Goal: Task Accomplishment & Management: Manage account settings

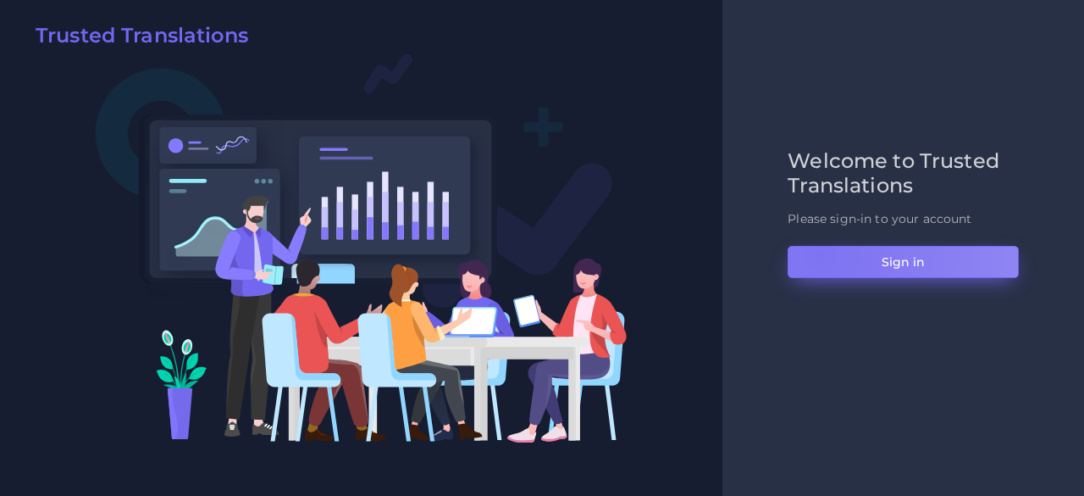
click at [821, 255] on button "Sign in" at bounding box center [903, 262] width 231 height 32
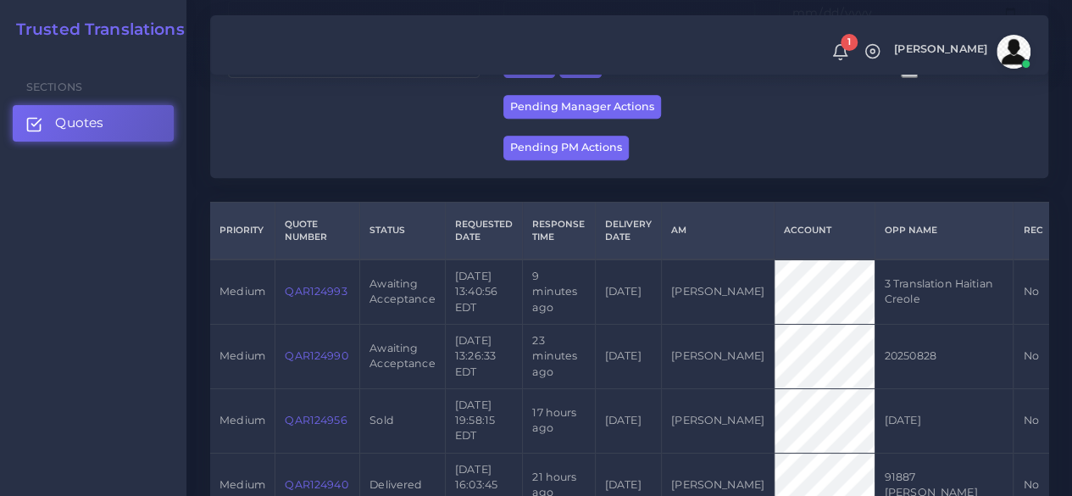
scroll to position [339, 0]
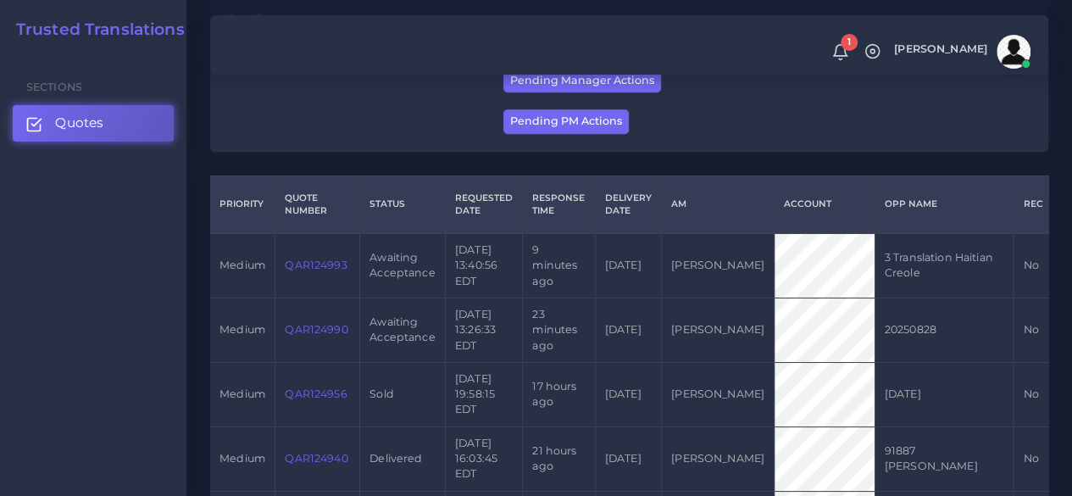
click at [336, 336] on link "QAR124990" at bounding box center [316, 329] width 63 height 13
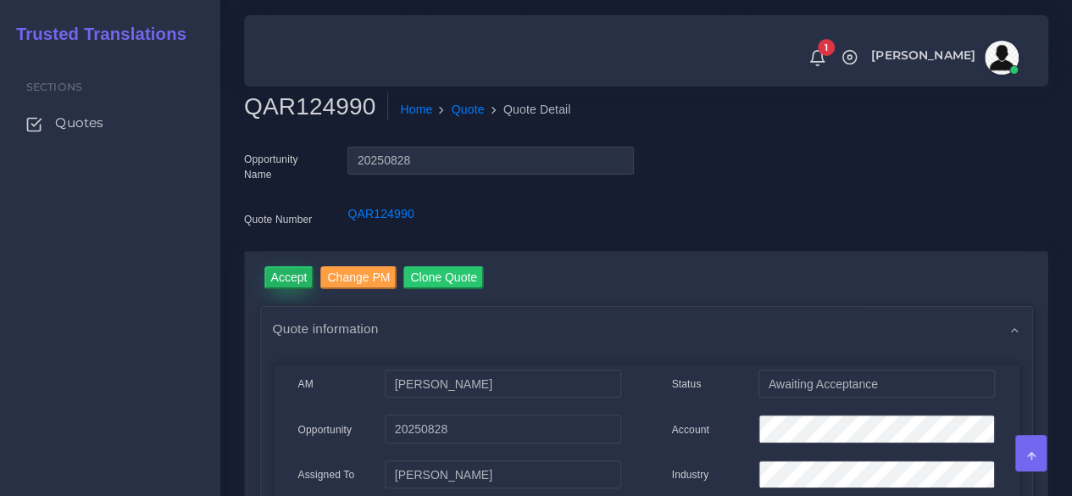
click at [294, 280] on input "Accept" at bounding box center [289, 277] width 50 height 23
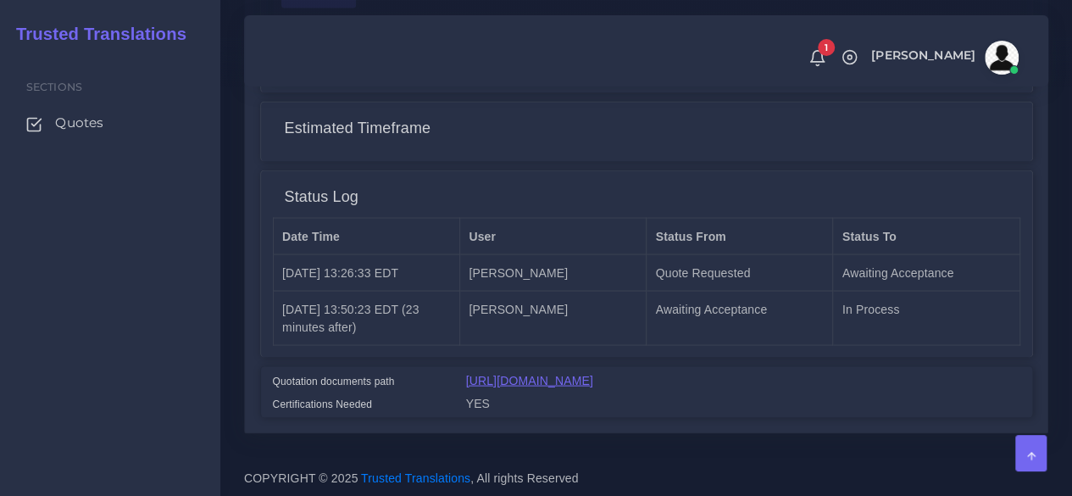
scroll to position [1533, 0]
click at [546, 373] on link "https://workdrive.zoho.com/fgoh3e43b1a1fe2124b65bedd7c3c51a0e040/teams/fgoh3e43…" at bounding box center [529, 380] width 127 height 14
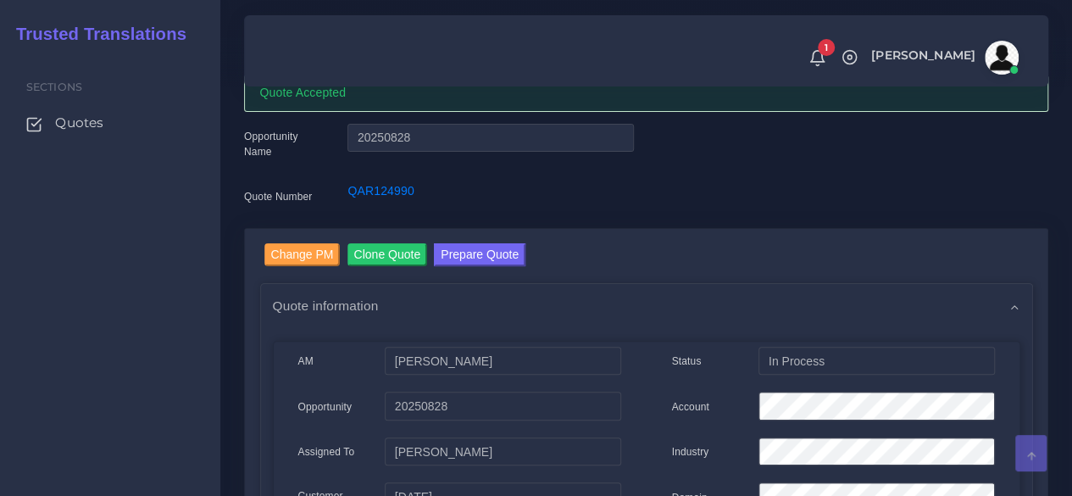
scroll to position [0, 0]
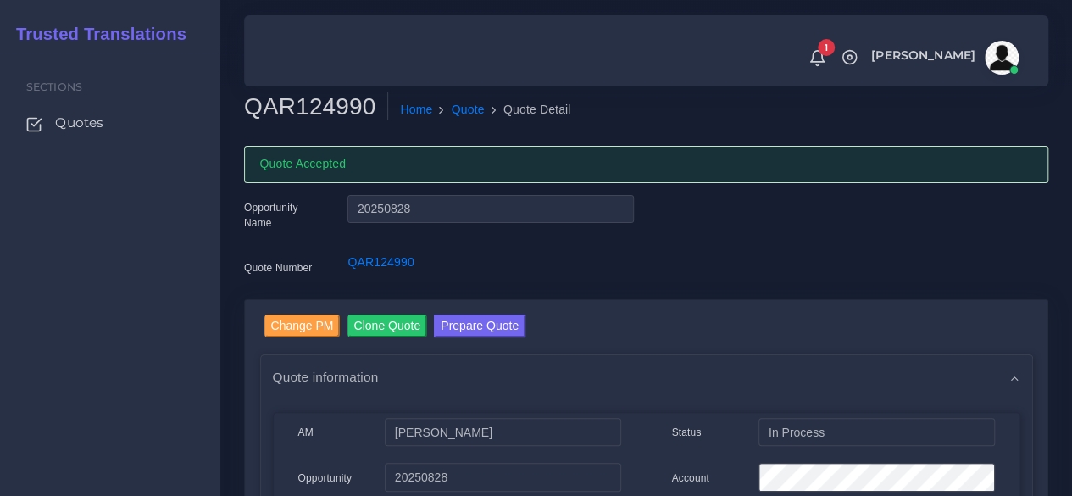
click at [336, 108] on h2 "QAR124990" at bounding box center [316, 106] width 144 height 29
copy h2 "QAR124990"
click at [149, 443] on div "Sections Quotes" at bounding box center [110, 274] width 220 height 443
click at [67, 125] on span "Quotes" at bounding box center [83, 123] width 48 height 19
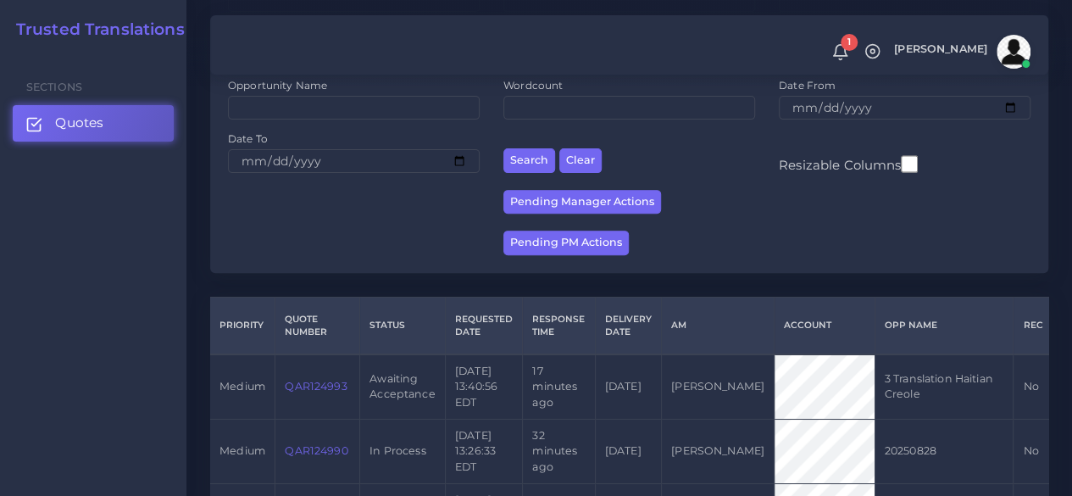
scroll to position [254, 0]
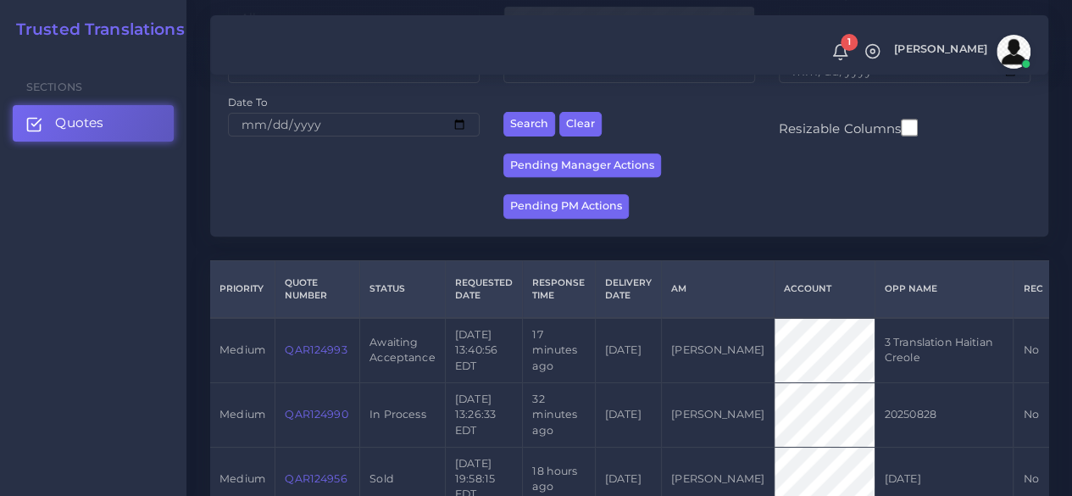
click at [322, 356] on link "QAR124993" at bounding box center [316, 349] width 62 height 13
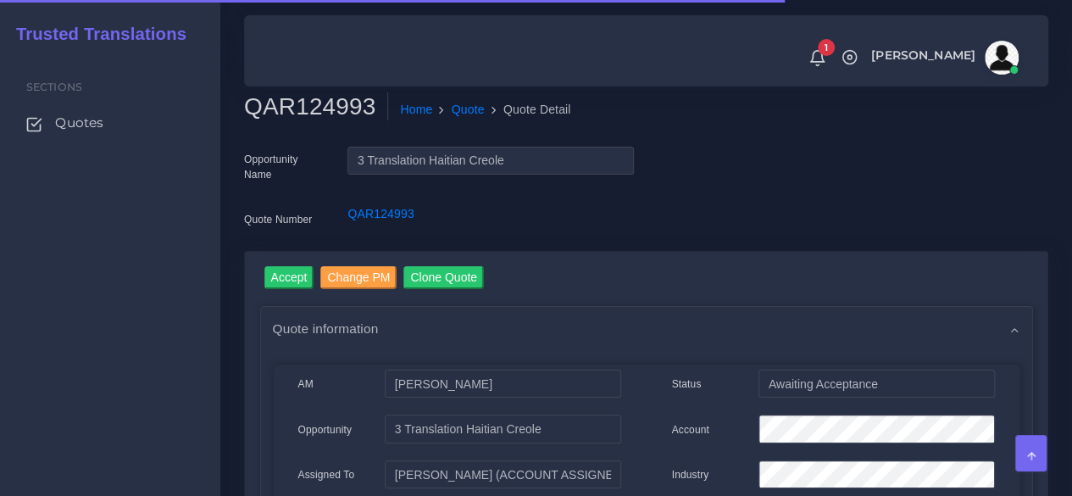
click at [341, 120] on h2 "QAR124993" at bounding box center [316, 106] width 144 height 29
copy h2 "QAR124993"
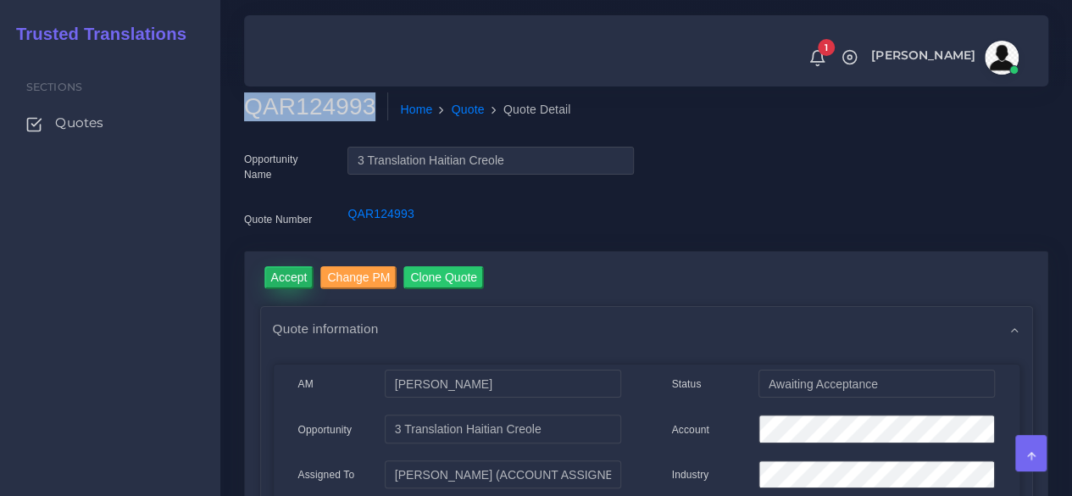
click at [296, 267] on input "Accept" at bounding box center [289, 277] width 50 height 23
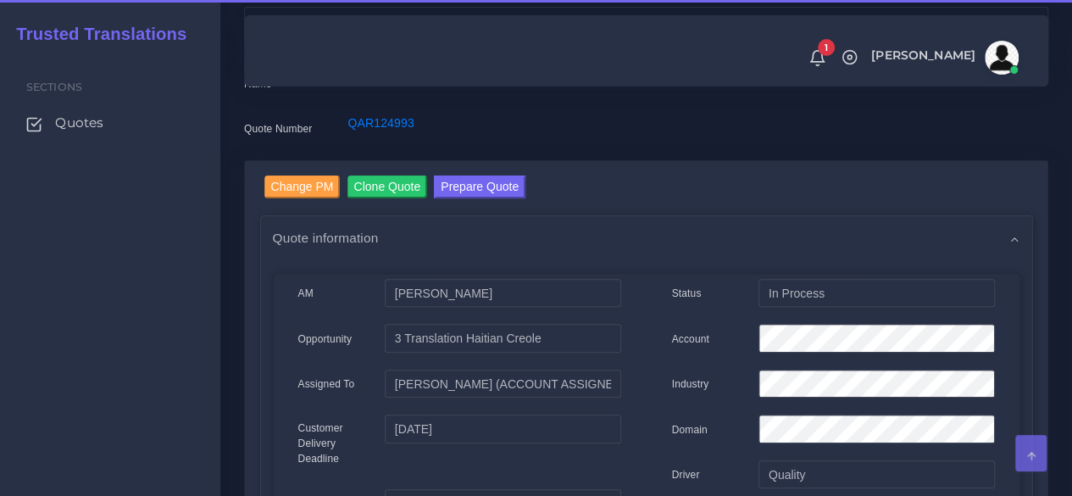
scroll to position [254, 0]
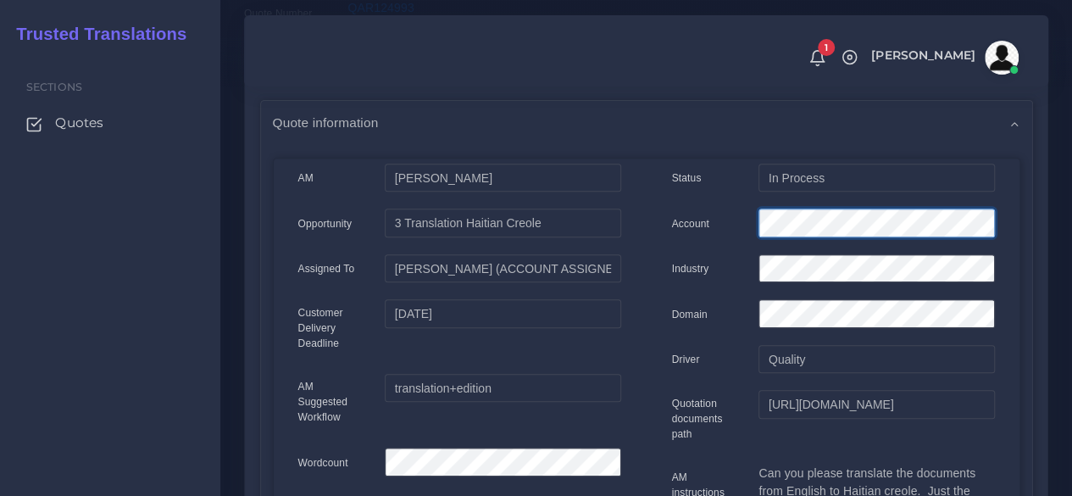
click at [716, 214] on div "Account" at bounding box center [833, 225] width 348 height 34
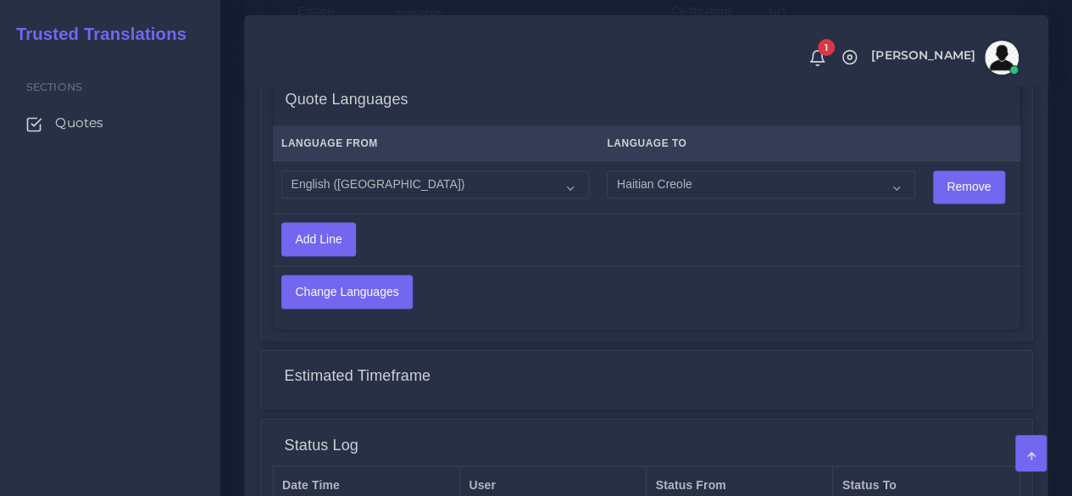
scroll to position [1461, 0]
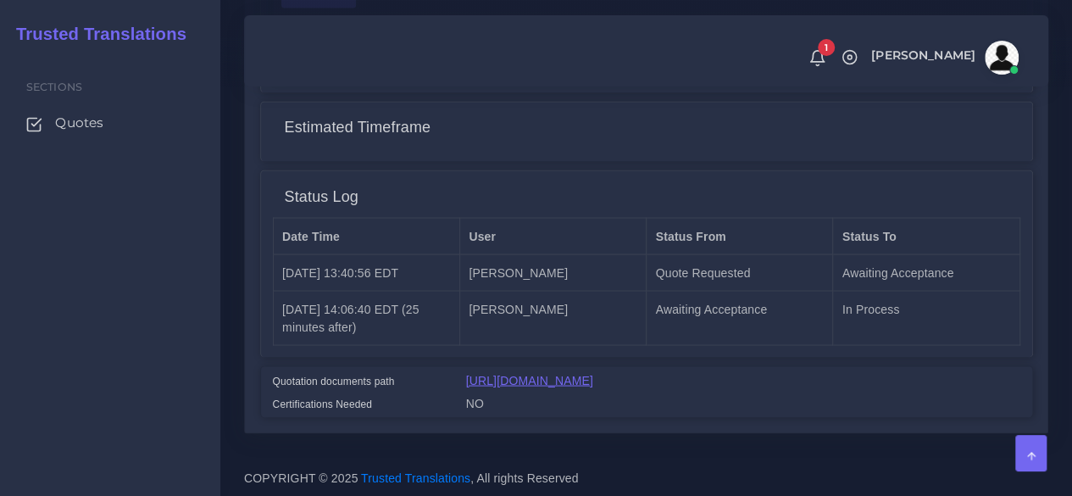
click at [529, 385] on link "[URL][DOMAIN_NAME]" at bounding box center [529, 380] width 127 height 14
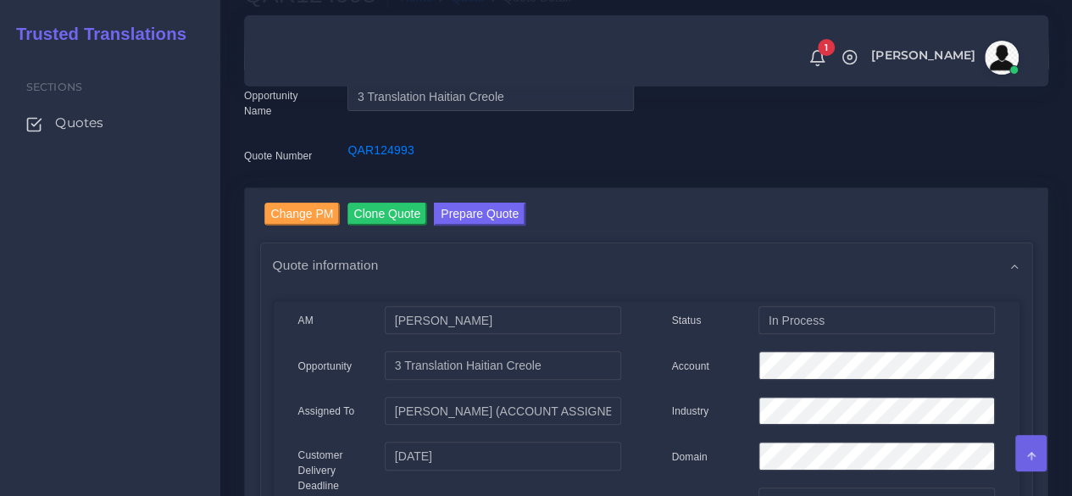
scroll to position [106, 0]
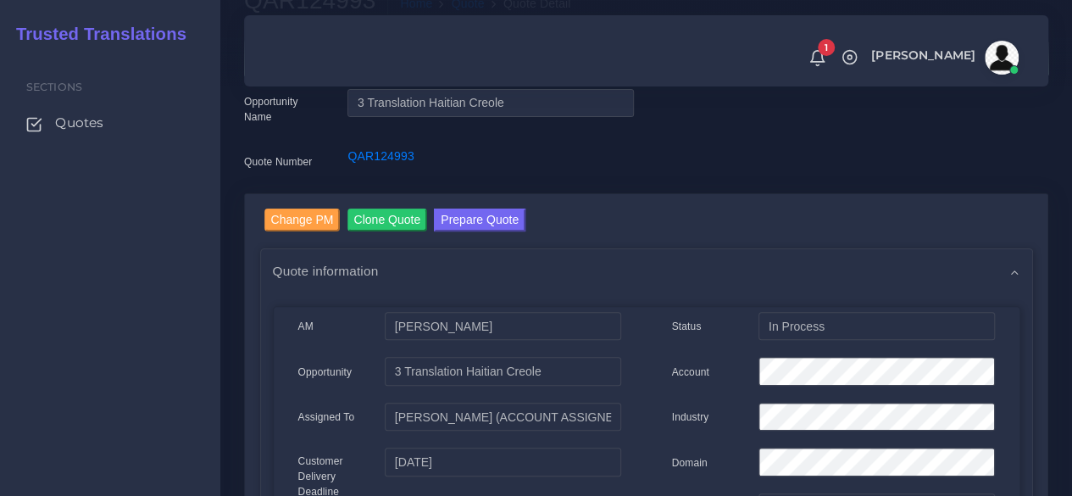
click at [476, 219] on button "Prepare Quote" at bounding box center [480, 219] width 92 height 23
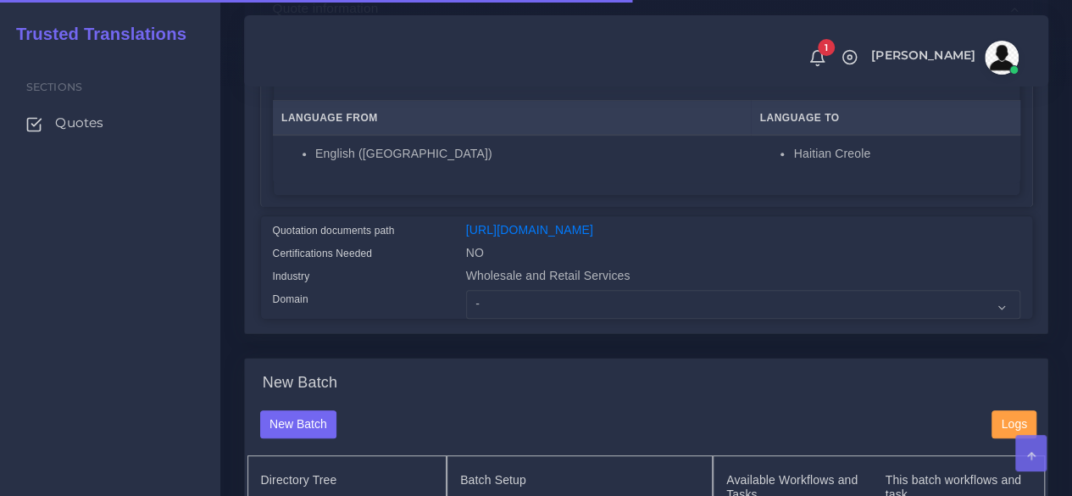
scroll to position [424, 0]
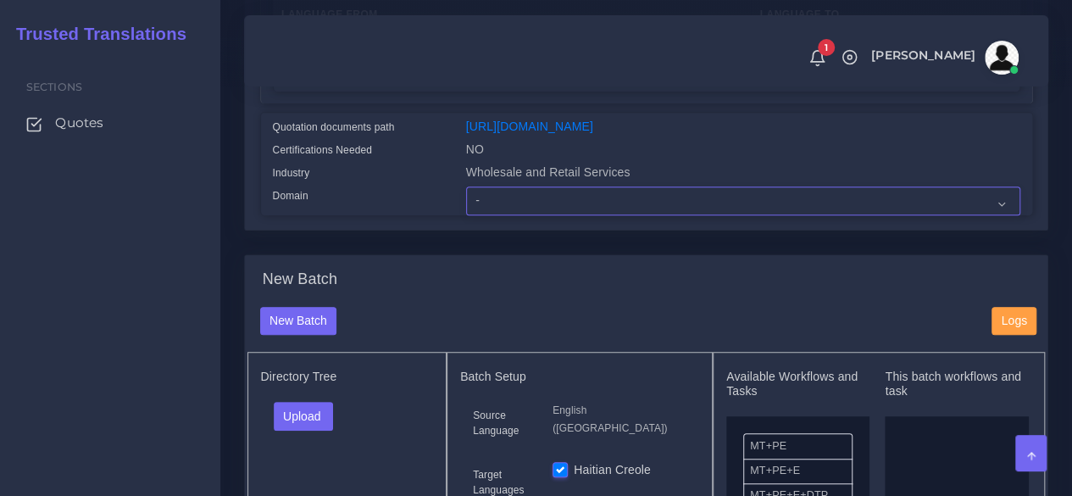
click at [506, 215] on select "- Advertising and Media Agriculture, Forestry and Fishing Architecture, Buildin…" at bounding box center [743, 200] width 554 height 29
select select "Human Resources - HR"
click at [466, 215] on select "- Advertising and Media Agriculture, Forestry and Fishing Architecture, Buildin…" at bounding box center [743, 200] width 554 height 29
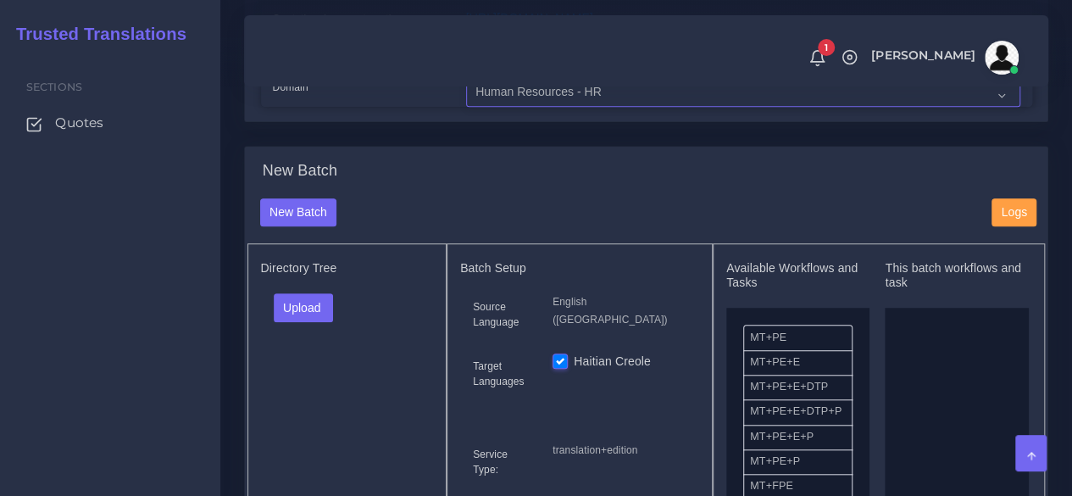
scroll to position [678, 0]
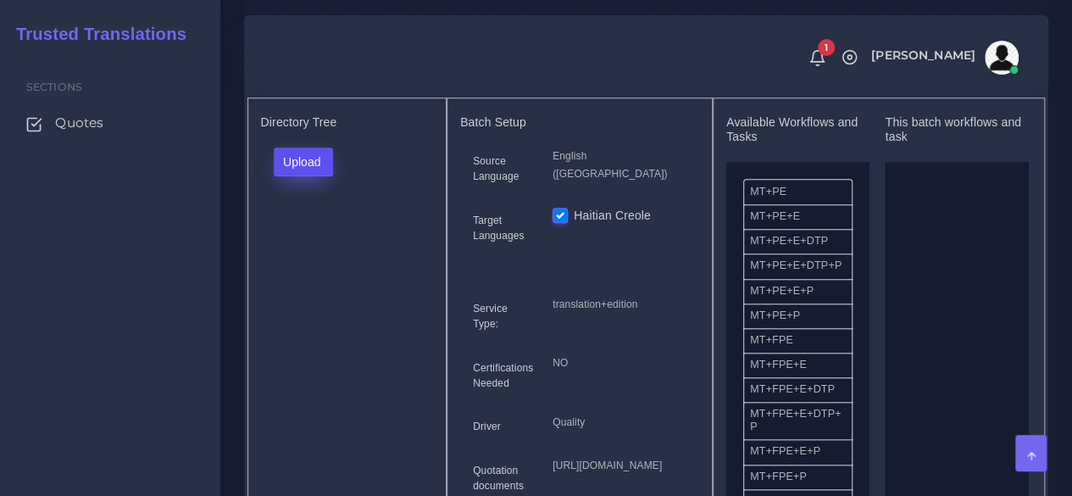
click at [329, 176] on button "Upload" at bounding box center [304, 161] width 60 height 29
click at [319, 236] on label "Files" at bounding box center [333, 225] width 117 height 21
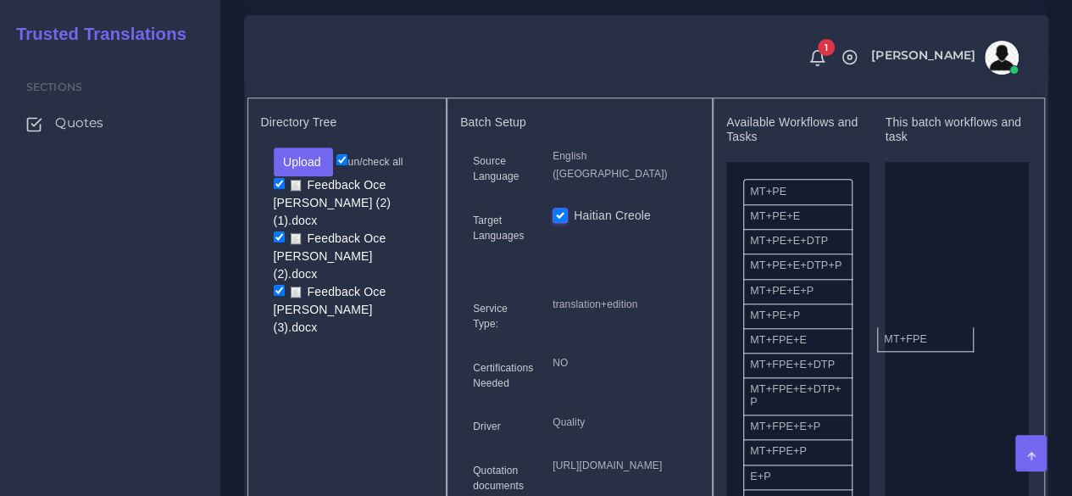
drag, startPoint x: 773, startPoint y: 384, endPoint x: 873, endPoint y: 368, distance: 101.3
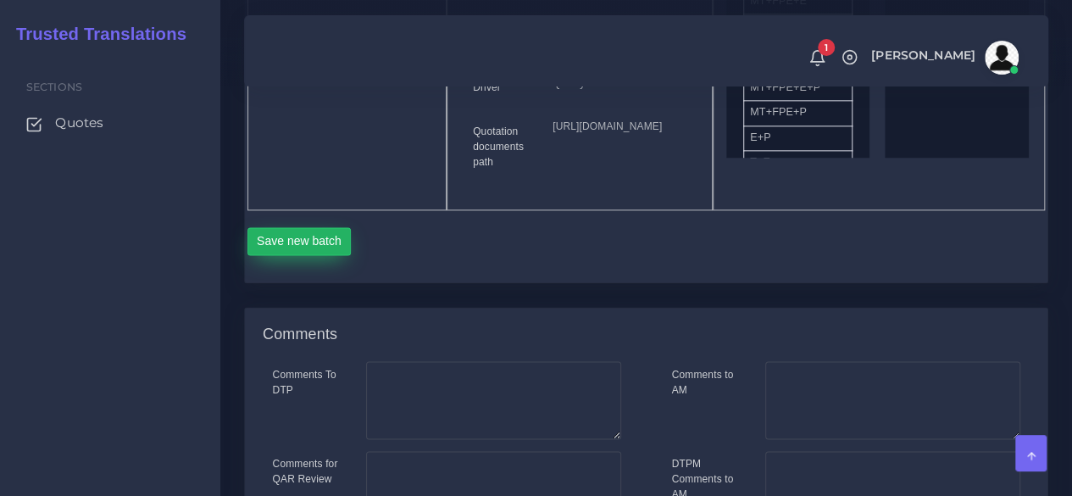
click at [315, 256] on button "Save new batch" at bounding box center [299, 241] width 104 height 29
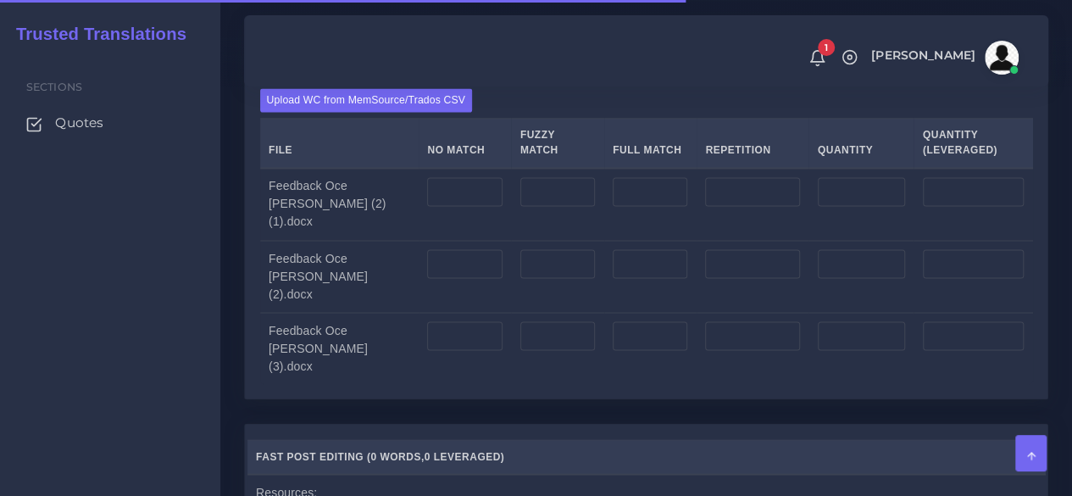
scroll to position [1356, 0]
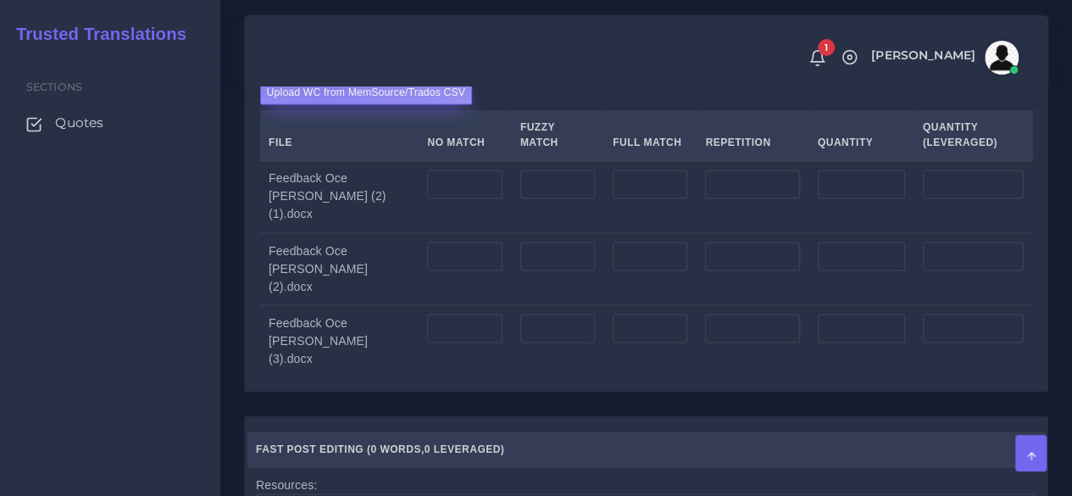
click at [324, 103] on label "Upload WC from MemSource/Trados CSV" at bounding box center [366, 91] width 213 height 23
click at [0, 0] on input "Upload WC from MemSource/Trados CSV" at bounding box center [0, 0] width 0 height 0
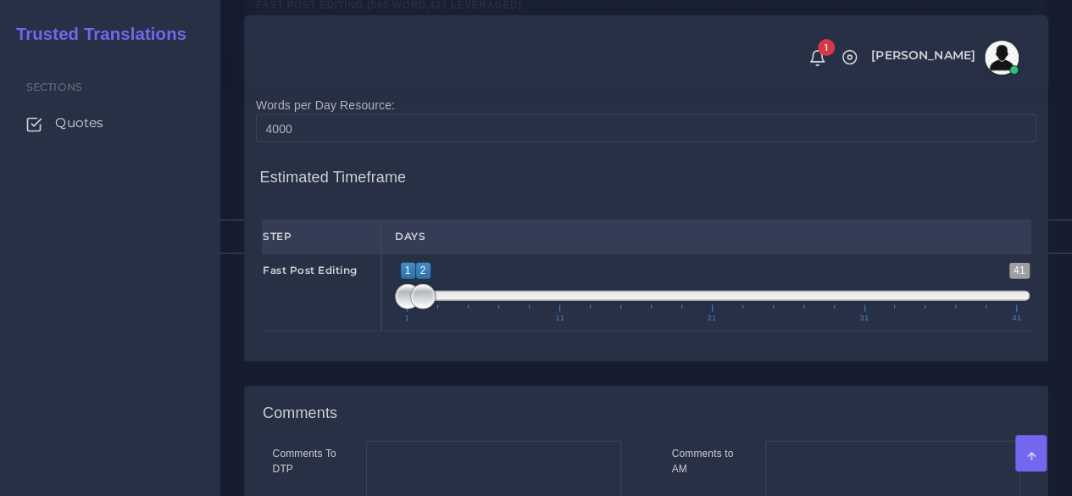
scroll to position [1949, 0]
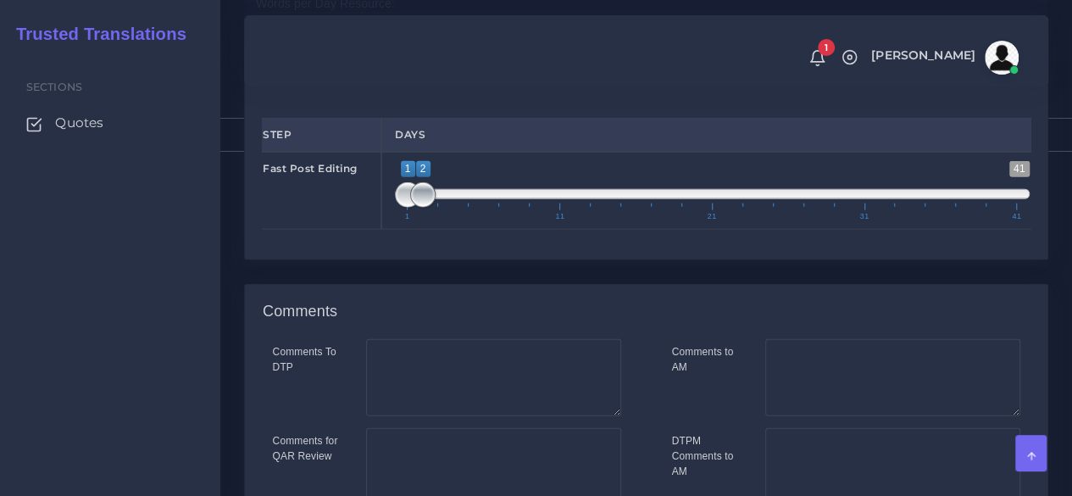
type input "1;1"
drag, startPoint x: 425, startPoint y: 262, endPoint x: 361, endPoint y: 269, distance: 64.7
click at [365, 230] on div "Fast Post Editing 1 41 1 2 1 — 2 1 11 21 31 41 1;1" at bounding box center [646, 191] width 794 height 78
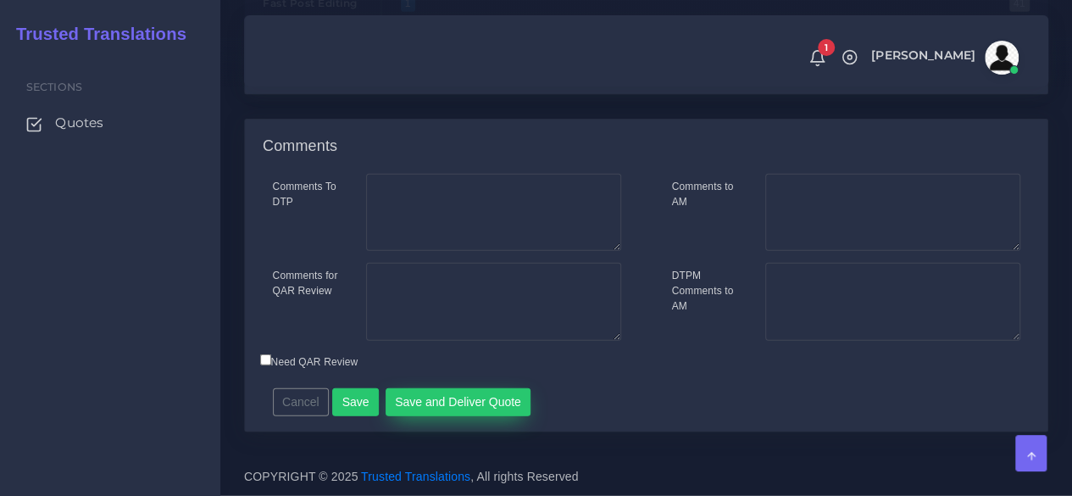
scroll to position [2172, 0]
click at [448, 409] on button "Save and Deliver Quote" at bounding box center [458, 402] width 146 height 29
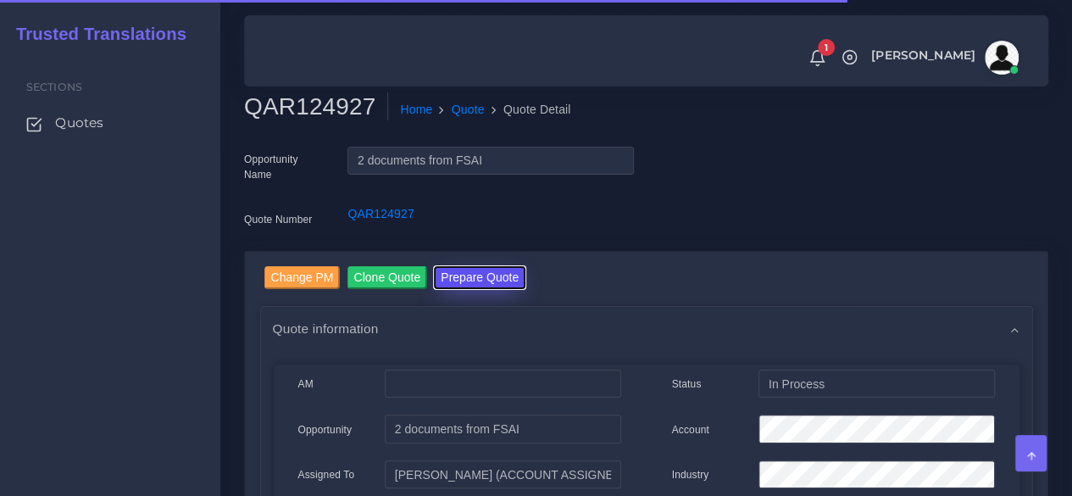
click at [469, 278] on button "Prepare Quote" at bounding box center [480, 277] width 92 height 23
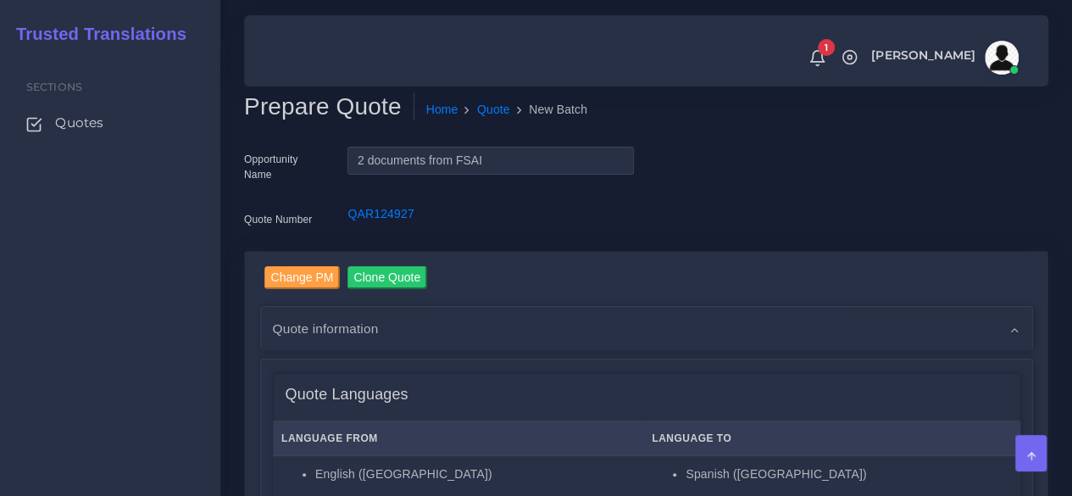
click at [191, 380] on div "Sections Quotes" at bounding box center [110, 274] width 220 height 443
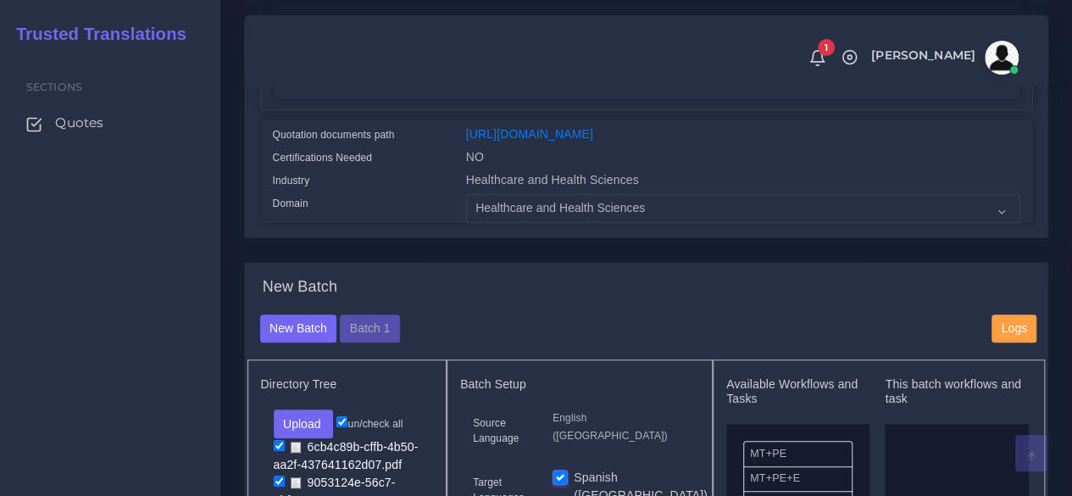
scroll to position [424, 0]
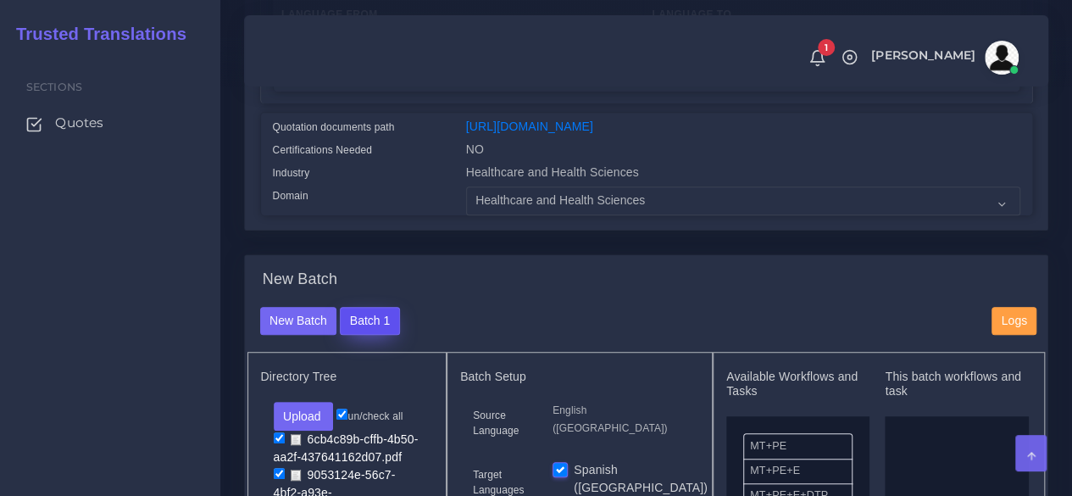
click at [386, 336] on button "Batch 1" at bounding box center [369, 321] width 59 height 29
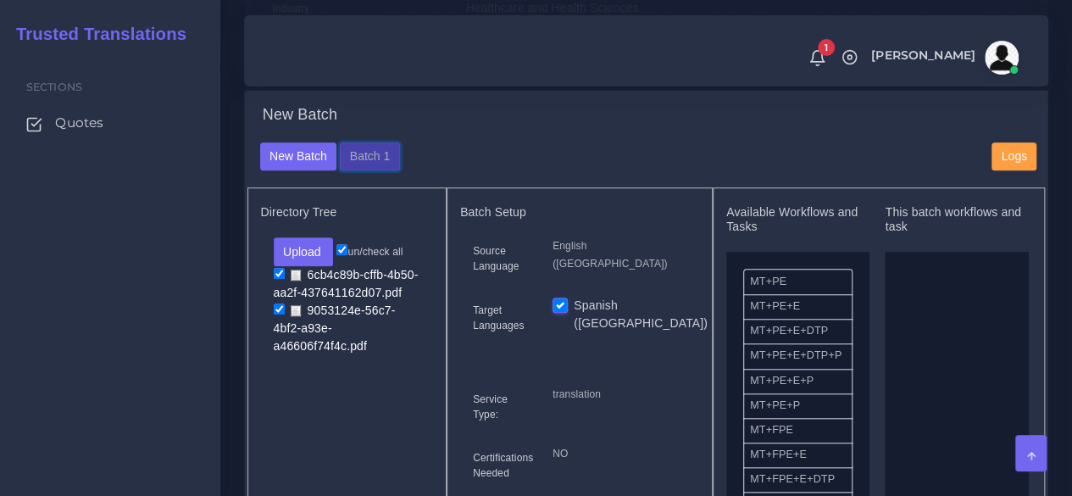
scroll to position [593, 0]
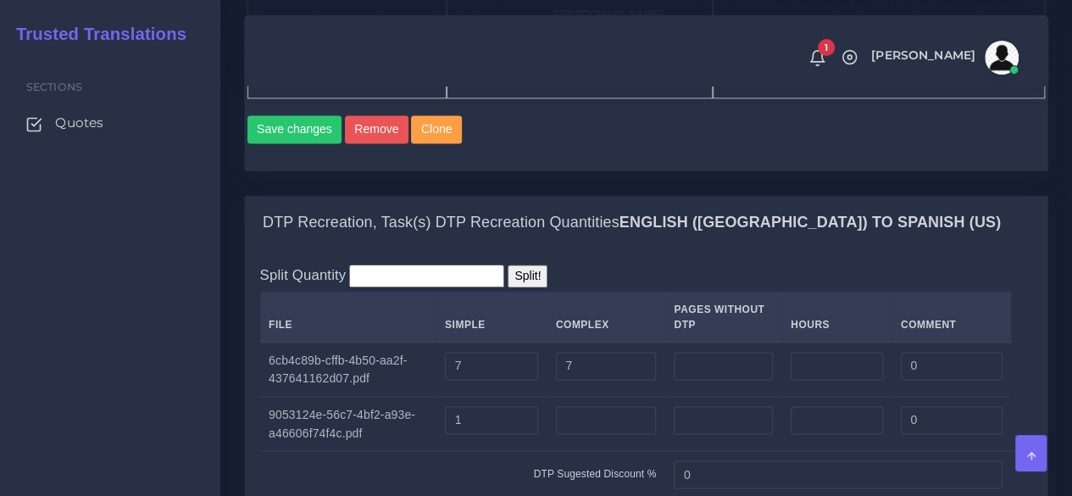
scroll to position [1271, 0]
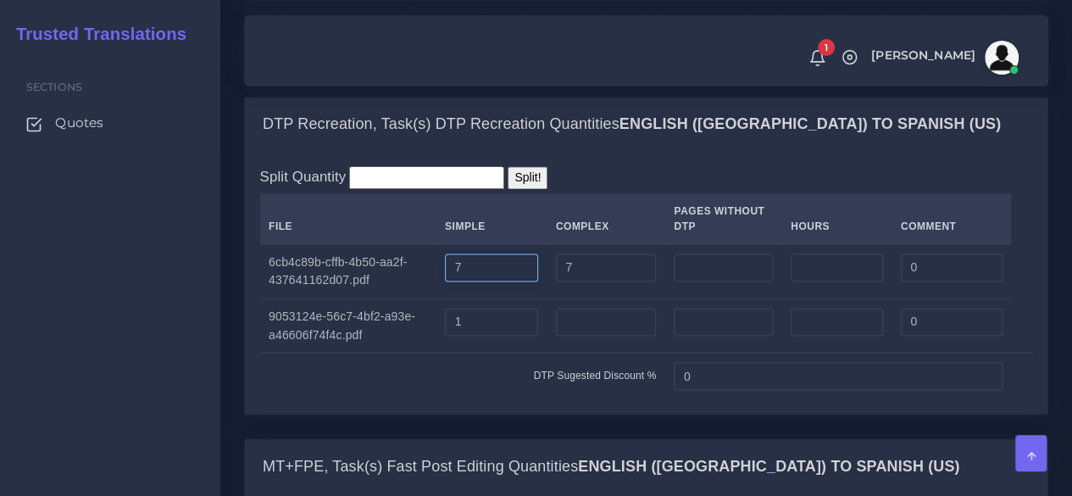
drag, startPoint x: 498, startPoint y: 381, endPoint x: 412, endPoint y: 388, distance: 86.7
click at [412, 298] on tr "6cb4c89b-cffb-4b50-aa2f-437641162d07.pdf 7 7 0" at bounding box center [646, 270] width 773 height 55
drag, startPoint x: 546, startPoint y: 384, endPoint x: 432, endPoint y: 384, distance: 114.4
click at [432, 298] on tr "6cb4c89b-cffb-4b50-aa2f-437641162d07.pdf 7 0" at bounding box center [646, 270] width 773 height 55
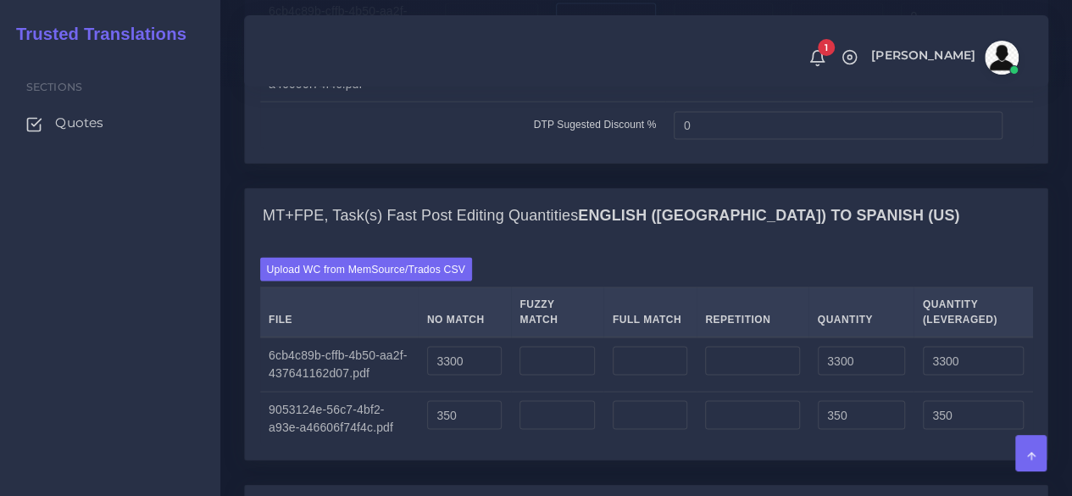
scroll to position [1610, 0]
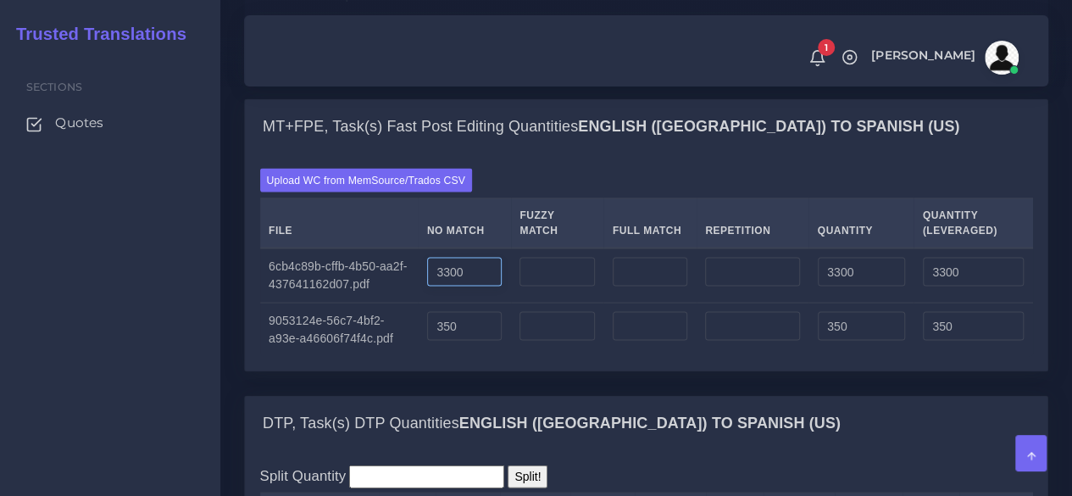
drag, startPoint x: 475, startPoint y: 392, endPoint x: 386, endPoint y: 391, distance: 89.0
click at [386, 303] on tr "6cb4c89b-cffb-4b50-aa2f-437641162d07.pdf 3300 3300 3300" at bounding box center [646, 275] width 773 height 55
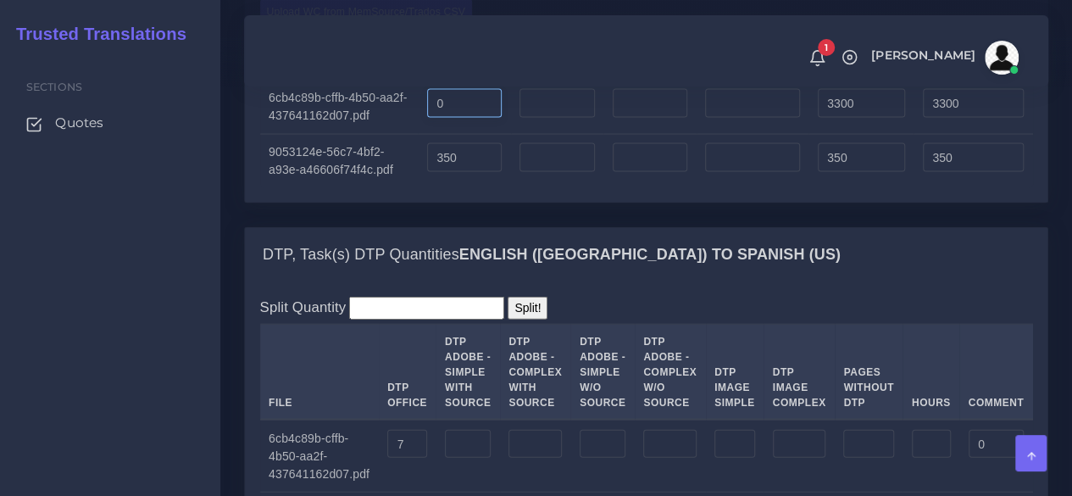
scroll to position [1779, 0]
type input "0"
drag, startPoint x: 443, startPoint y: 280, endPoint x: 434, endPoint y: 280, distance: 9.4
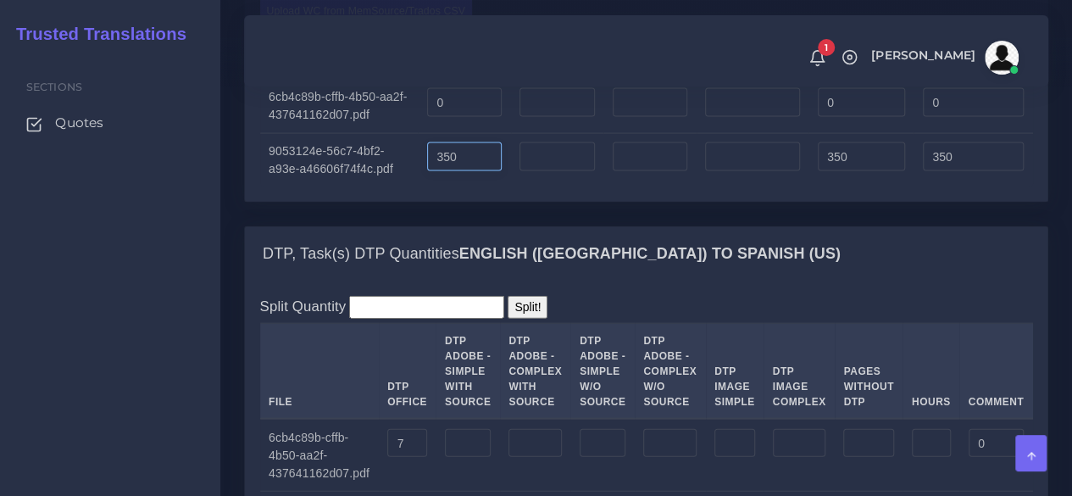
click at [434, 171] on input "350" at bounding box center [464, 156] width 75 height 29
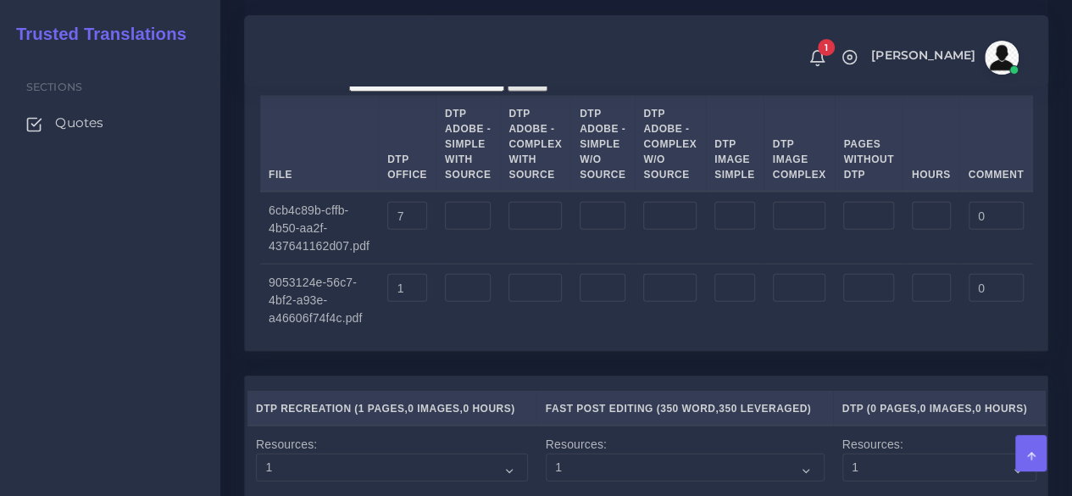
scroll to position [2033, 0]
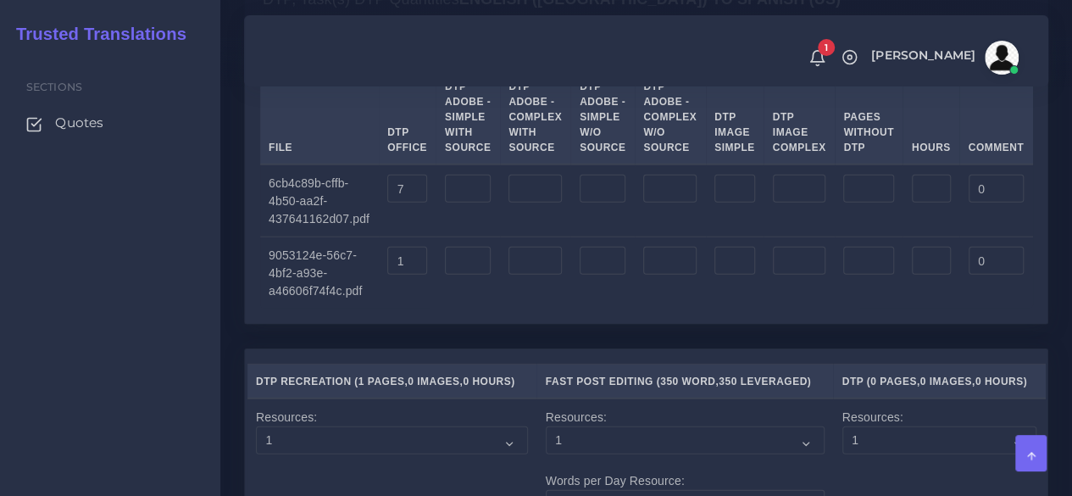
type input "150"
drag, startPoint x: 412, startPoint y: 313, endPoint x: 385, endPoint y: 314, distance: 26.3
click at [385, 237] on td "7" at bounding box center [408, 200] width 58 height 73
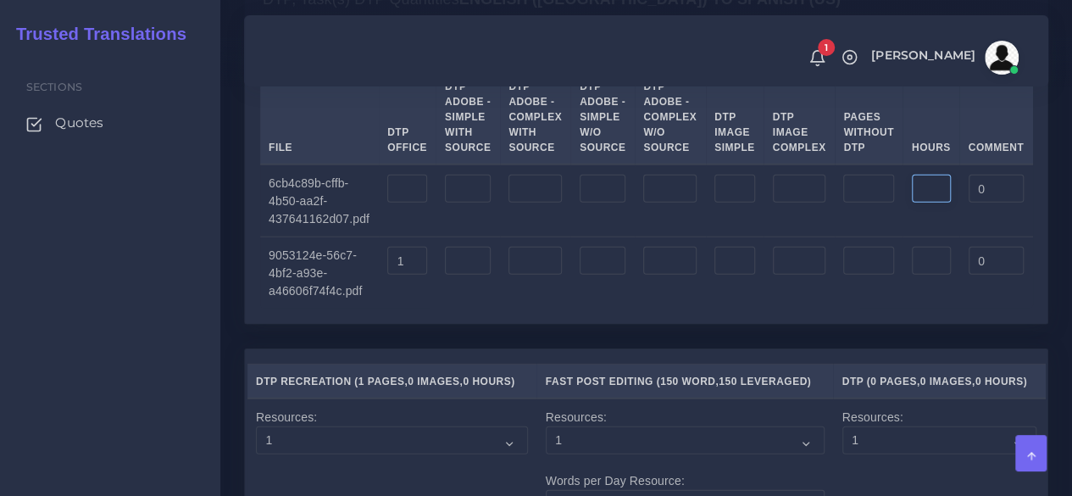
click at [913, 203] on input "number" at bounding box center [931, 189] width 39 height 29
type input "0"
drag, startPoint x: 942, startPoint y: 313, endPoint x: 851, endPoint y: 318, distance: 91.6
click at [851, 237] on tr "6cb4c89b-cffb-4b50-aa2f-437641162d07.pdf 0.5 0" at bounding box center [646, 200] width 773 height 73
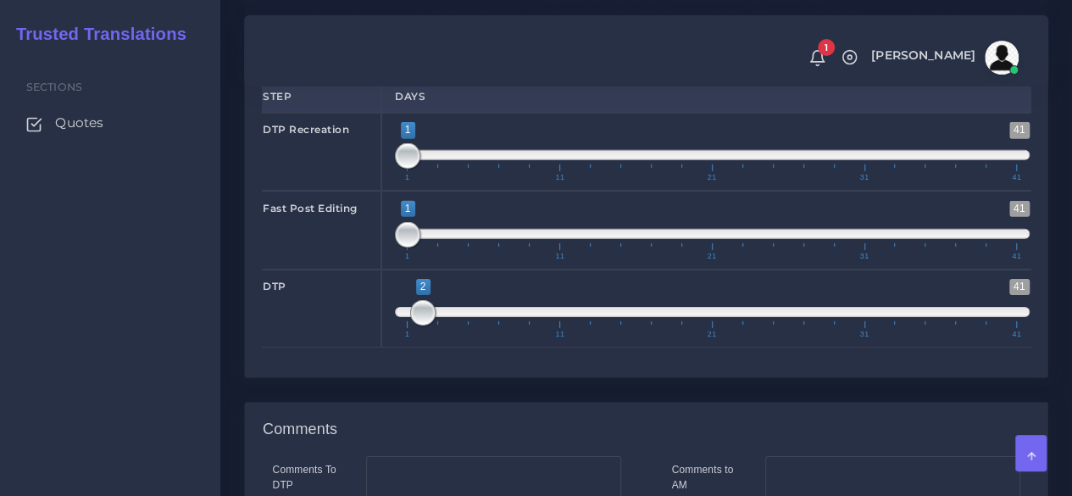
scroll to position [2626, 0]
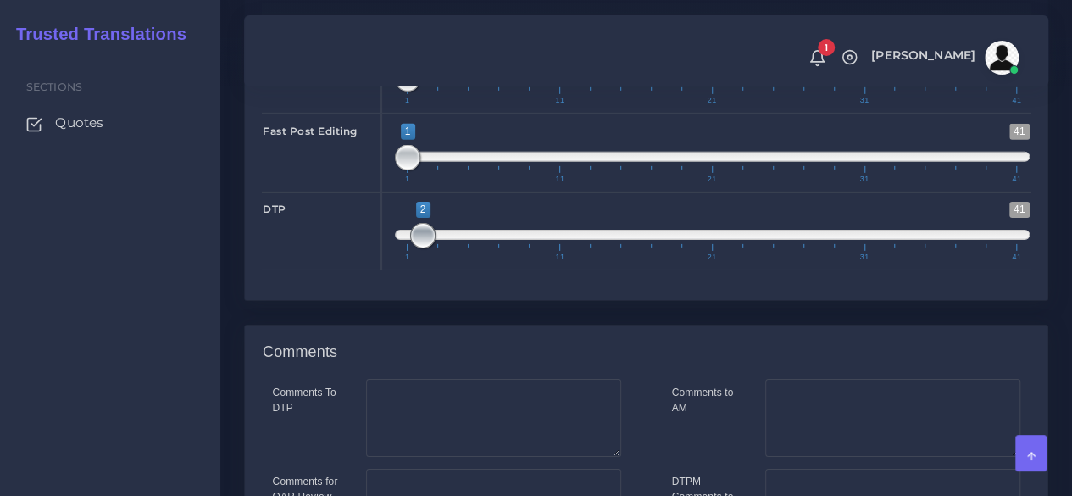
type input "1"
drag, startPoint x: 419, startPoint y: 350, endPoint x: 396, endPoint y: 350, distance: 22.9
click at [396, 261] on span "1 41 2 2 2 — 2 1 11 21 31 41" at bounding box center [712, 231] width 635 height 59
click at [400, 240] on span at bounding box center [712, 235] width 635 height 10
type input "1;1"
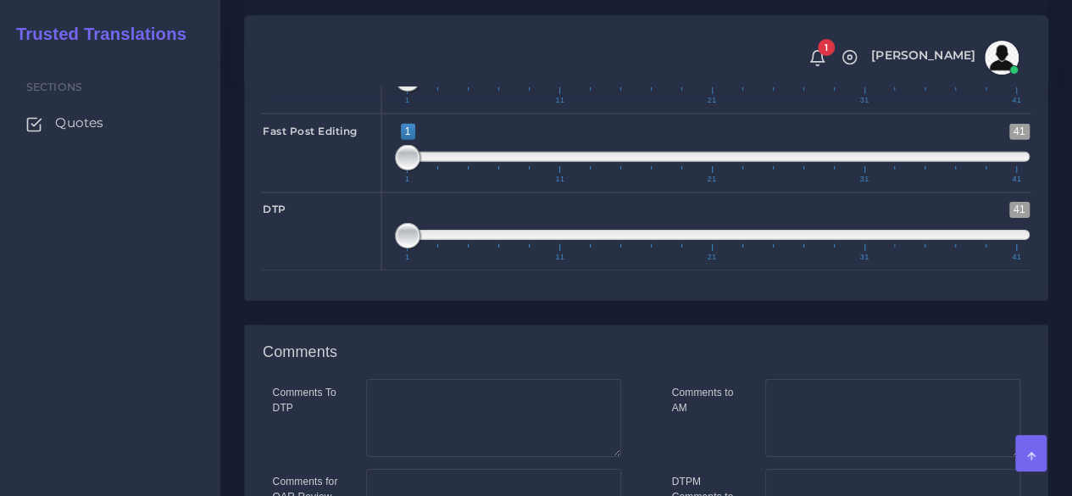
click at [400, 248] on span at bounding box center [407, 235] width 25 height 25
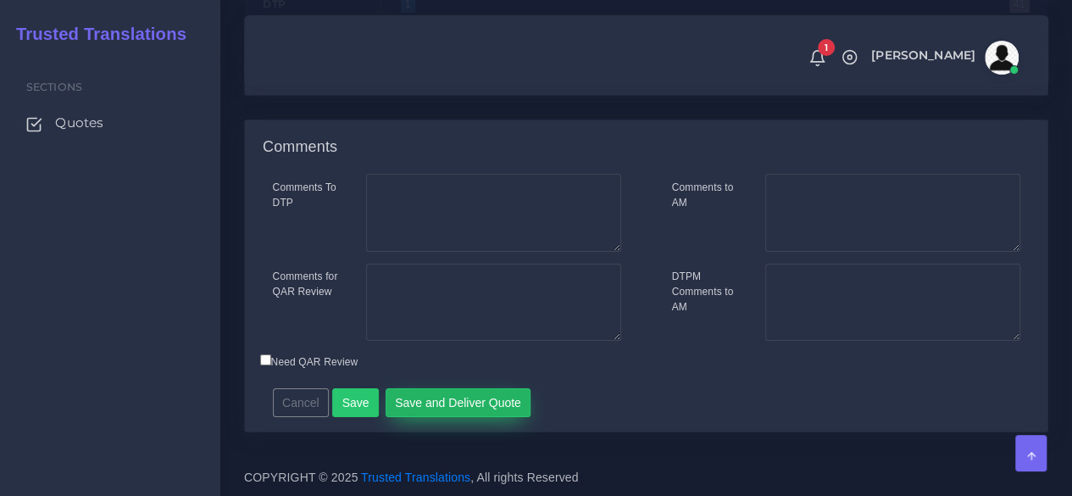
click at [480, 401] on button "Save and Deliver Quote" at bounding box center [458, 402] width 146 height 29
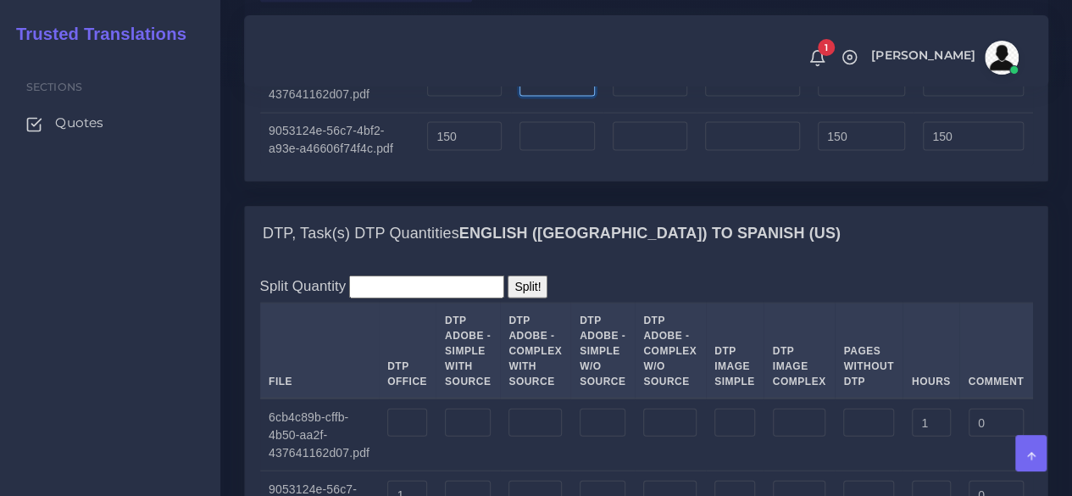
scroll to position [1644, 0]
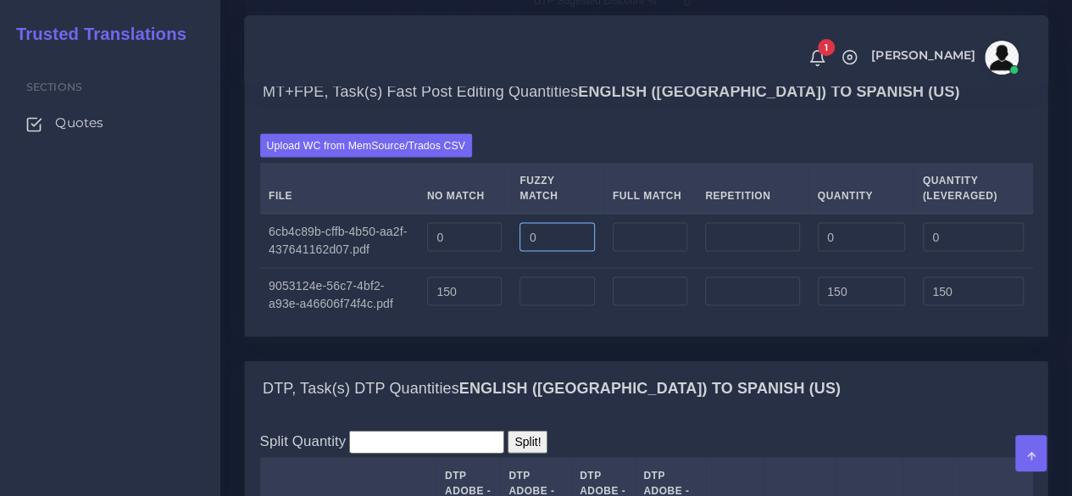
type input "0"
click at [657, 252] on input "number" at bounding box center [650, 237] width 75 height 29
type input "0"
click at [737, 252] on input "number" at bounding box center [752, 237] width 94 height 29
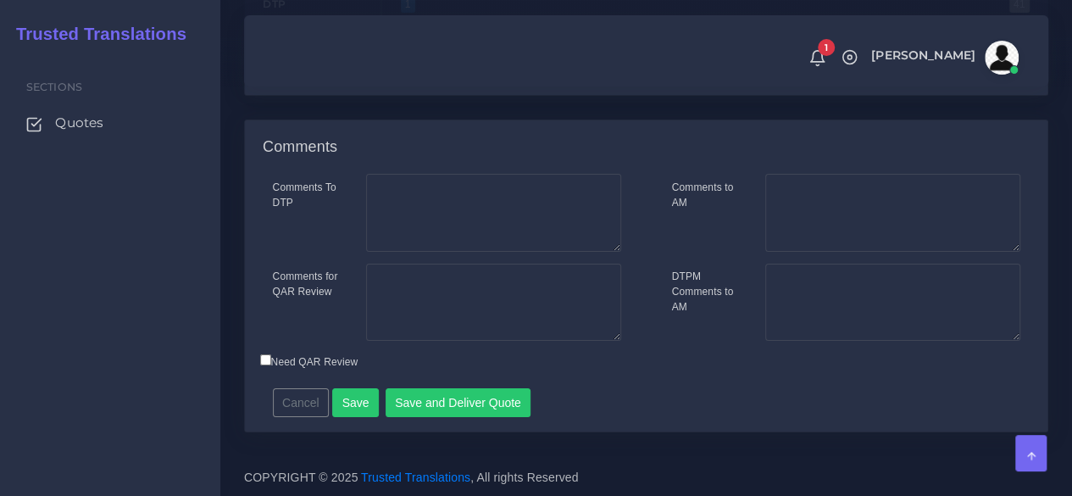
scroll to position [2942, 0]
type input "0"
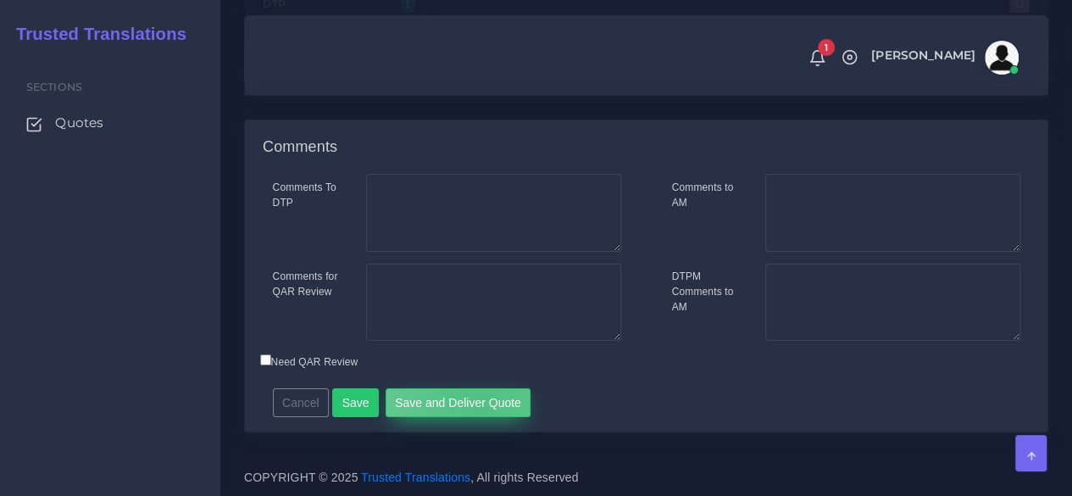
click at [473, 401] on button "Save and Deliver Quote" at bounding box center [458, 402] width 146 height 29
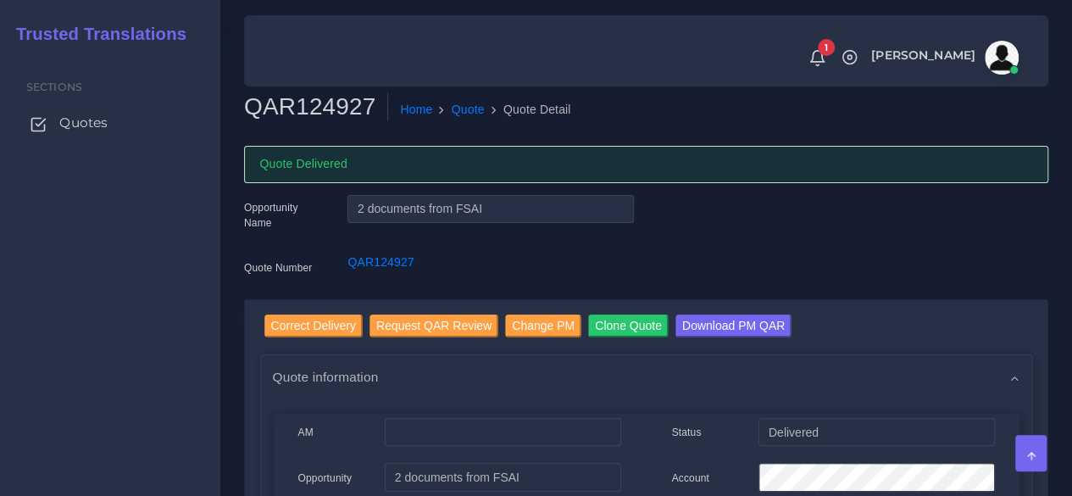
click at [83, 117] on span "Quotes" at bounding box center [83, 123] width 48 height 19
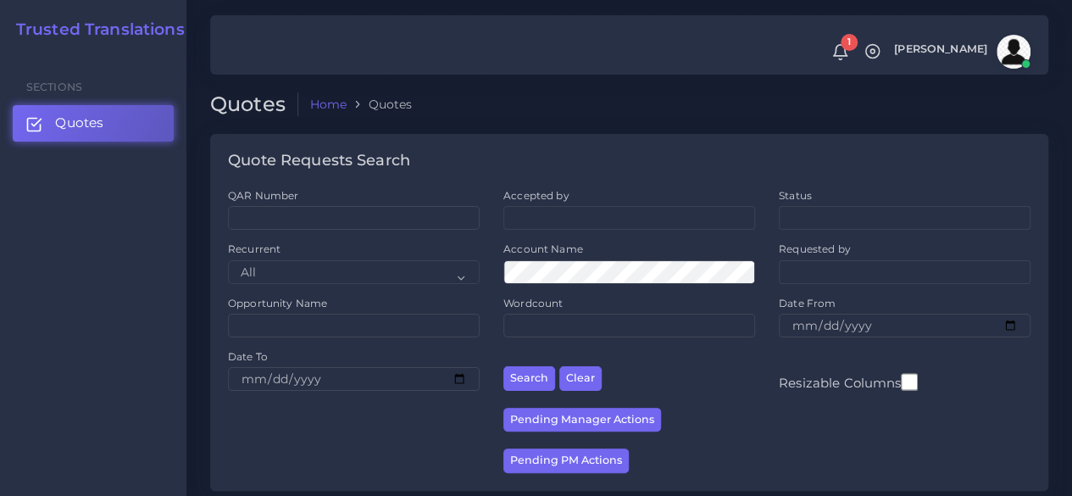
click at [338, 227] on input "QAR Number" at bounding box center [354, 218] width 252 height 24
type input "QAR124914"
click at [503, 366] on button "Search" at bounding box center [529, 378] width 52 height 25
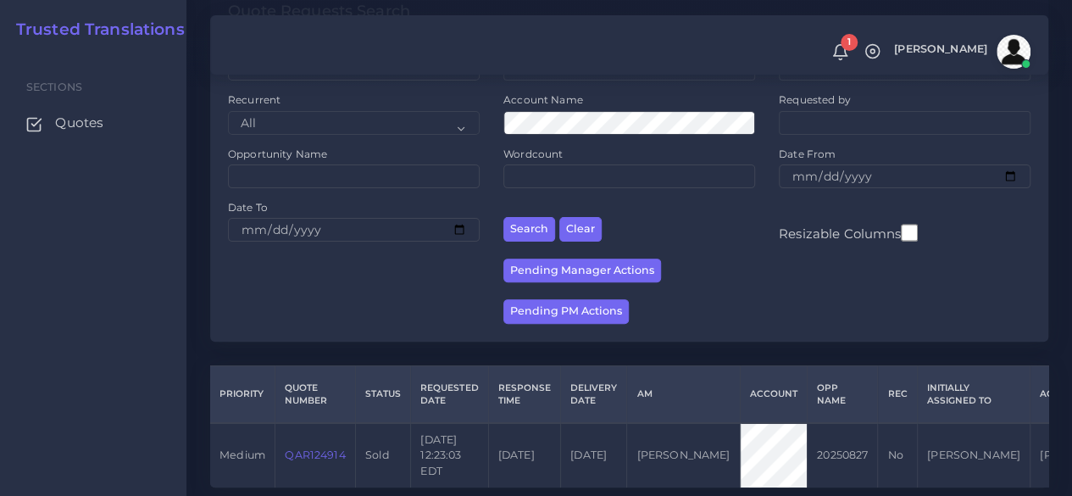
scroll to position [216, 0]
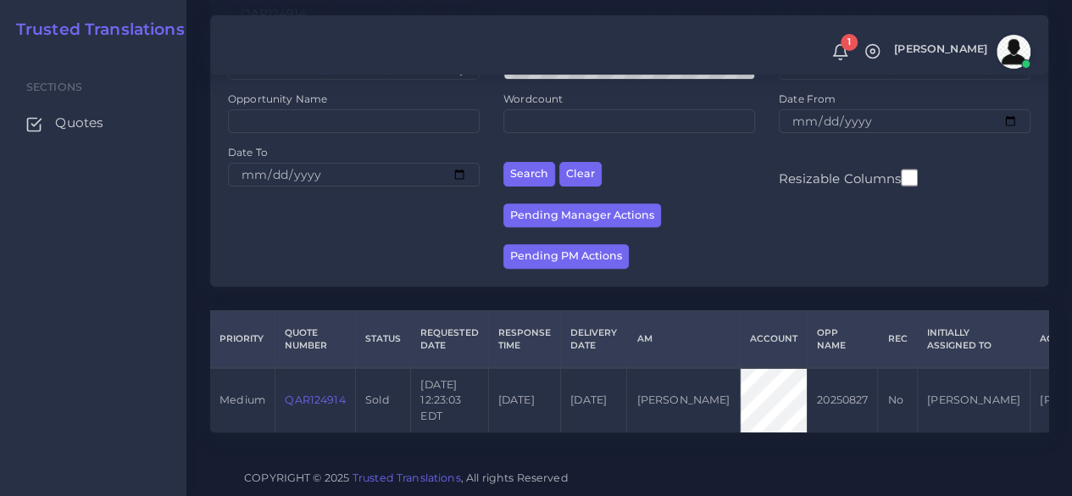
click at [338, 393] on link "QAR124914" at bounding box center [315, 399] width 60 height 13
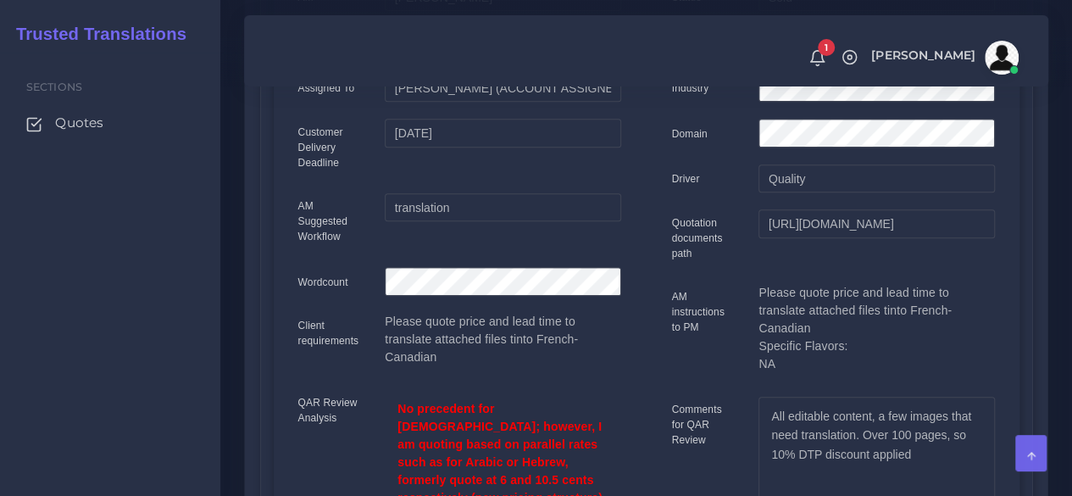
scroll to position [169, 0]
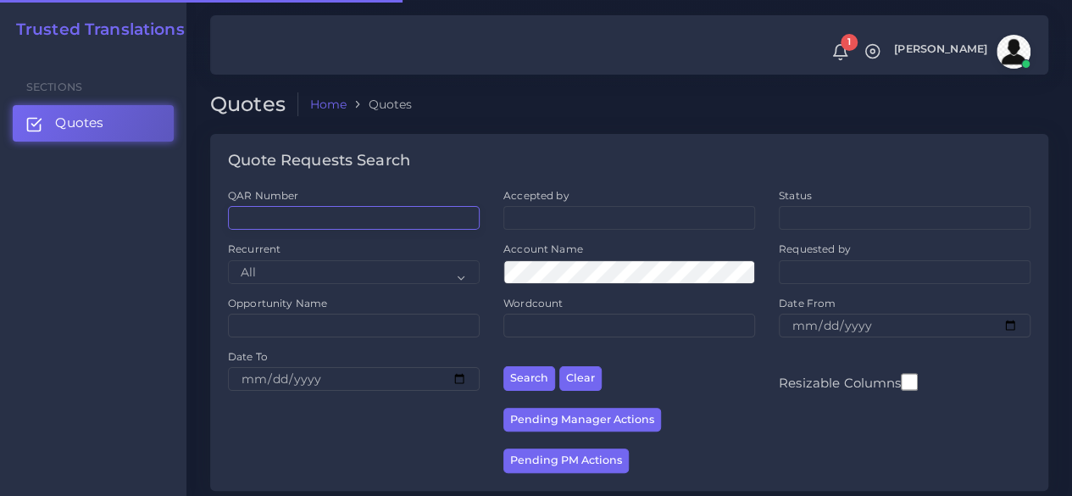
click at [319, 230] on input "QAR Number" at bounding box center [354, 218] width 252 height 24
paste input "QAR124914"
type input "QAR124914"
click at [503, 366] on button "Search" at bounding box center [529, 378] width 52 height 25
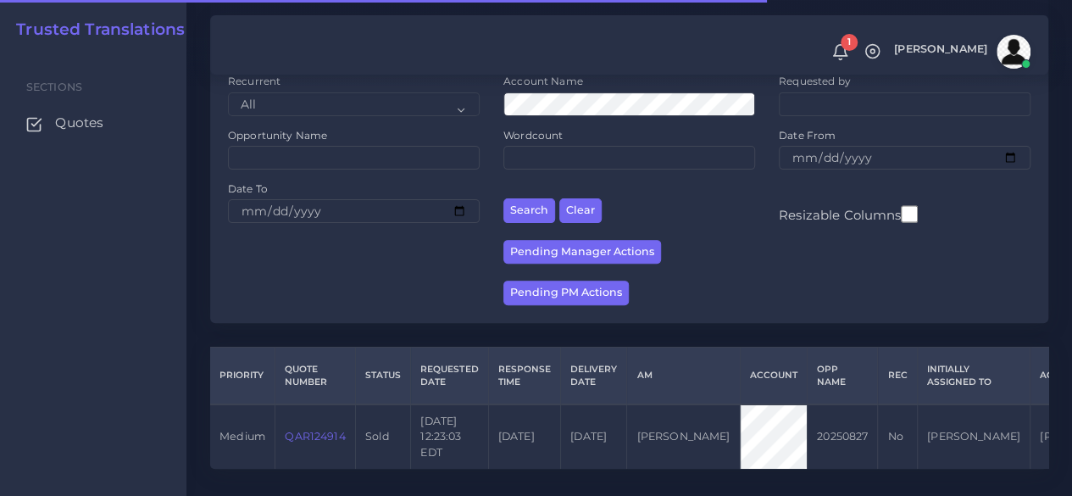
scroll to position [216, 0]
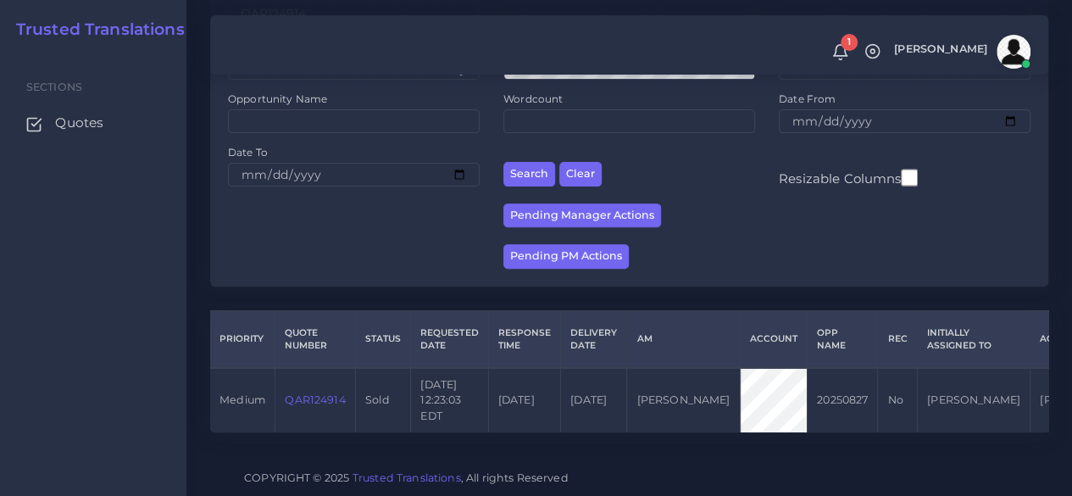
click at [313, 393] on link "QAR124914" at bounding box center [315, 399] width 60 height 13
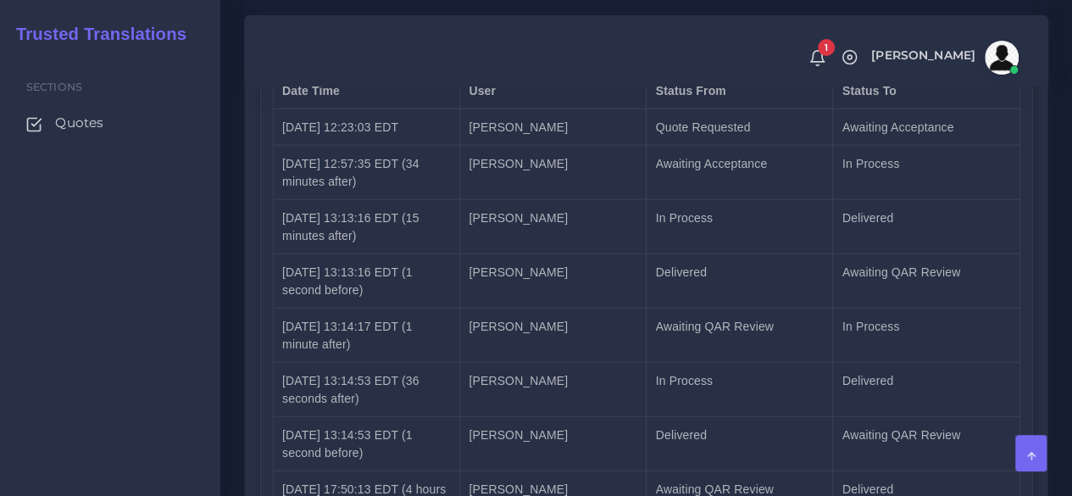
scroll to position [2255, 0]
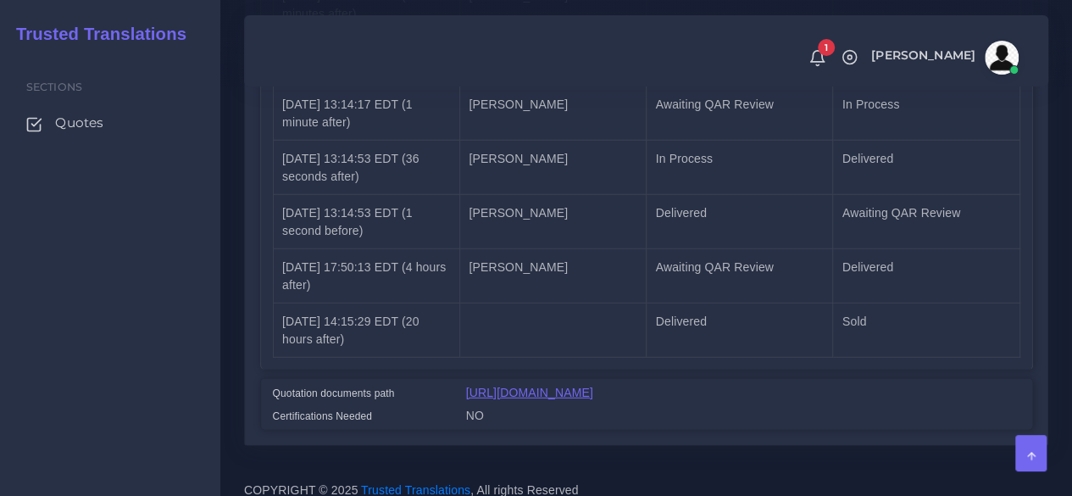
click at [588, 385] on link "https://workdrive.zoho.com/fgoh3e43b1a1fe2124b65bedd7c3c51a0e040/teams/fgoh3e43…" at bounding box center [529, 392] width 127 height 14
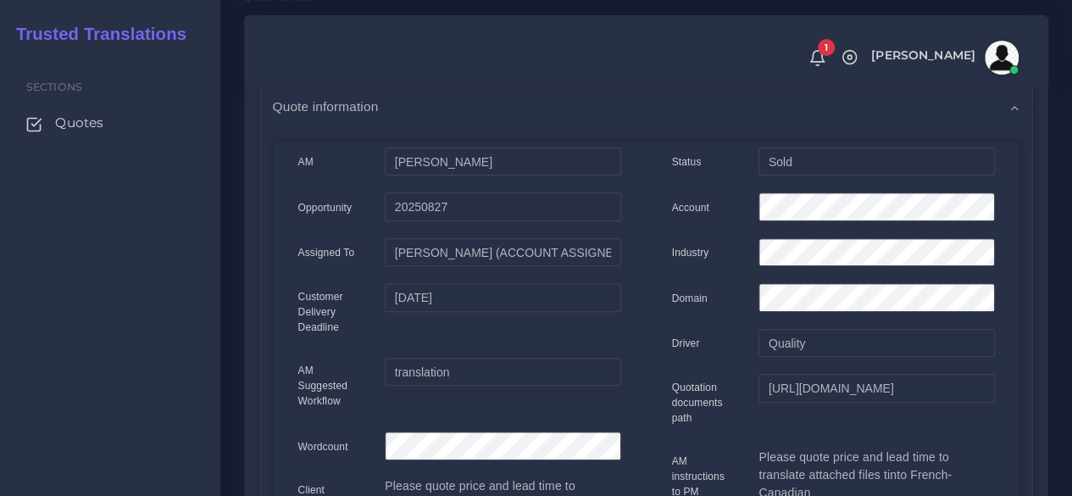
scroll to position [0, 0]
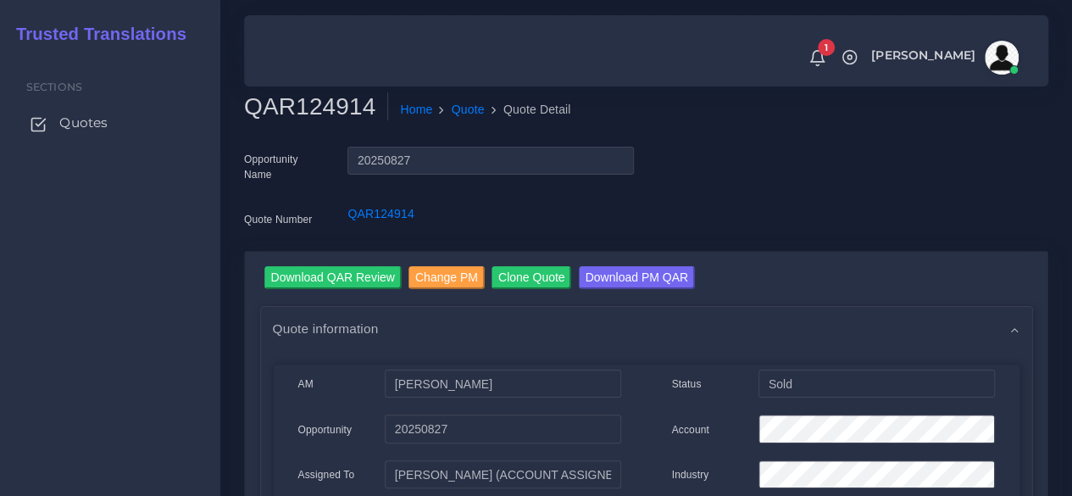
click at [97, 121] on span "Quotes" at bounding box center [83, 123] width 48 height 19
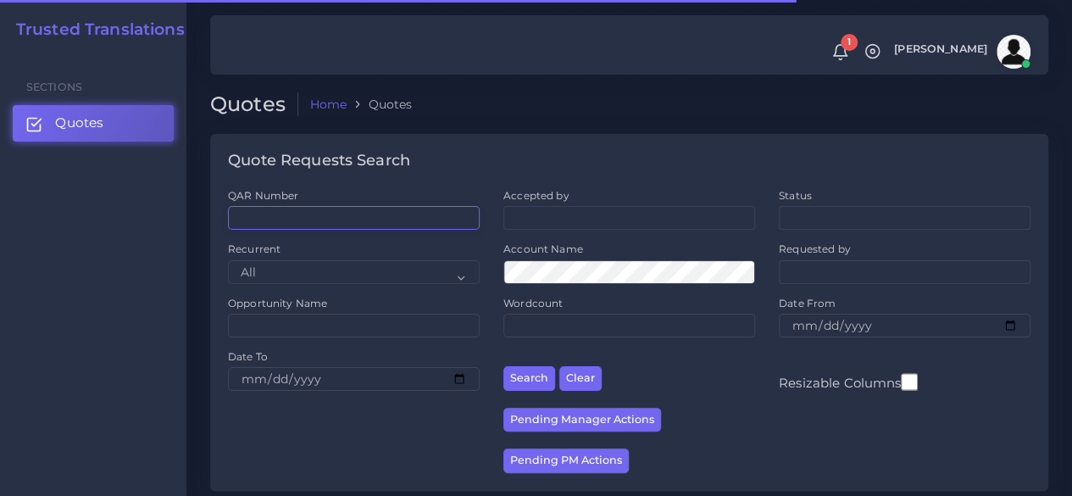
click at [321, 211] on input "QAR Number" at bounding box center [354, 218] width 252 height 24
paste input "QAR124927"
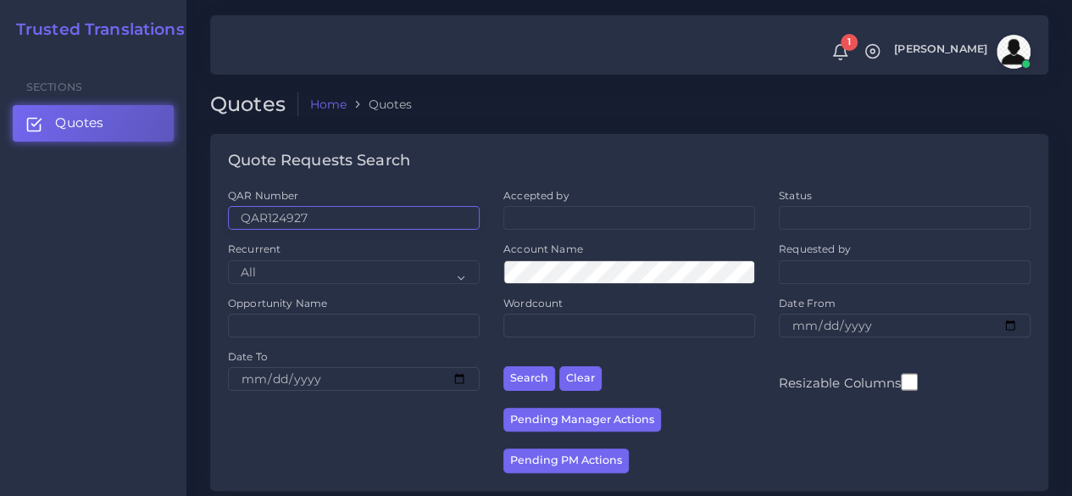
type input "QAR124927"
click at [503, 366] on button "Search" at bounding box center [529, 378] width 52 height 25
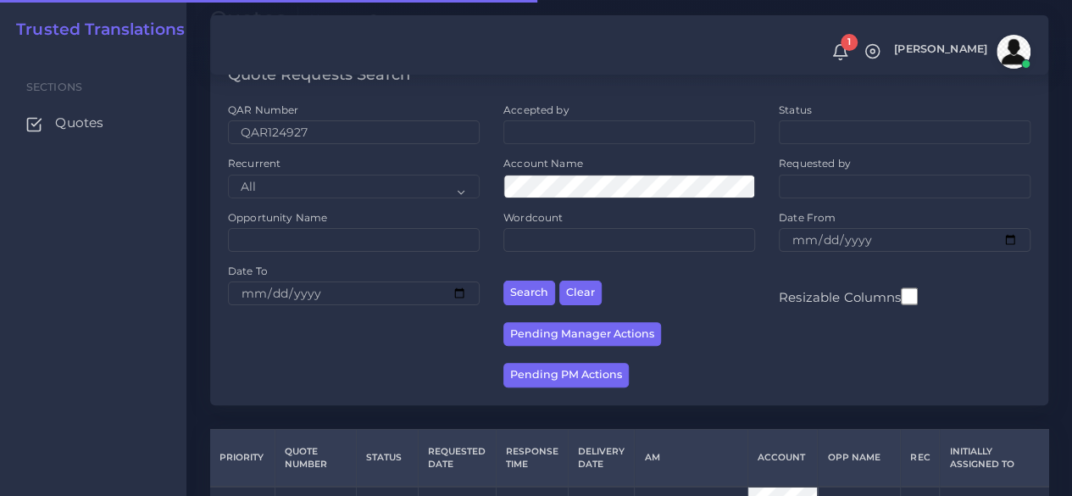
scroll to position [232, 0]
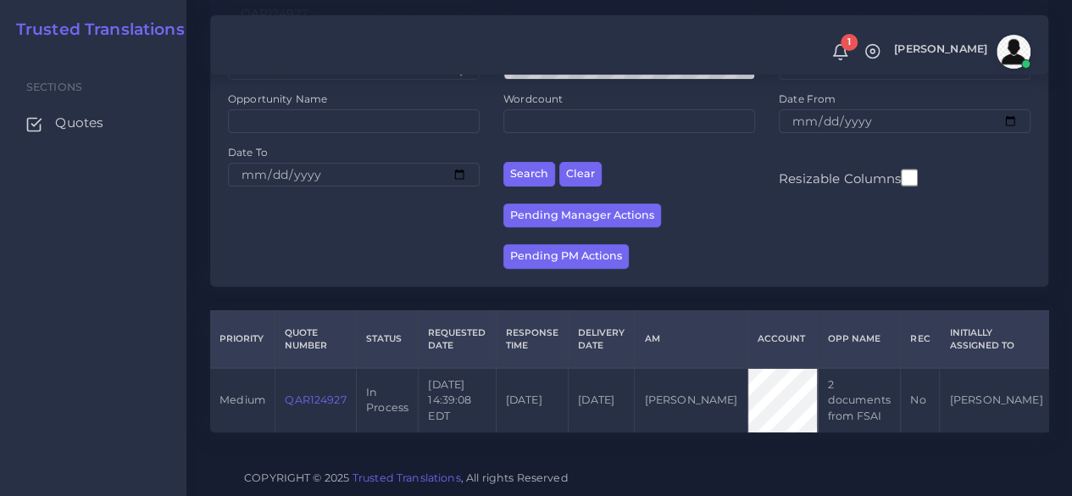
click at [302, 393] on link "QAR124927" at bounding box center [315, 399] width 61 height 13
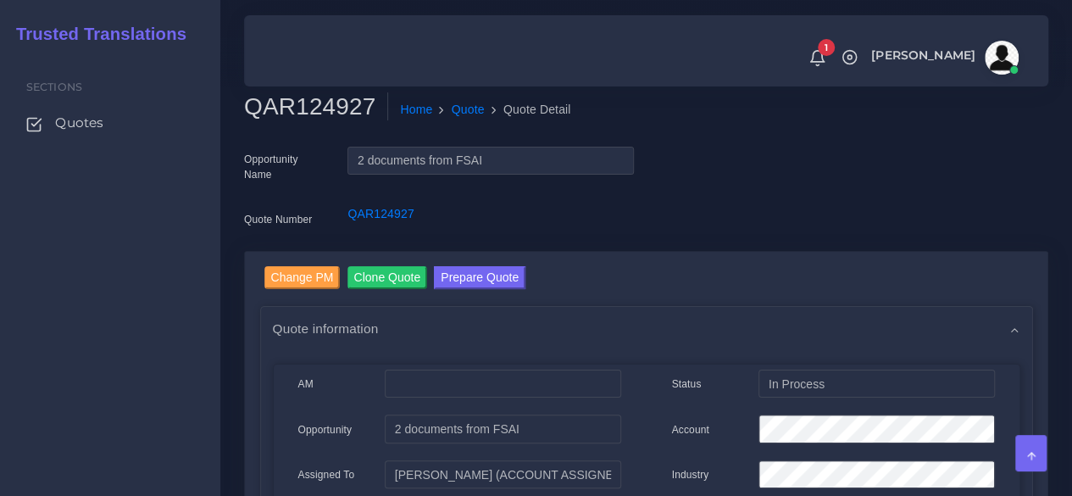
click at [136, 370] on div "Sections Quotes" at bounding box center [110, 274] width 220 height 443
click at [104, 129] on span "Quotes" at bounding box center [83, 123] width 48 height 19
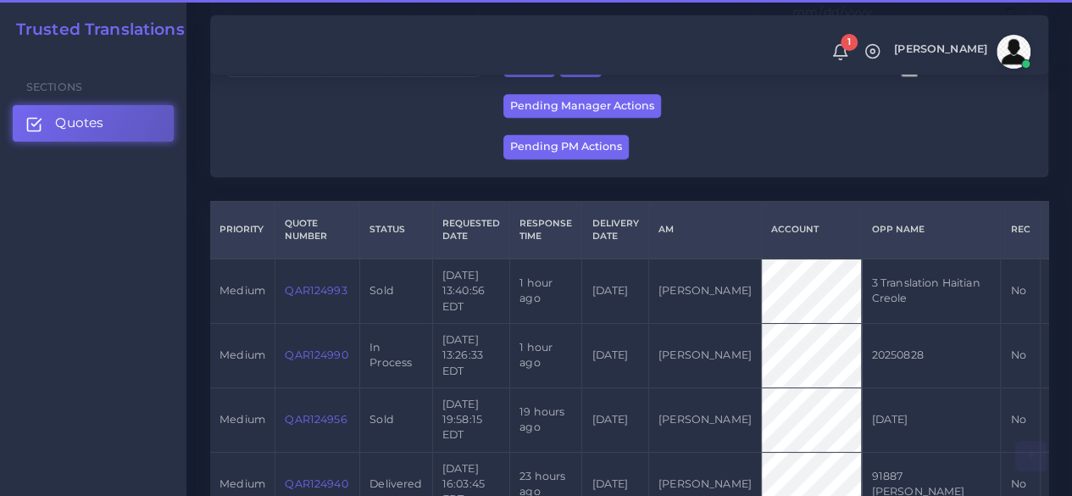
scroll to position [508, 0]
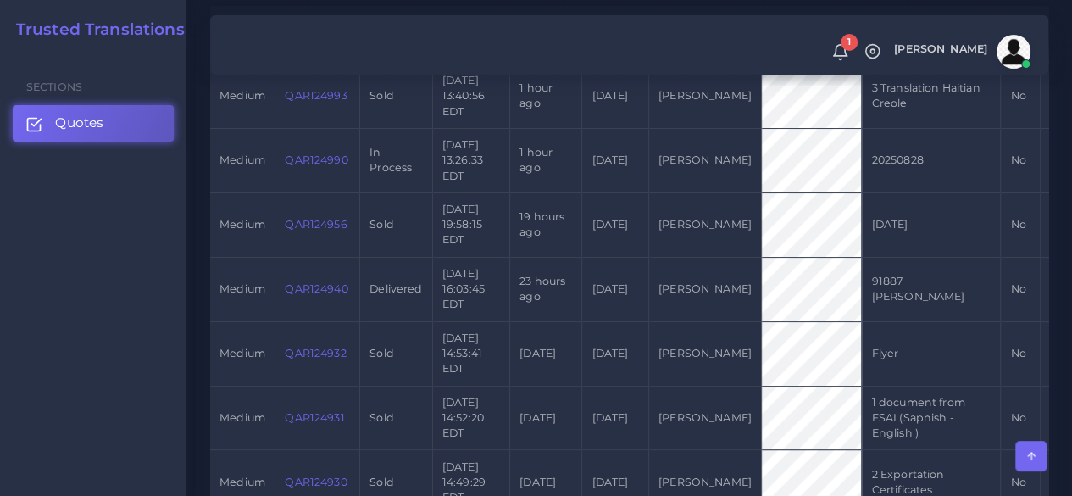
click at [302, 166] on link "QAR124990" at bounding box center [316, 159] width 63 height 13
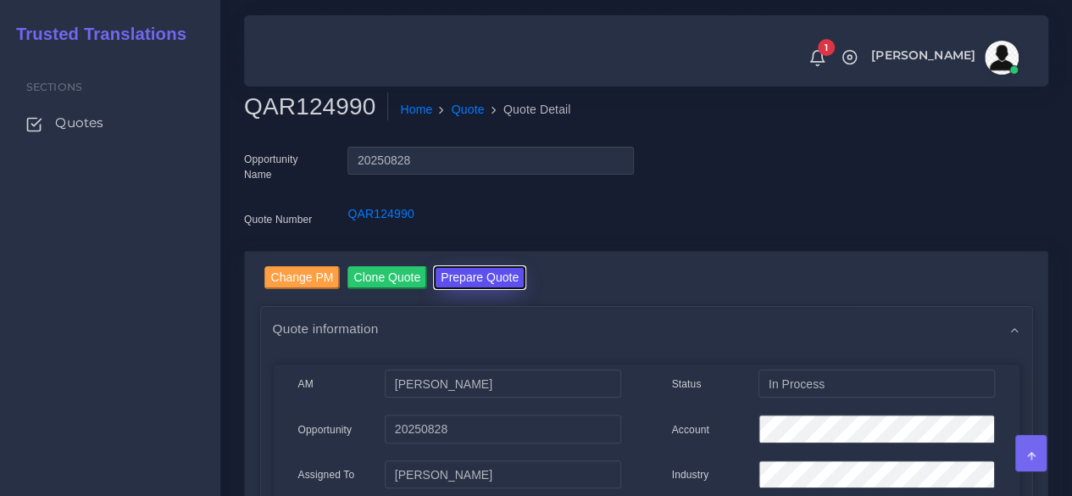
click at [458, 269] on button "Prepare Quote" at bounding box center [480, 277] width 92 height 23
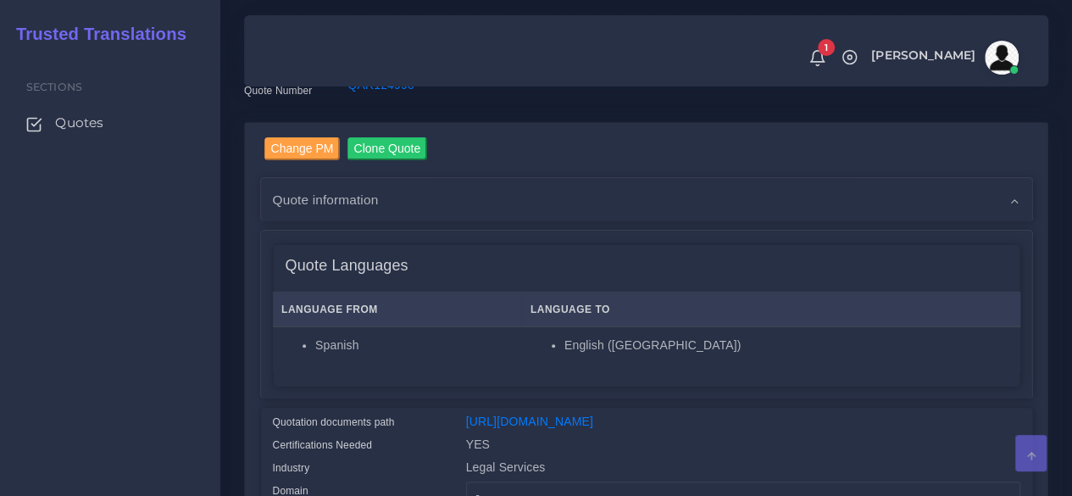
scroll to position [339, 0]
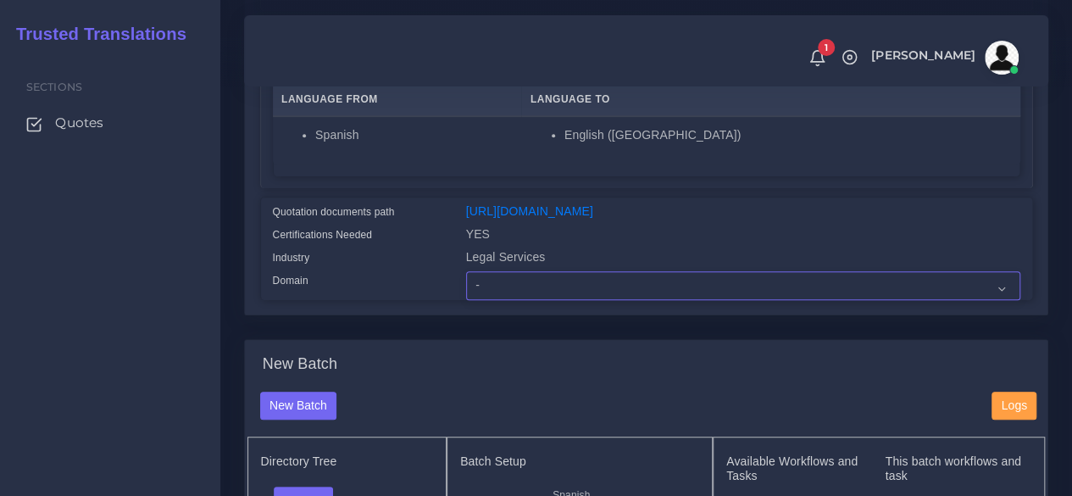
click at [504, 300] on select "- Advertising and Media Agriculture, Forestry and Fishing Architecture, Buildin…" at bounding box center [743, 285] width 554 height 29
select select "Legal Services"
click at [466, 300] on select "- Advertising and Media Agriculture, Forestry and Fishing Architecture, Buildin…" at bounding box center [743, 285] width 554 height 29
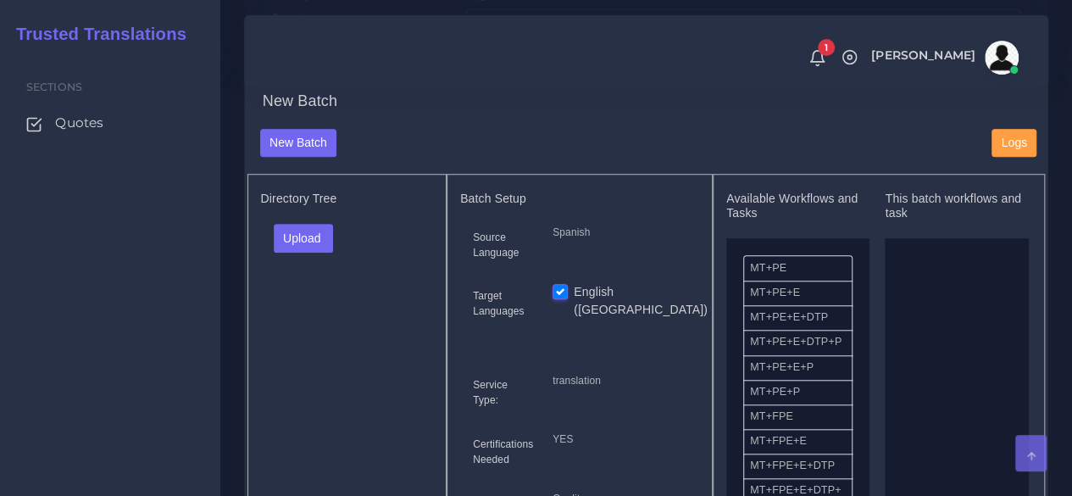
scroll to position [678, 0]
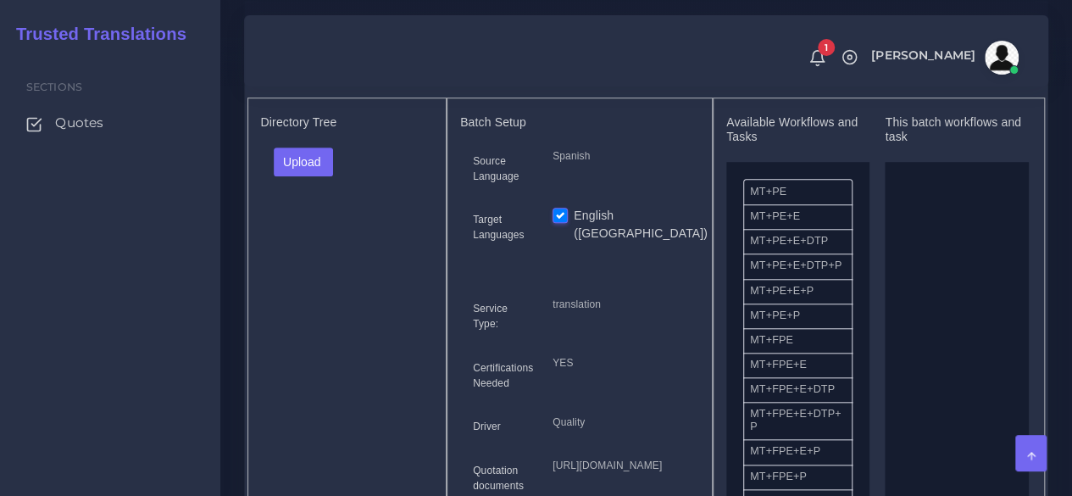
click at [336, 188] on div "Upload Folder Files un/check all" at bounding box center [347, 167] width 173 height 41
click at [322, 176] on button "Upload" at bounding box center [304, 161] width 60 height 29
click at [317, 236] on label "Files" at bounding box center [333, 225] width 117 height 21
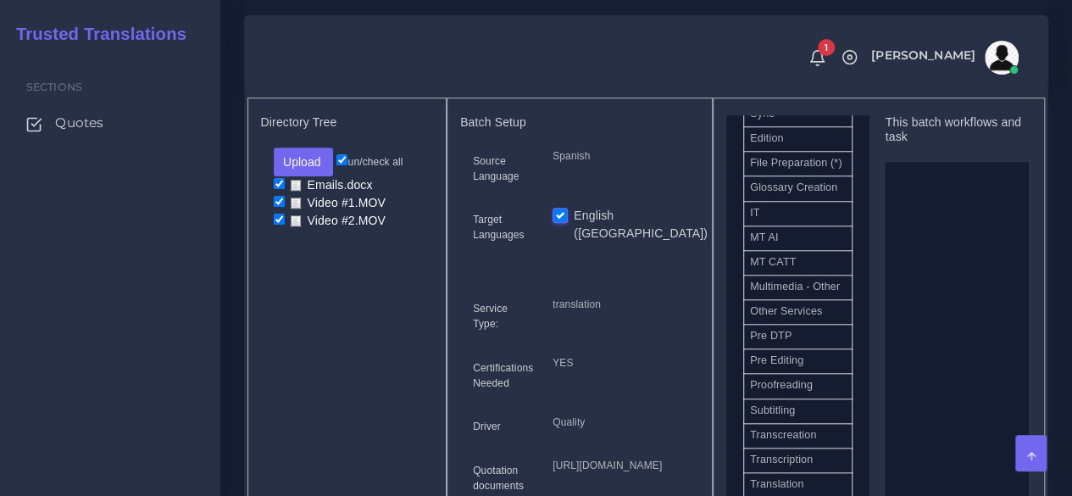
scroll to position [847, 0]
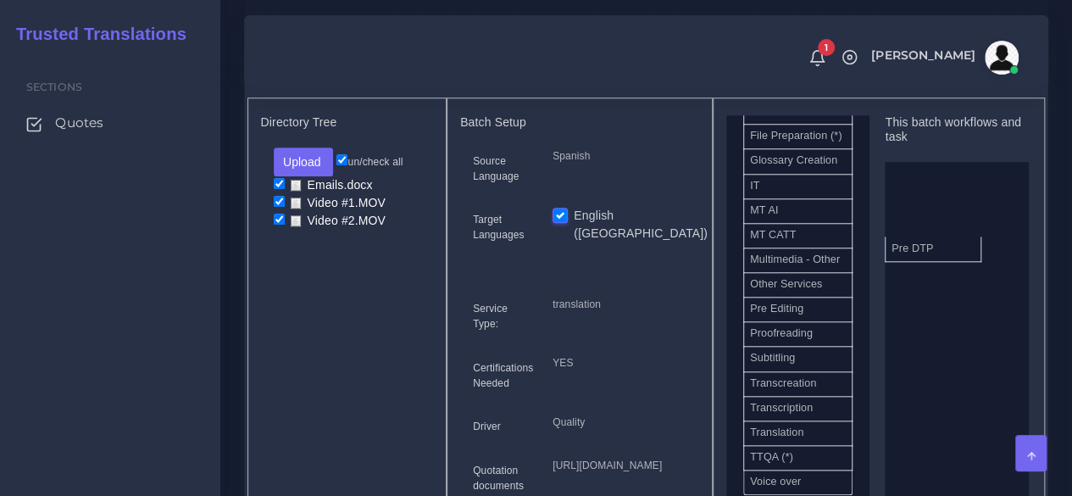
drag, startPoint x: 795, startPoint y: 409, endPoint x: 936, endPoint y: 283, distance: 189.6
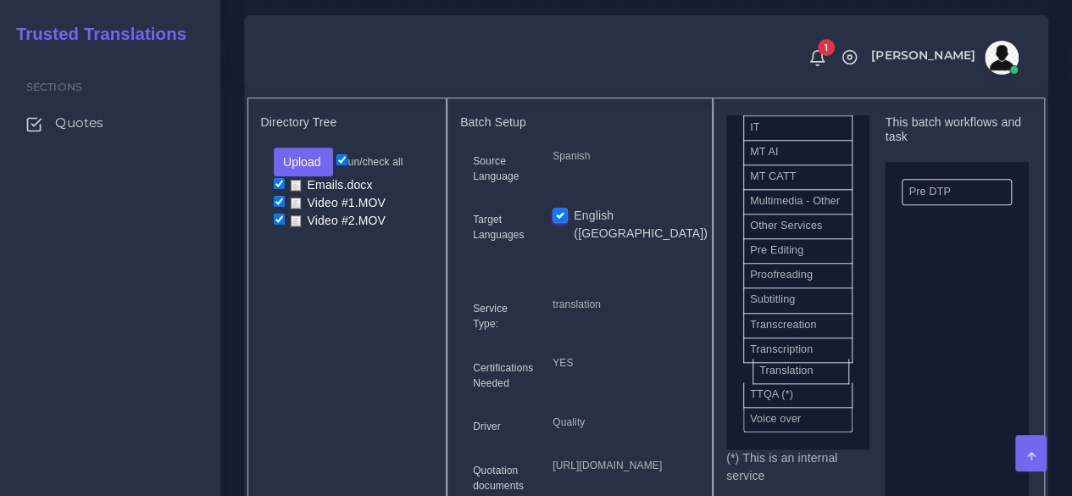
scroll to position [949, 0]
drag, startPoint x: 808, startPoint y: 403, endPoint x: 947, endPoint y: 352, distance: 148.0
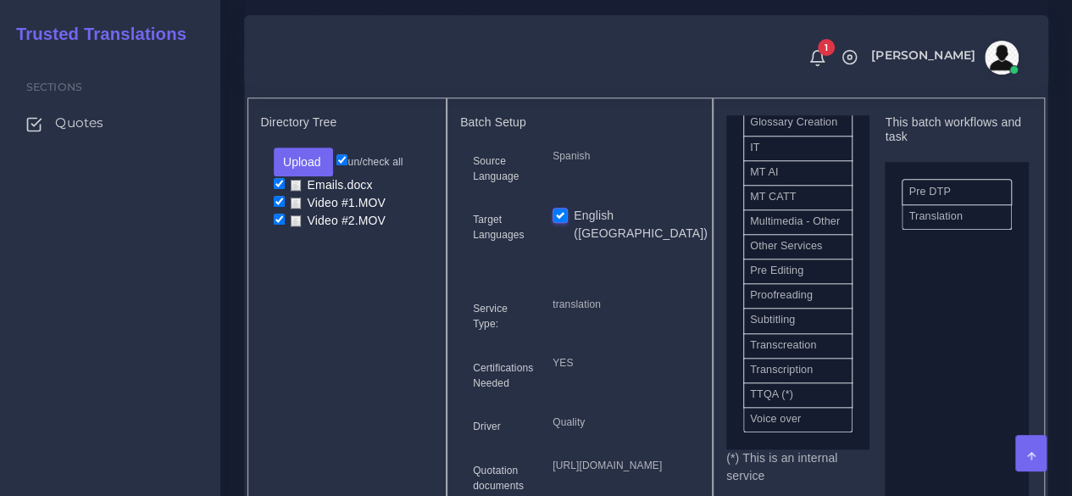
scroll to position [925, 0]
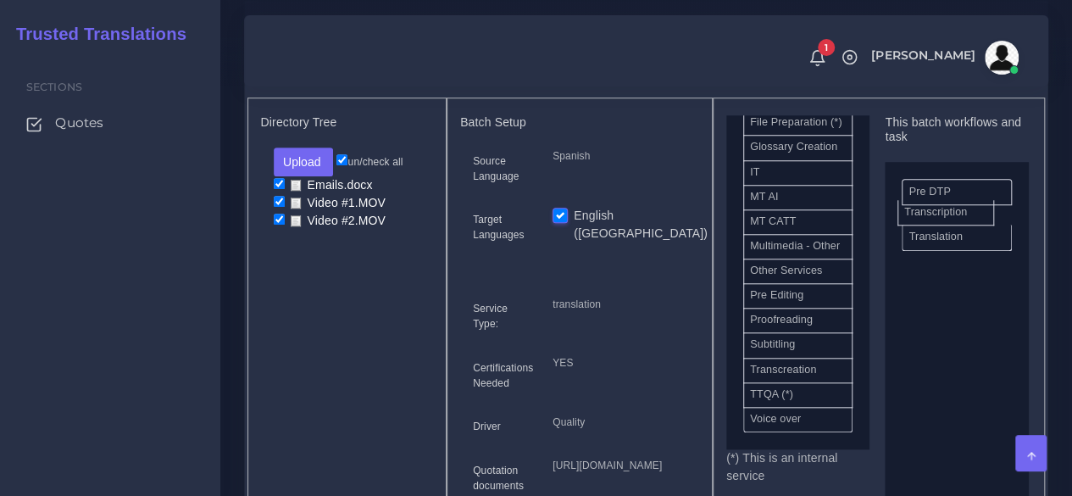
drag, startPoint x: 857, startPoint y: 365, endPoint x: 949, endPoint y: 241, distance: 154.5
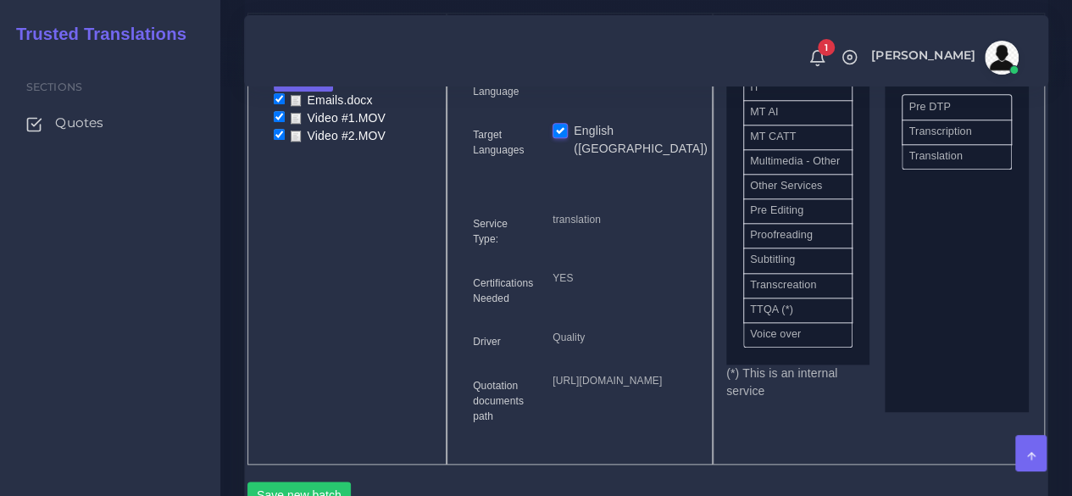
scroll to position [1017, 0]
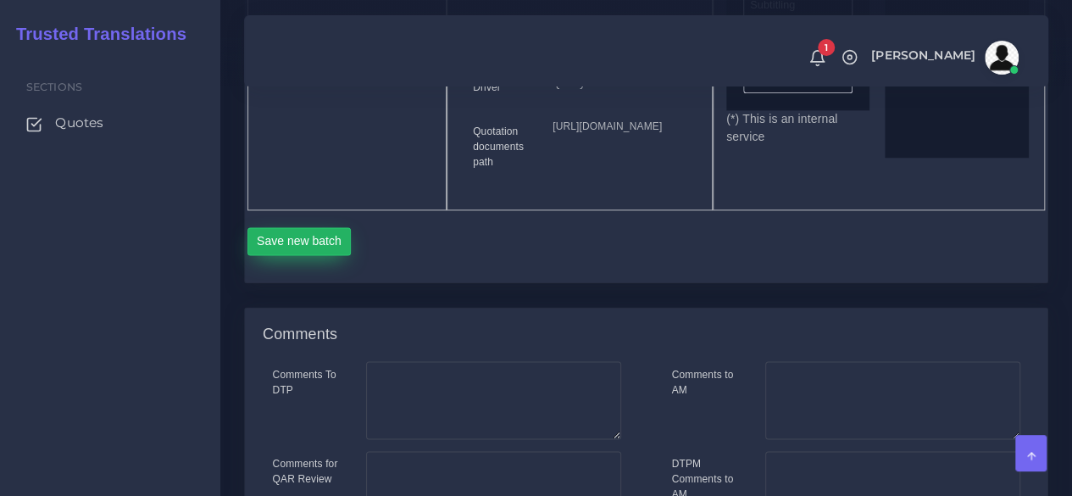
click at [315, 256] on button "Save new batch" at bounding box center [299, 241] width 104 height 29
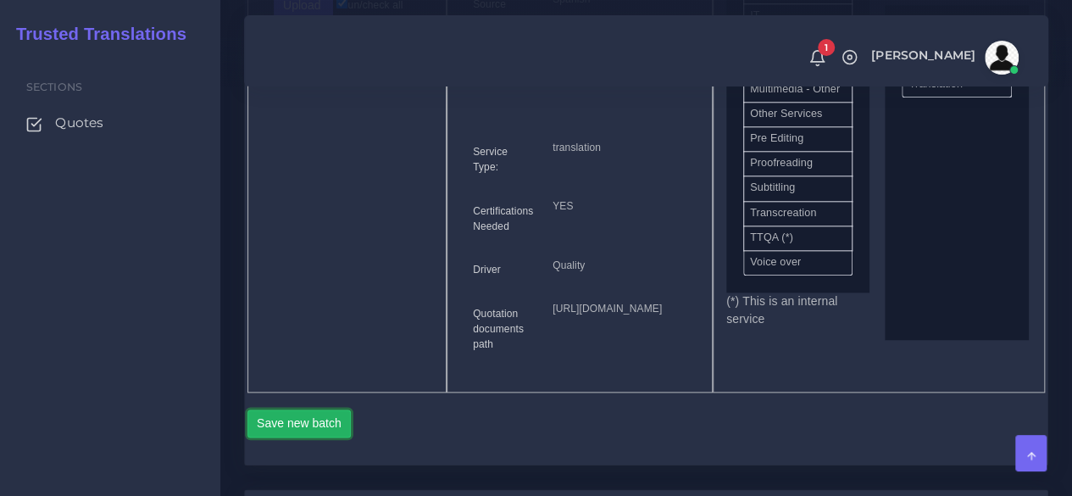
scroll to position [763, 0]
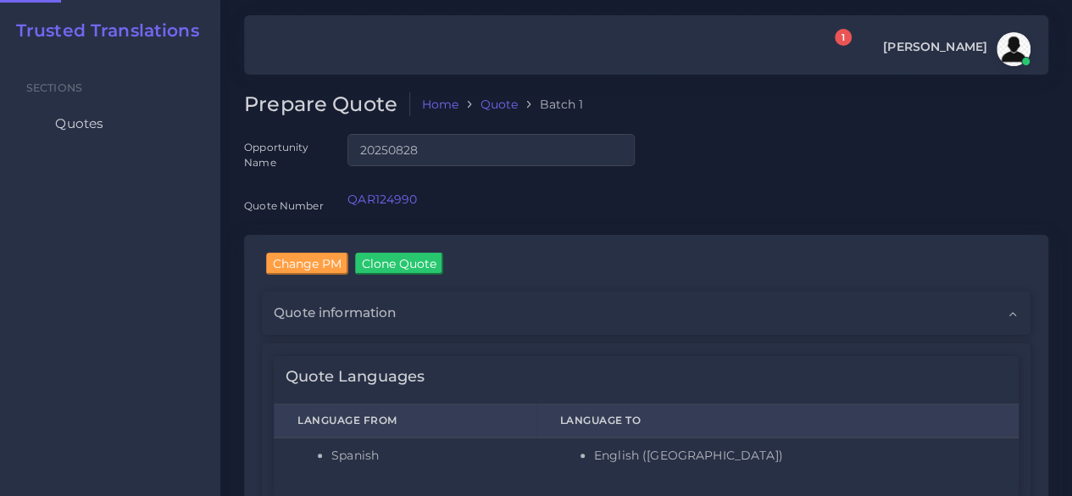
checkbox input "true"
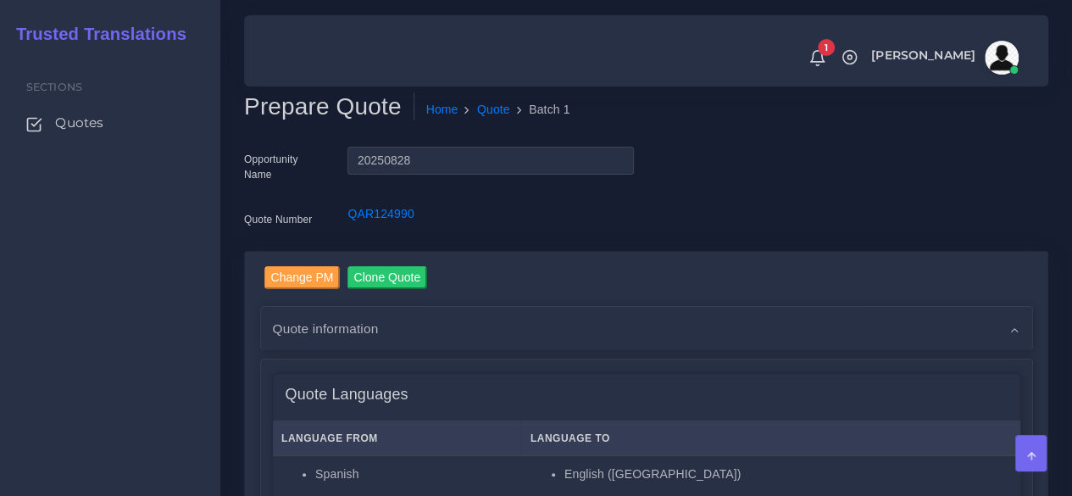
click at [169, 379] on div "Sections Quotes" at bounding box center [110, 274] width 220 height 443
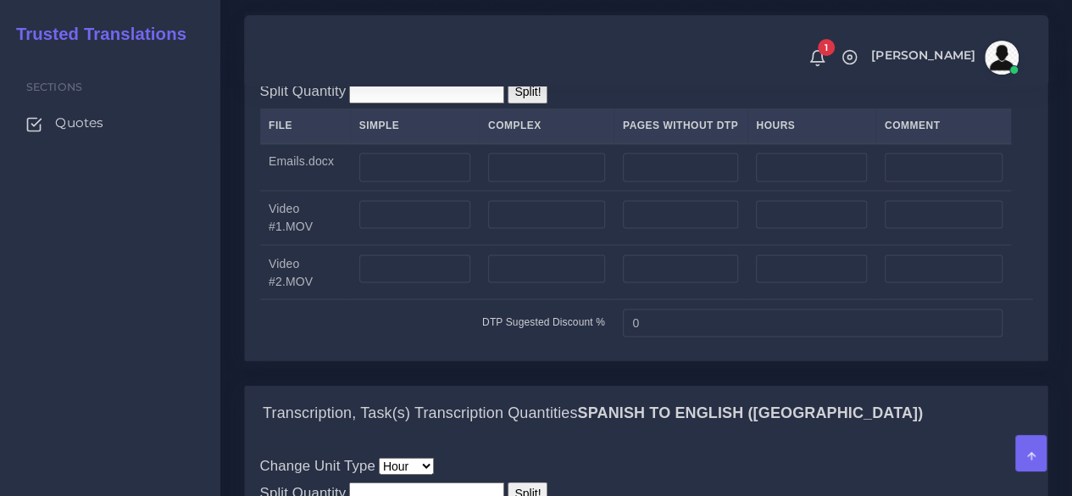
scroll to position [1356, 0]
drag, startPoint x: 200, startPoint y: 328, endPoint x: 219, endPoint y: 327, distance: 18.7
click at [200, 328] on div "Sections Quotes" at bounding box center [110, 274] width 220 height 443
click at [409, 181] on input "number" at bounding box center [414, 167] width 111 height 29
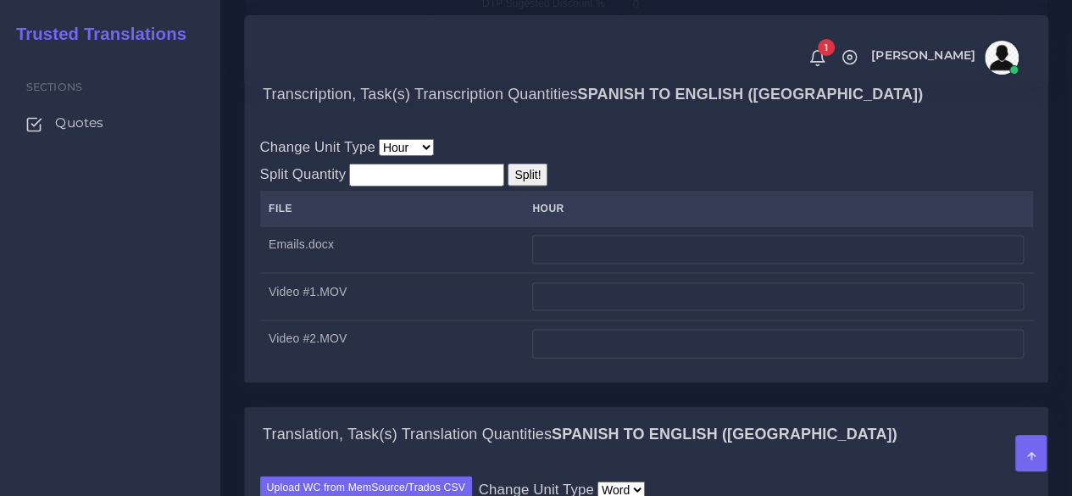
scroll to position [1694, 0]
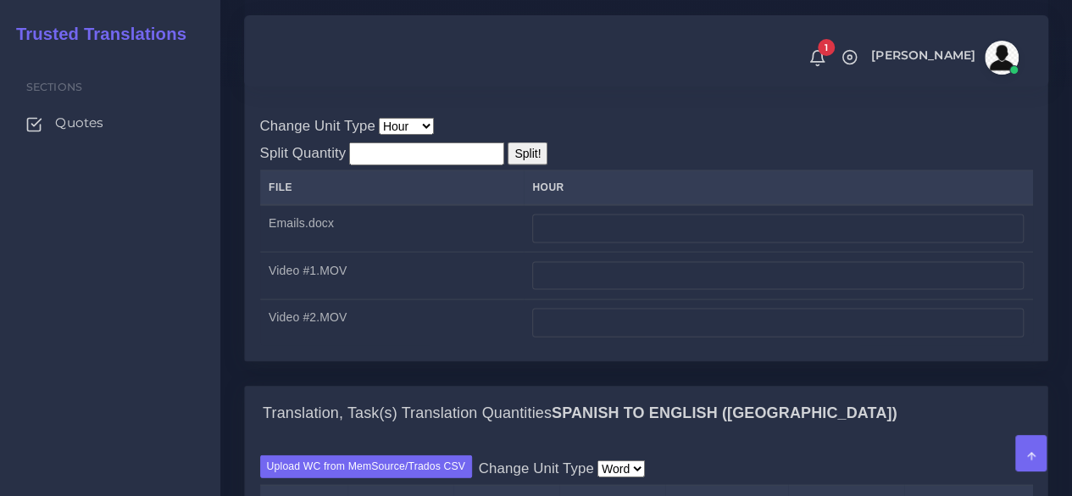
type input "3"
click at [591, 243] on input "number" at bounding box center [777, 228] width 491 height 29
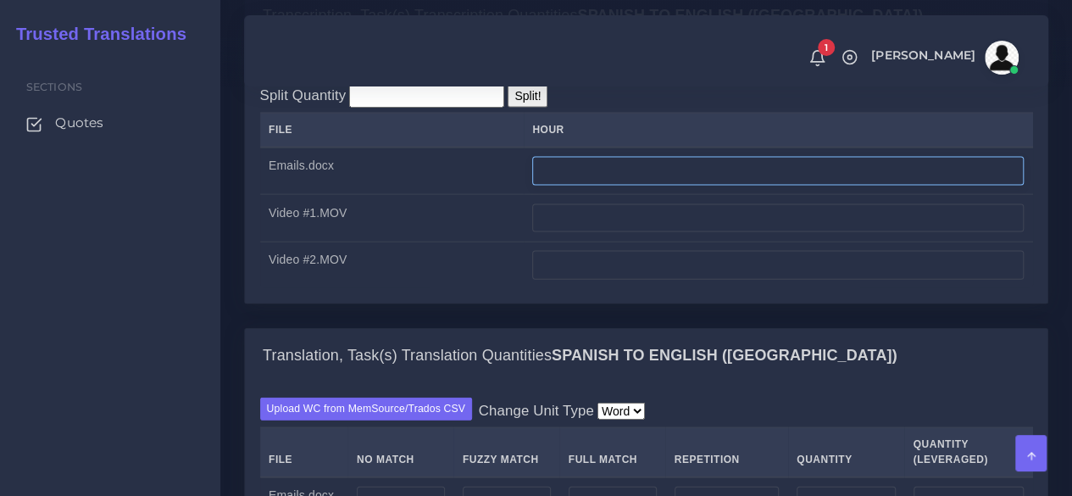
scroll to position [1779, 0]
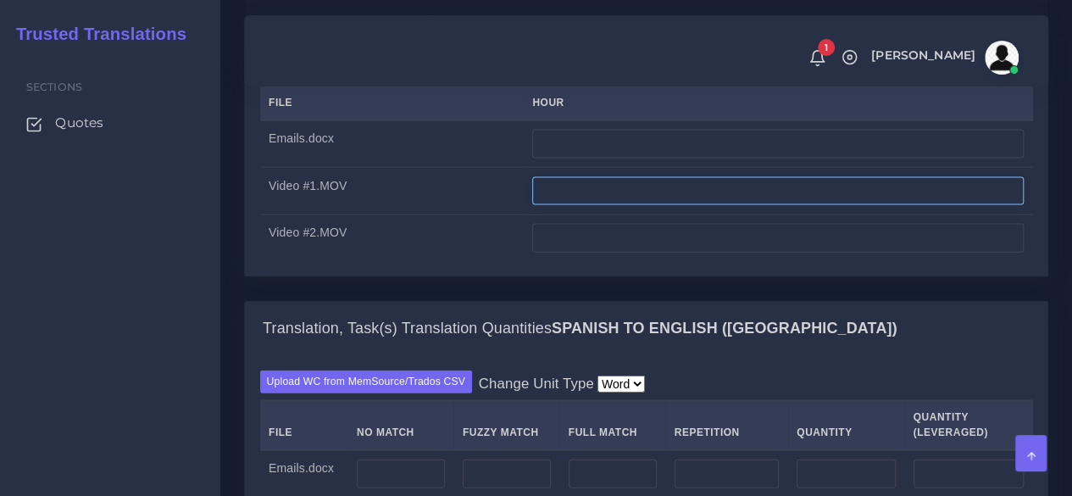
click at [587, 206] on input "number" at bounding box center [777, 191] width 491 height 29
type input "0"
drag, startPoint x: 570, startPoint y: 314, endPoint x: 529, endPoint y: 317, distance: 41.6
click at [529, 215] on tr "Video #1.MOV 1" at bounding box center [646, 191] width 773 height 47
type input "0"
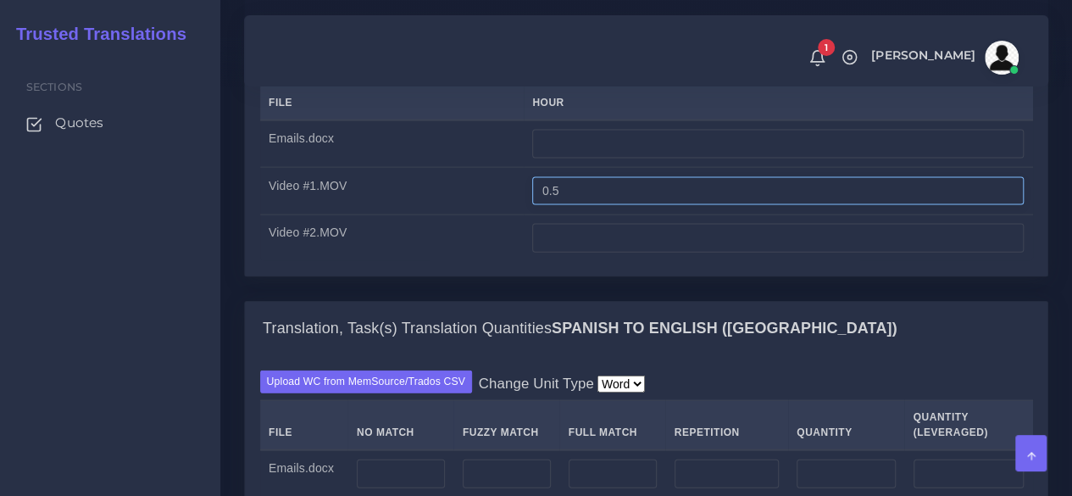
type input "0.5"
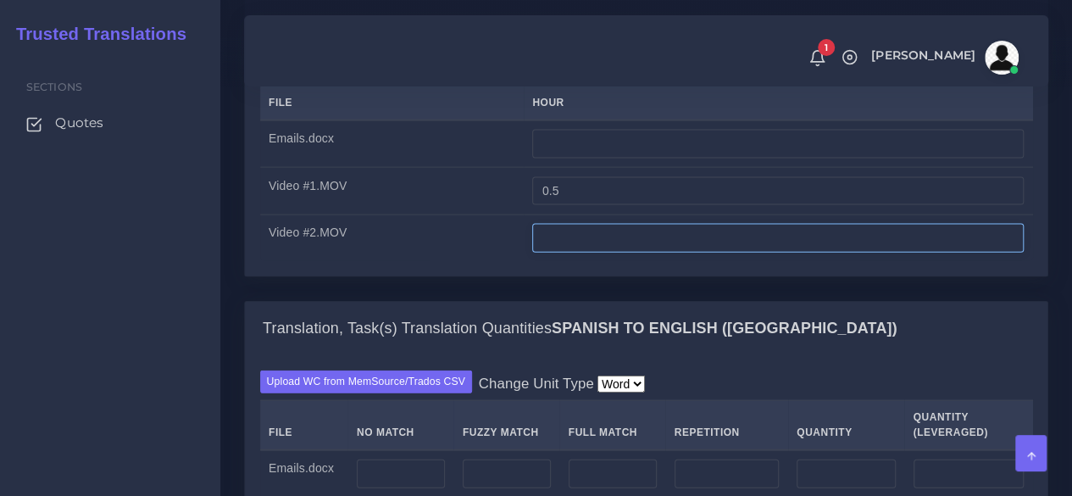
click at [601, 252] on input "number" at bounding box center [777, 238] width 491 height 29
type input "0"
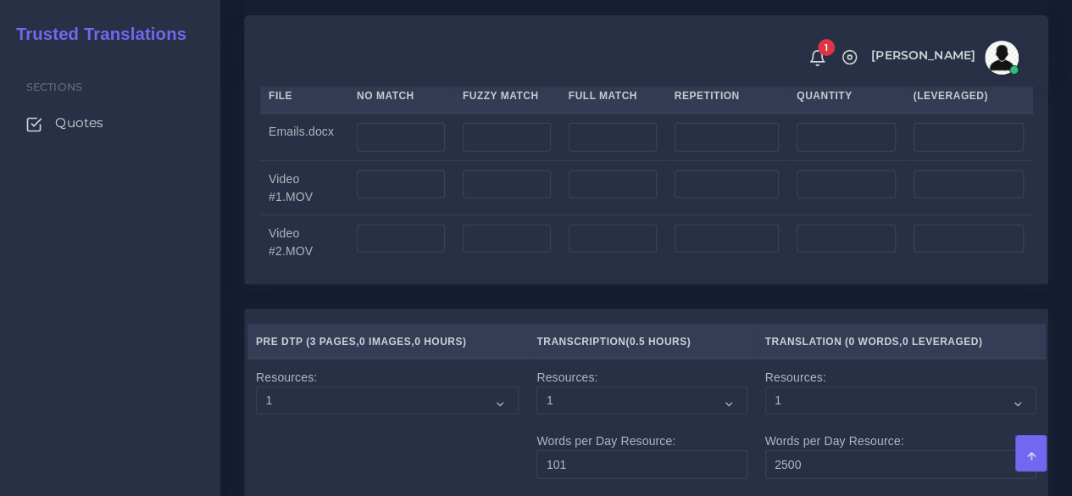
scroll to position [2118, 0]
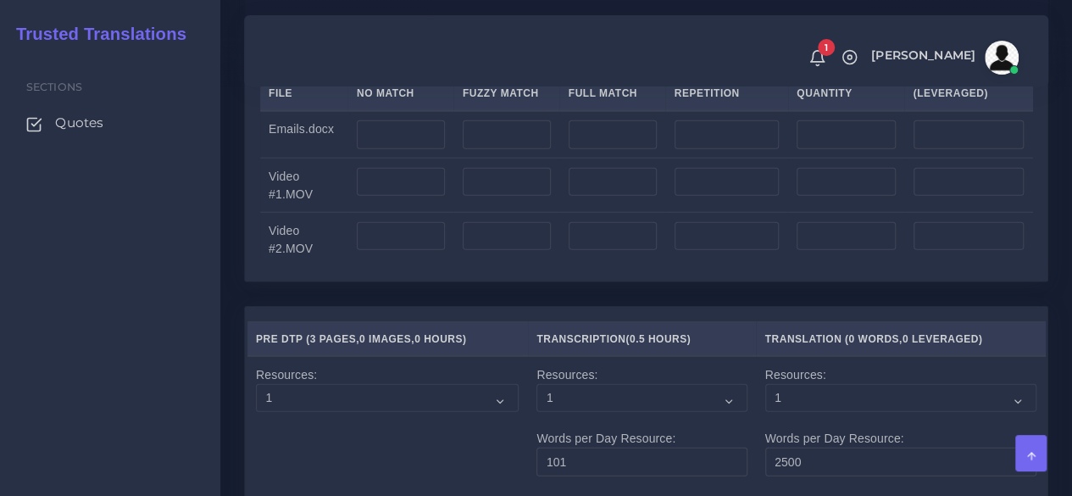
type input "0.25"
click at [371, 149] on input "number" at bounding box center [401, 134] width 88 height 29
type input "455"
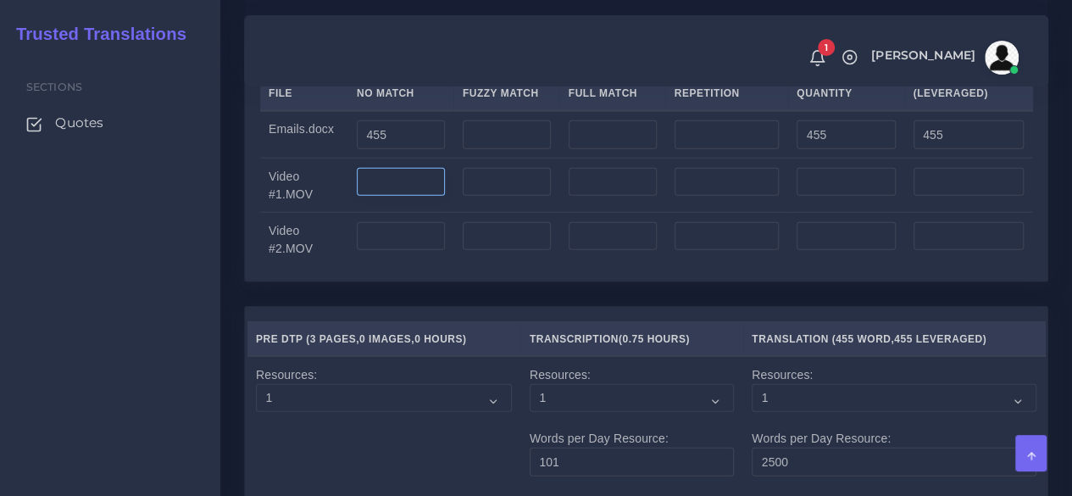
click at [427, 197] on input "number" at bounding box center [401, 182] width 88 height 29
type input "5"
type input "450"
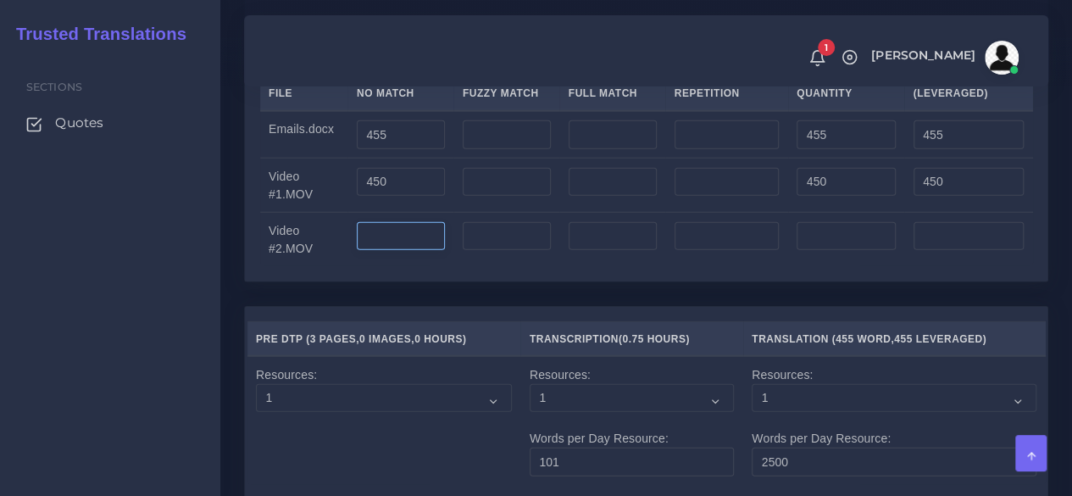
click at [398, 251] on input "number" at bounding box center [401, 236] width 88 height 29
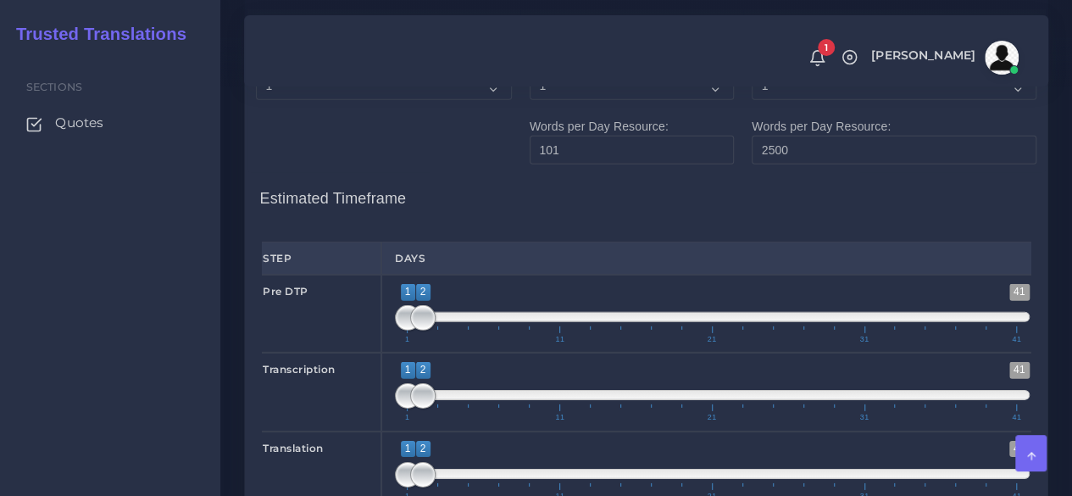
scroll to position [2457, 0]
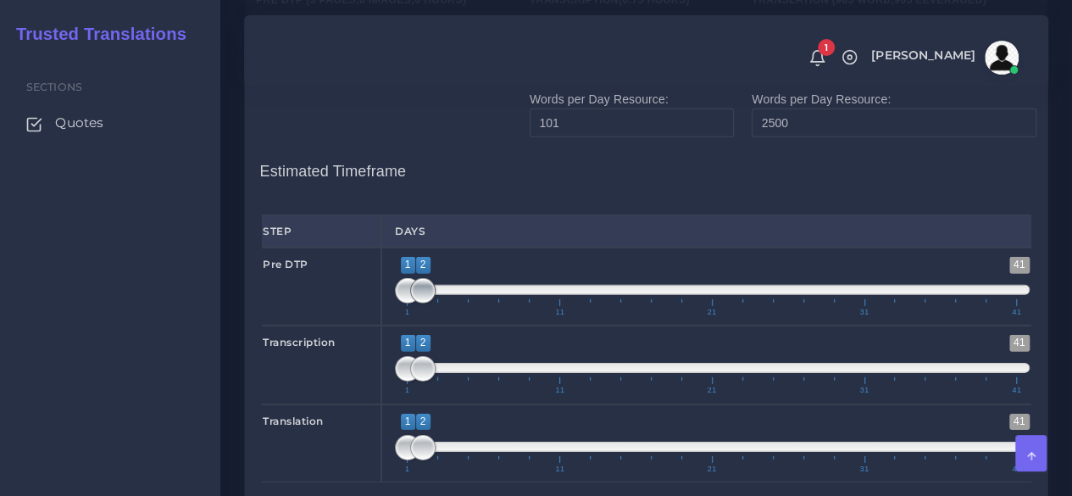
type input "150"
type input "1;1"
drag, startPoint x: 413, startPoint y: 406, endPoint x: 388, endPoint y: 406, distance: 25.4
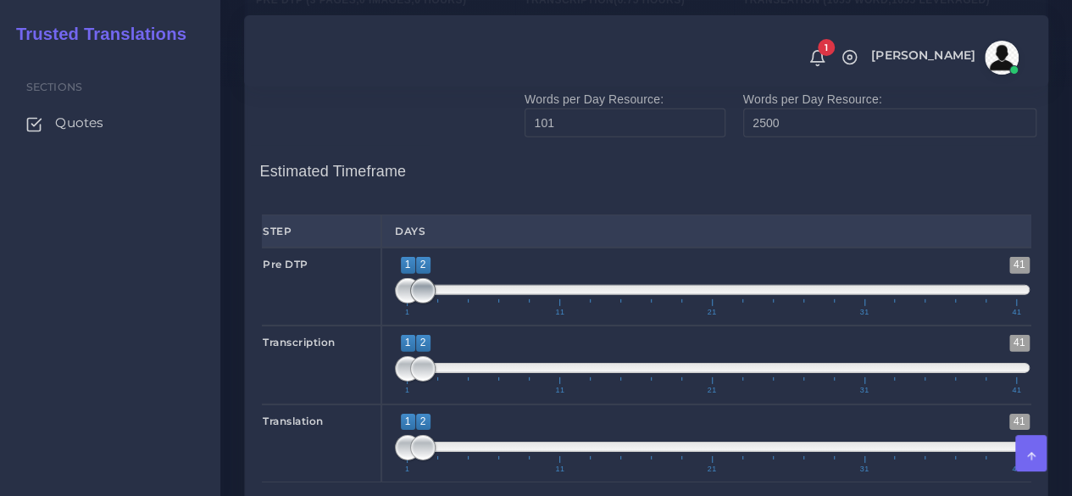
click at [388, 325] on div "1 41 1 2 1 — 2 1 11 21 31 41 1;1" at bounding box center [712, 286] width 662 height 78
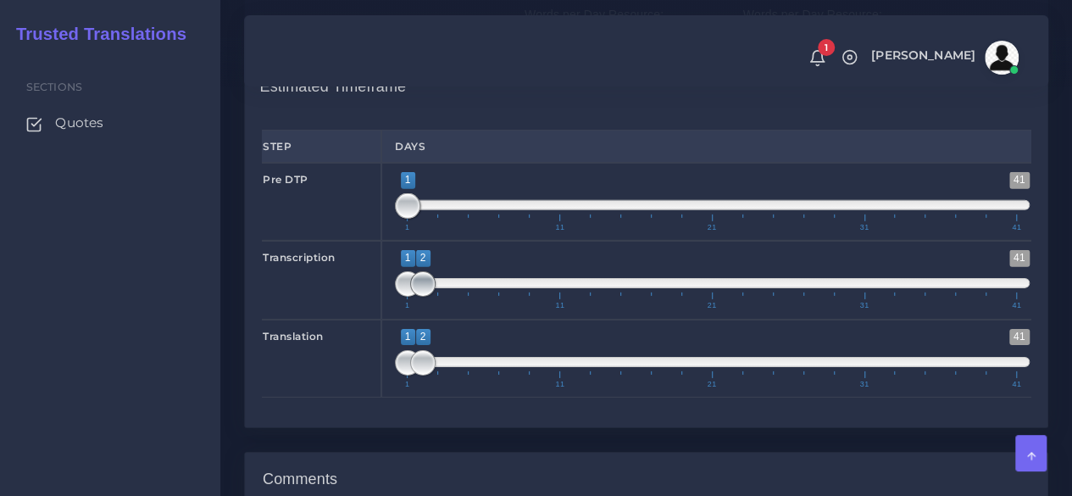
type input "1;1"
drag, startPoint x: 420, startPoint y: 394, endPoint x: 378, endPoint y: 397, distance: 42.5
click at [378, 319] on div "Transcription 1 41 1 2 1 — 2 1 11 21 31 41 1;1" at bounding box center [646, 280] width 794 height 78
type input "2;2"
drag, startPoint x: 400, startPoint y: 469, endPoint x: 421, endPoint y: 470, distance: 21.2
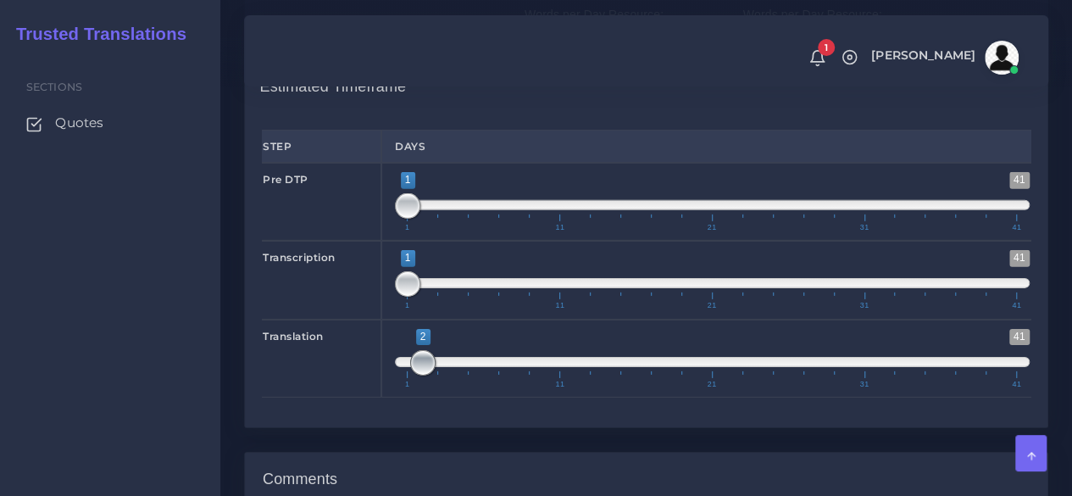
click at [421, 375] on span at bounding box center [422, 362] width 25 height 25
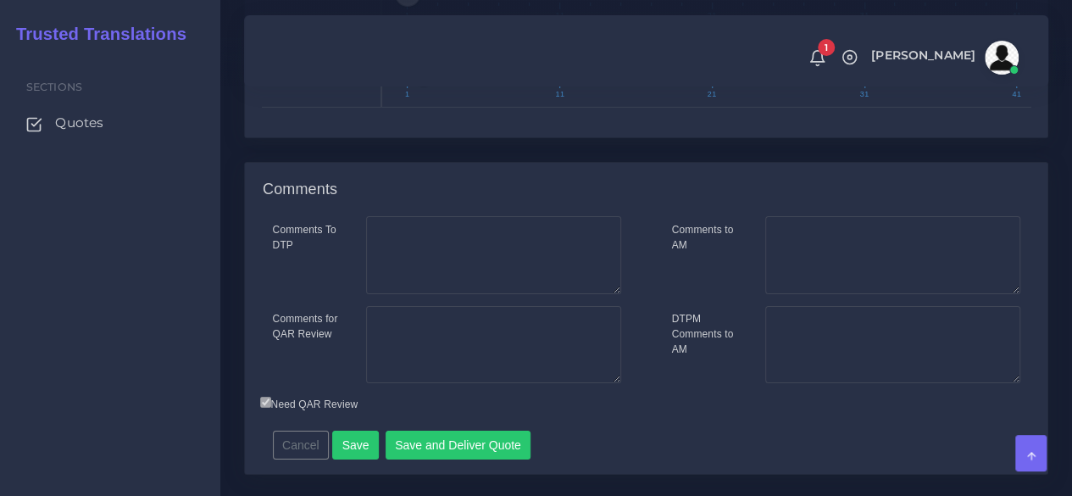
scroll to position [2881, 0]
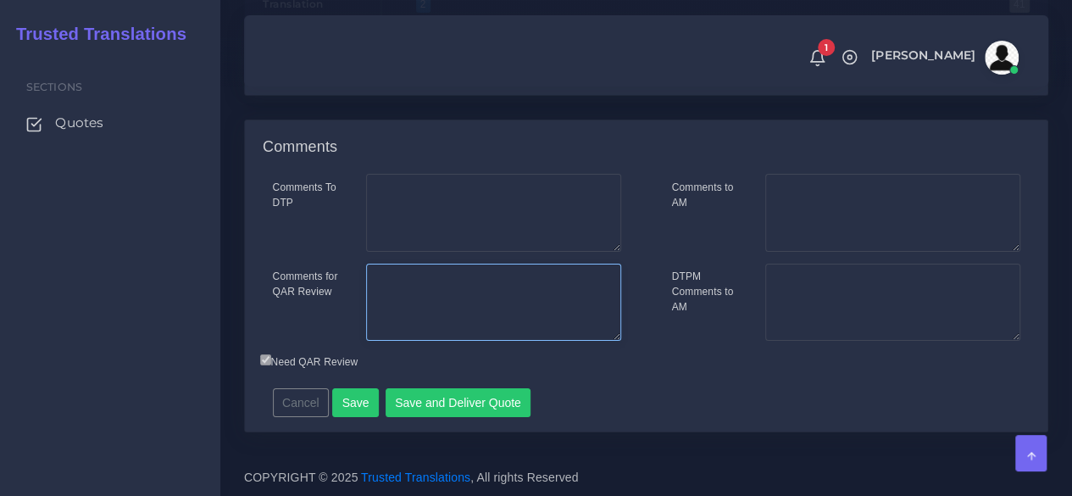
click at [510, 341] on textarea "Comments for QAR Review" at bounding box center [493, 302] width 255 height 78
click at [600, 341] on textarea "2 short videos (3:30m / 1:00 m), recorded by phone," at bounding box center [493, 302] width 255 height 78
click at [558, 341] on textarea "2 short videos (3:30m / 1:00 m), recorded undercover by phone," at bounding box center [493, 302] width 255 height 78
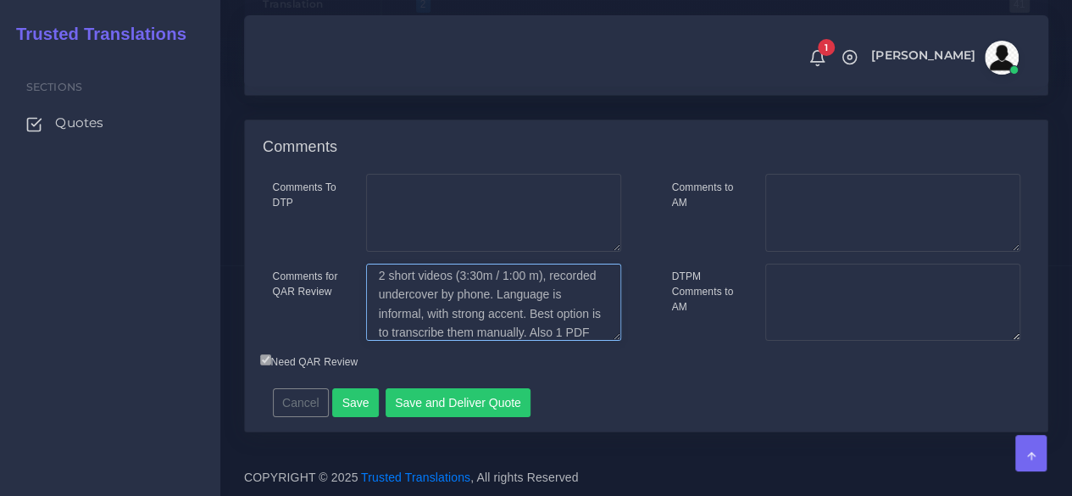
scroll to position [26, 0]
click at [181, 361] on div "Sections Quotes" at bounding box center [110, 274] width 220 height 443
click at [534, 341] on textarea "2 short videos (3:30m / 1:00 m), recorded undercover by phone. Language is info…" at bounding box center [493, 302] width 255 height 78
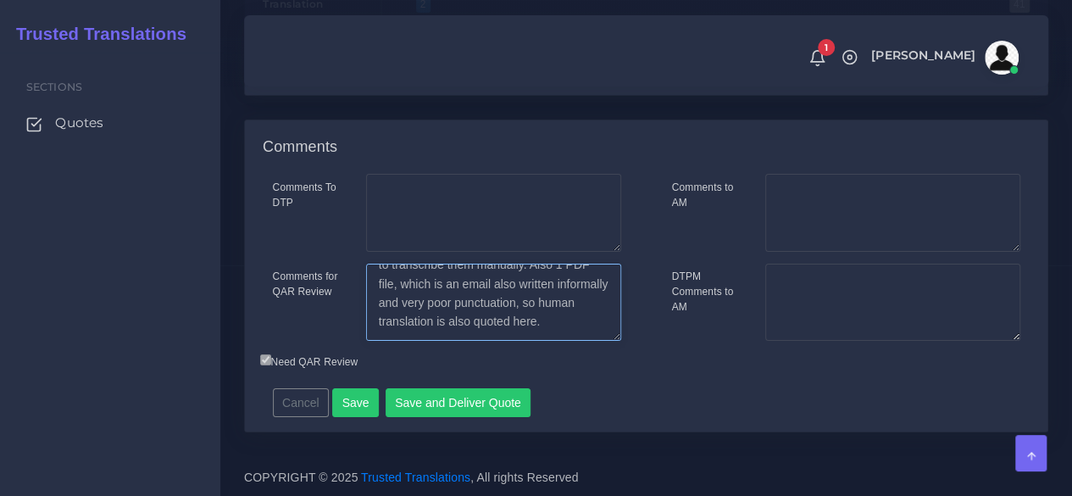
scroll to position [2965, 0]
type textarea "2 short videos (3:30m / 1:00 m), recorded undercover by phone. Language is info…"
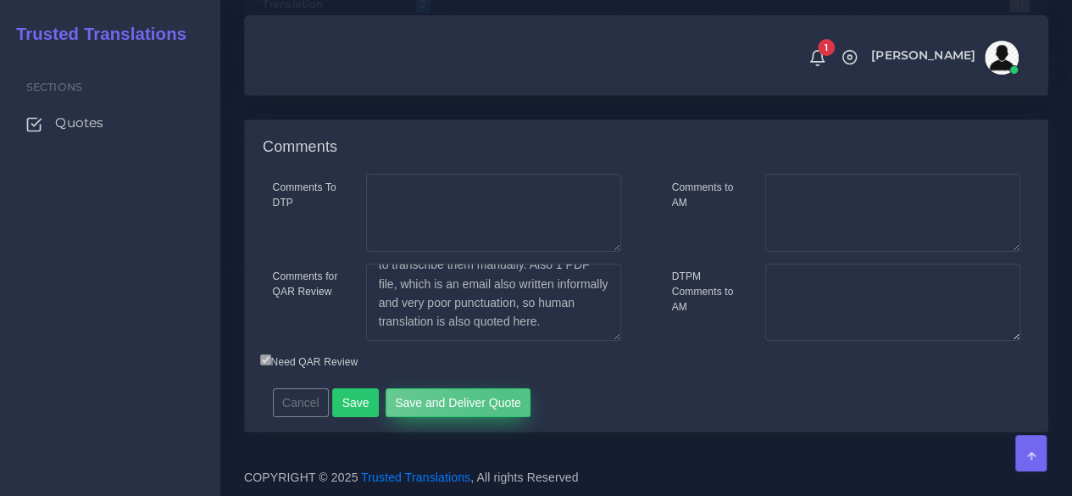
click at [500, 417] on button "Save and Deliver Quote" at bounding box center [458, 402] width 146 height 29
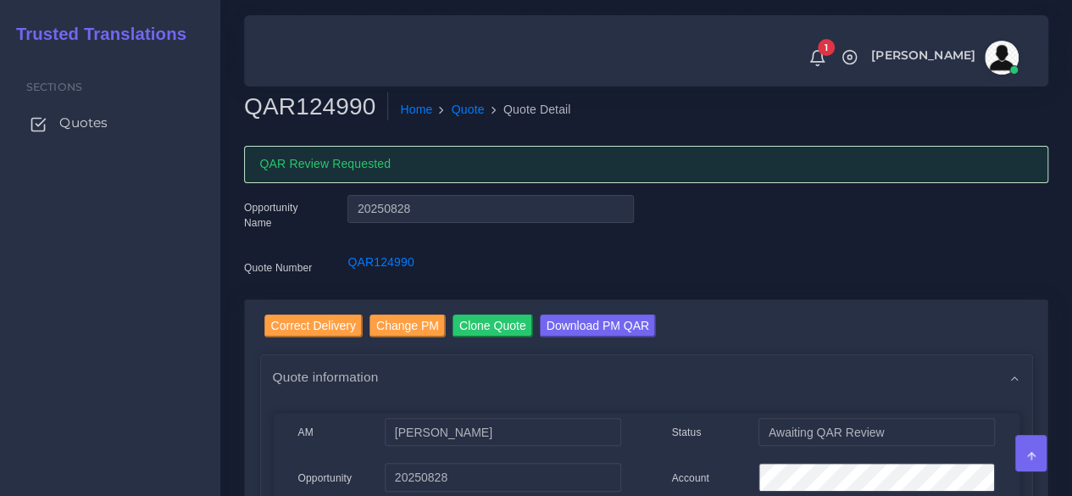
click at [104, 118] on span "Quotes" at bounding box center [83, 123] width 48 height 19
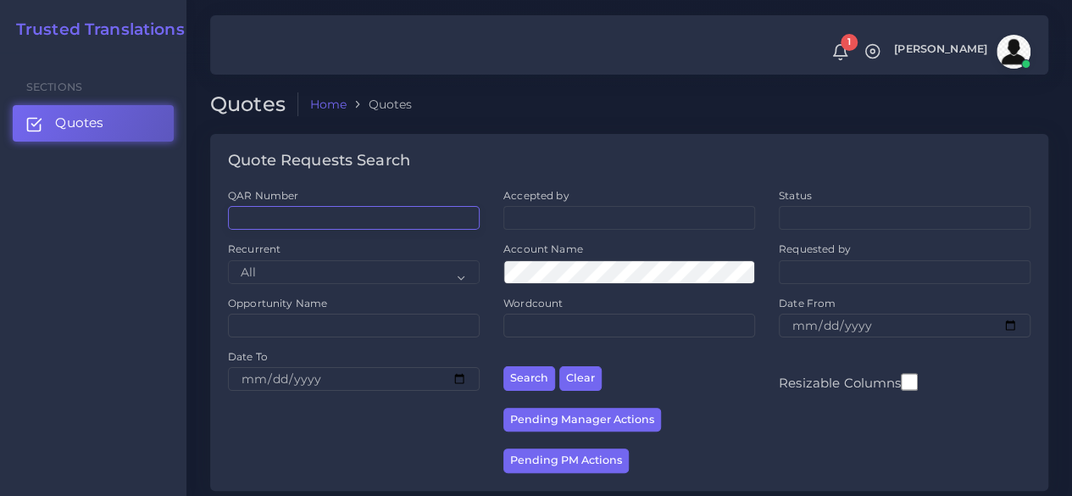
click at [288, 214] on input "QAR Number" at bounding box center [354, 218] width 252 height 24
paste input "QAR124163"
type input "QAR124163"
click at [503, 366] on button "Search" at bounding box center [529, 378] width 52 height 25
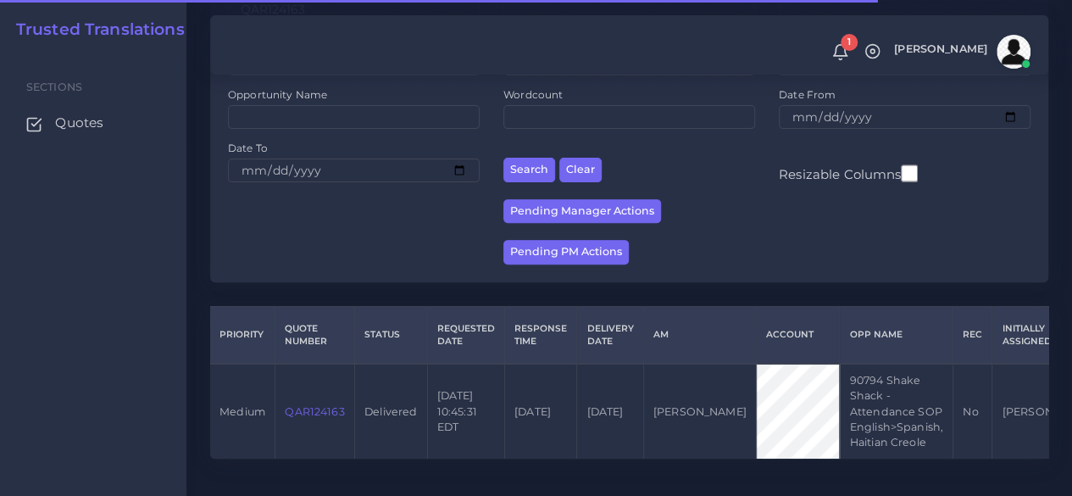
scroll to position [247, 0]
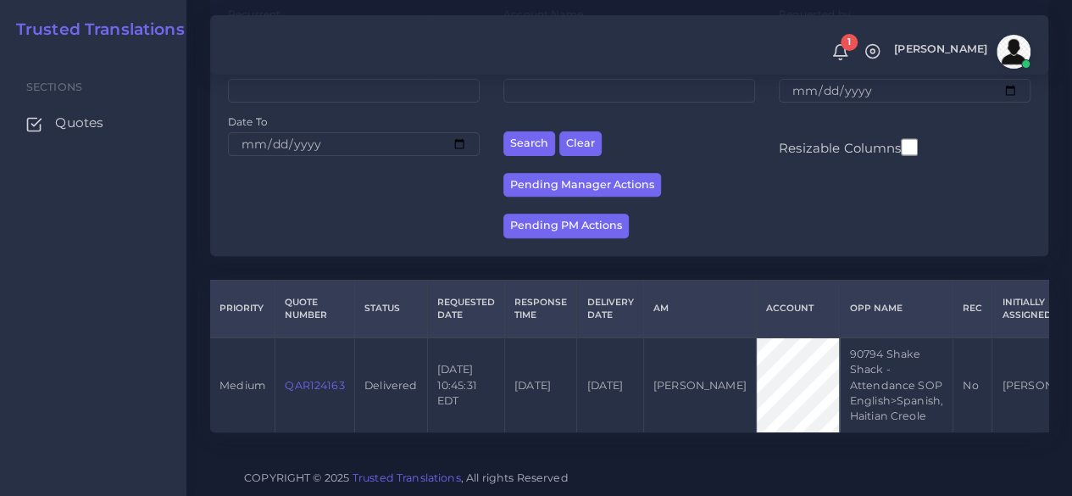
click at [319, 379] on link "QAR124163" at bounding box center [314, 385] width 59 height 13
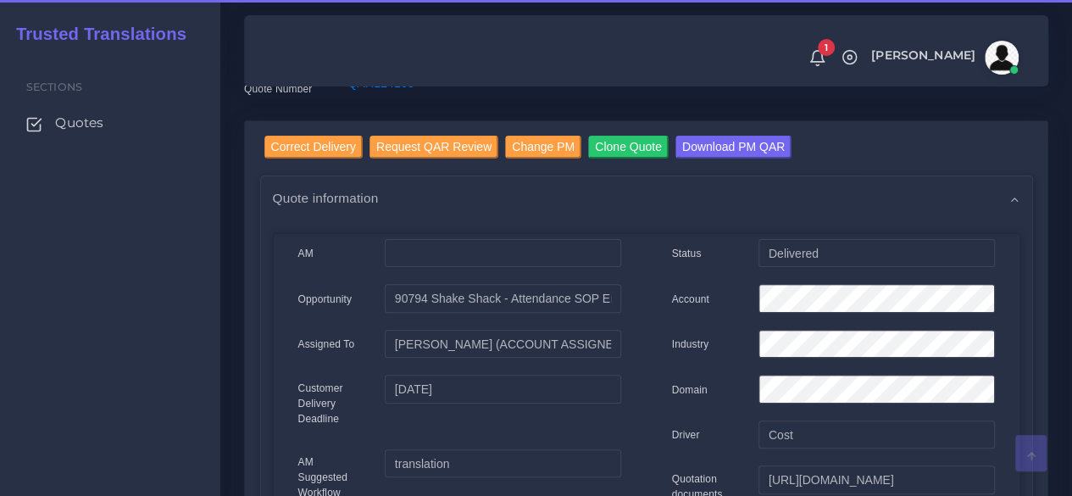
scroll to position [169, 0]
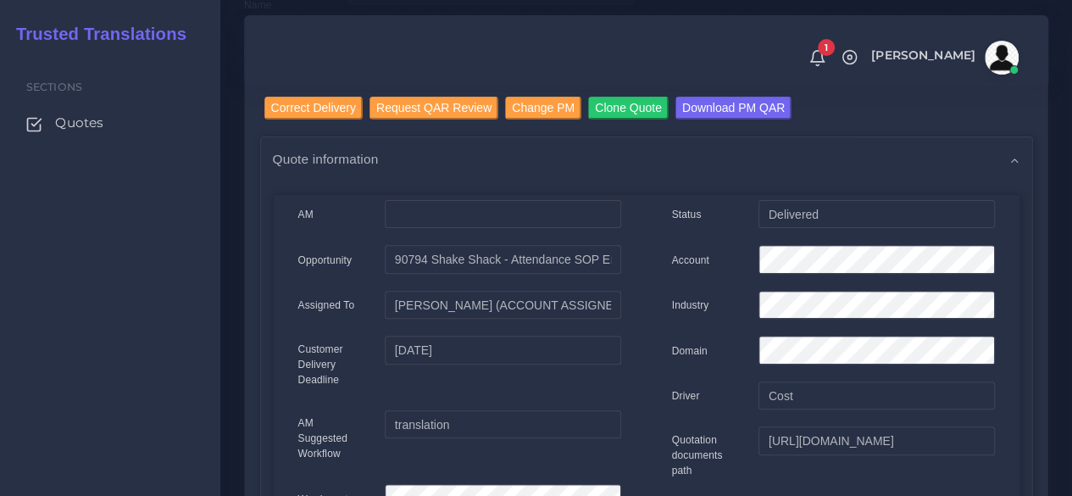
click at [317, 108] on input "Correct Delivery" at bounding box center [313, 108] width 98 height 23
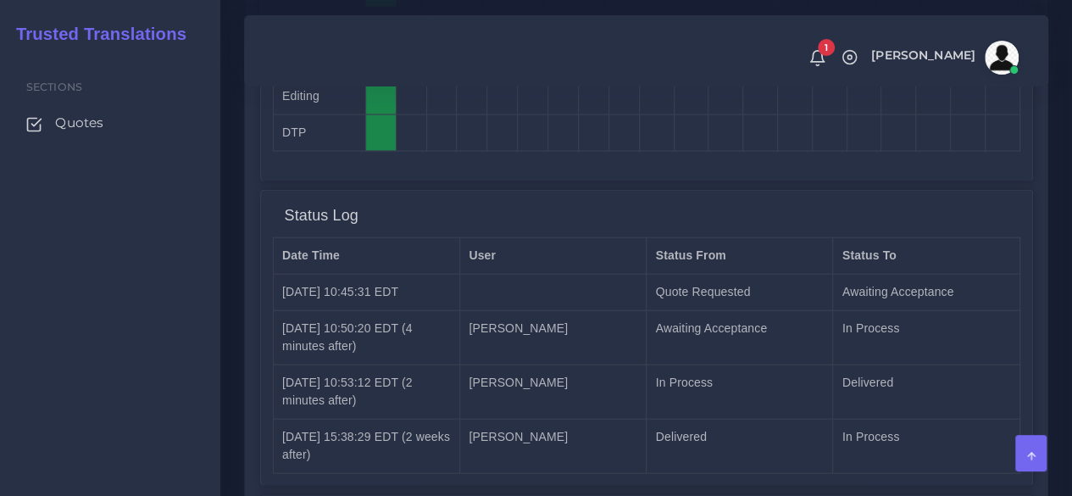
scroll to position [1938, 0]
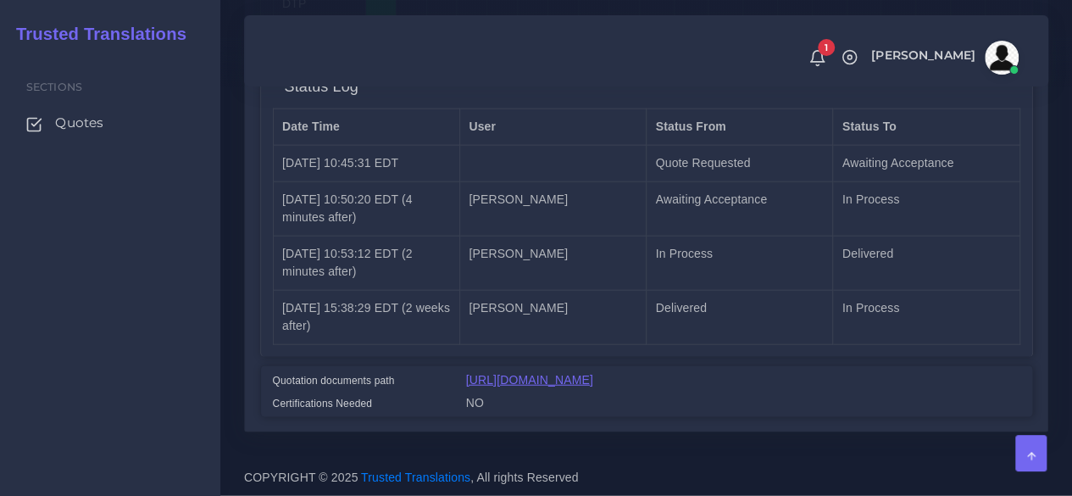
click at [546, 373] on link "[URL][DOMAIN_NAME]" at bounding box center [529, 380] width 127 height 14
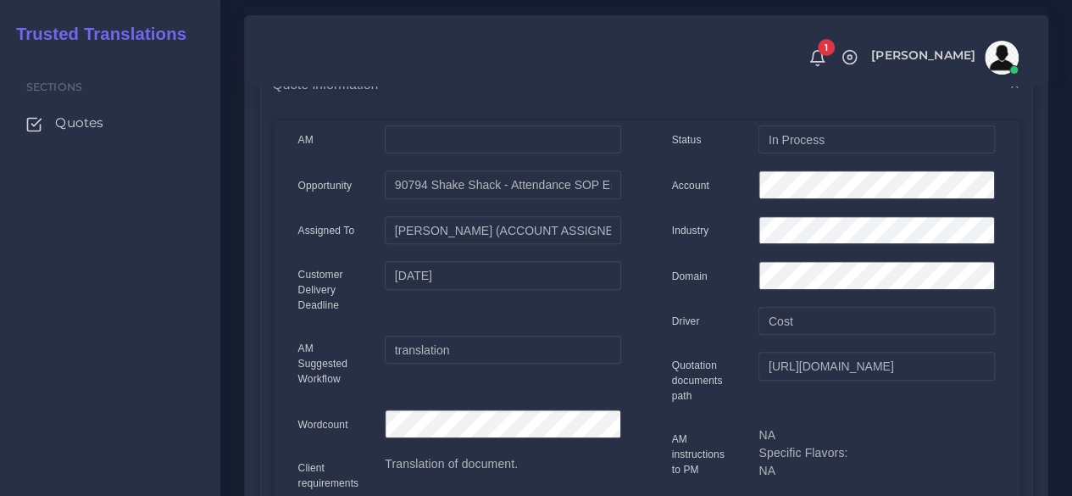
scroll to position [159, 0]
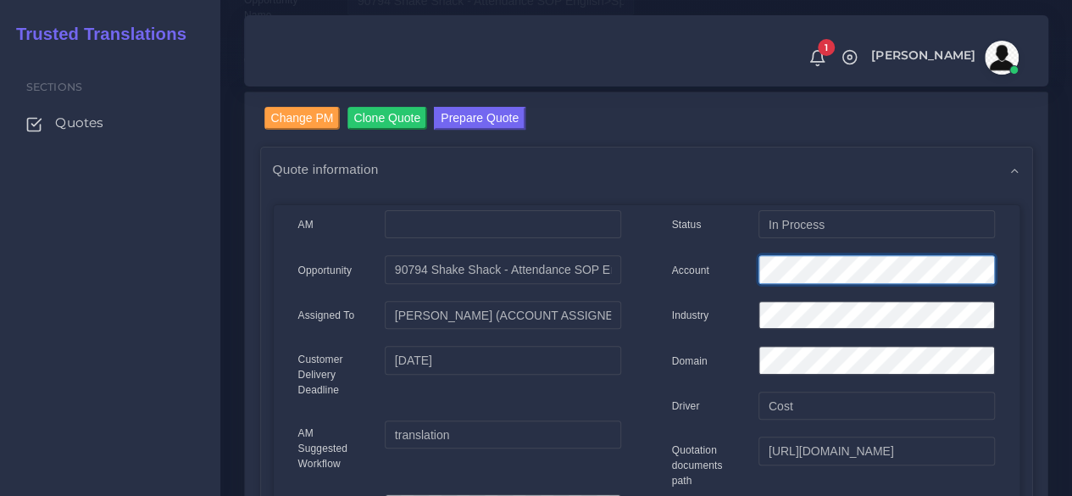
click at [739, 260] on div "Account" at bounding box center [833, 272] width 348 height 34
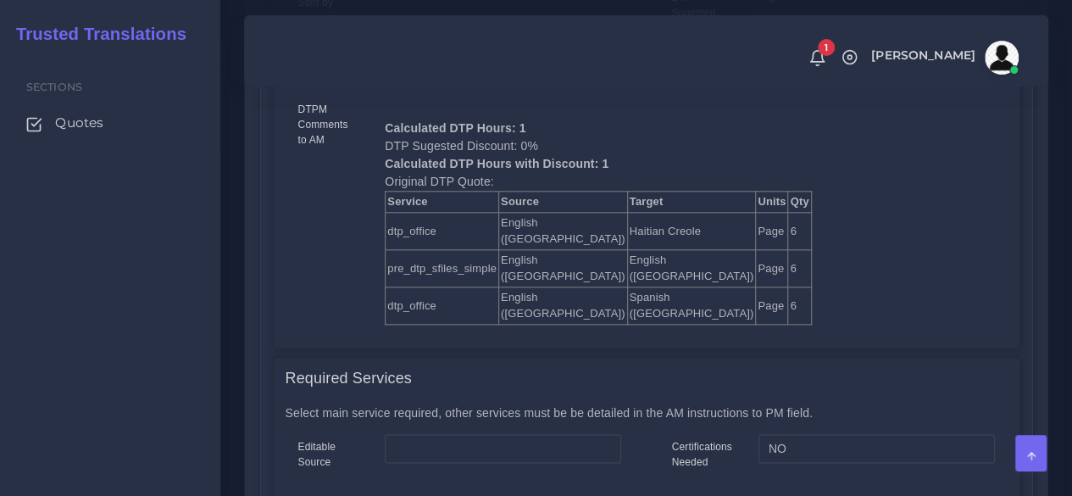
scroll to position [1176, 0]
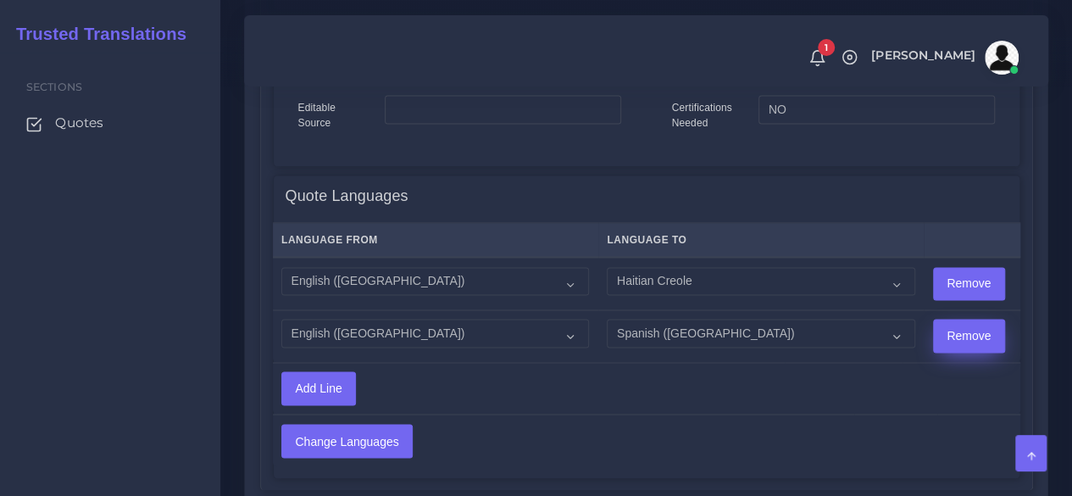
click at [934, 291] on input "Remove" at bounding box center [969, 284] width 70 height 32
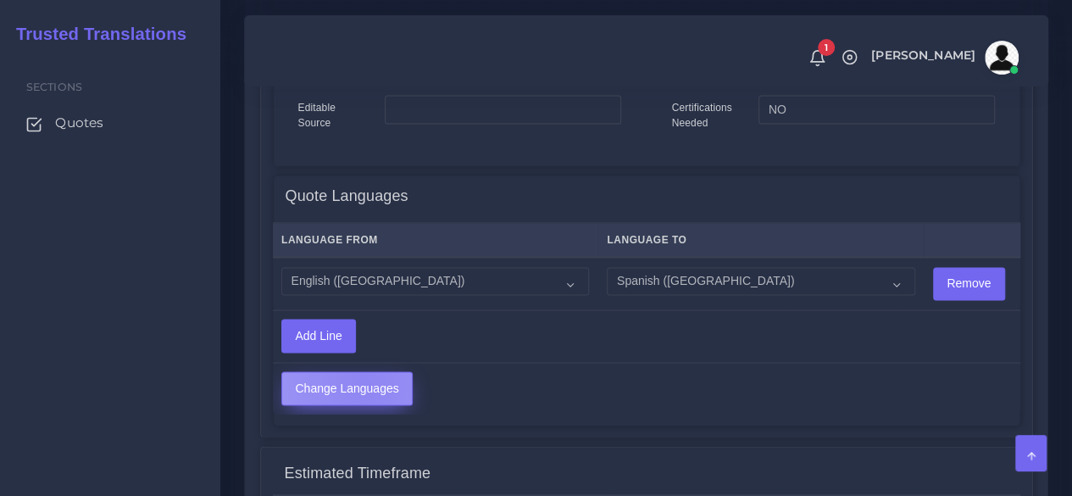
click at [363, 380] on input "Change Languages" at bounding box center [347, 388] width 130 height 32
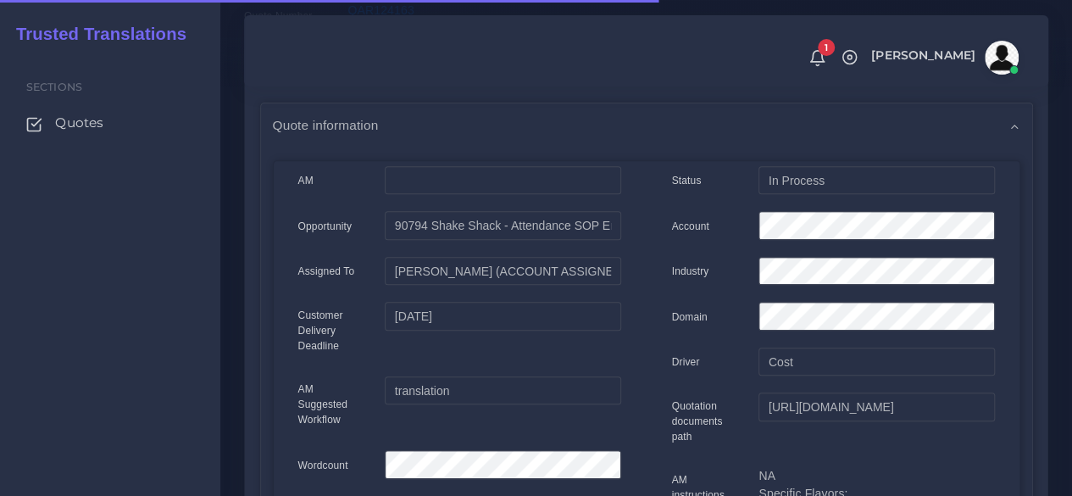
scroll to position [169, 0]
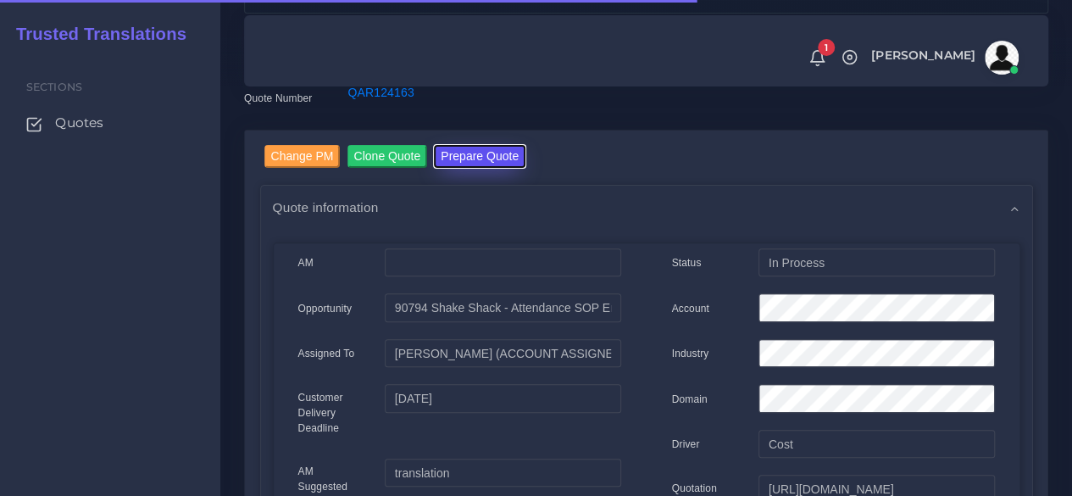
click at [454, 165] on button "Prepare Quote" at bounding box center [480, 156] width 92 height 23
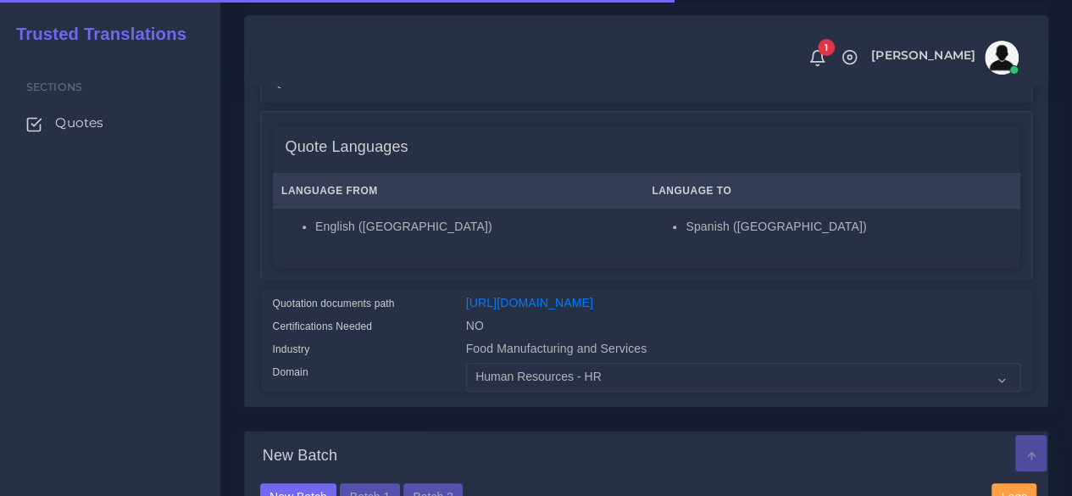
scroll to position [424, 0]
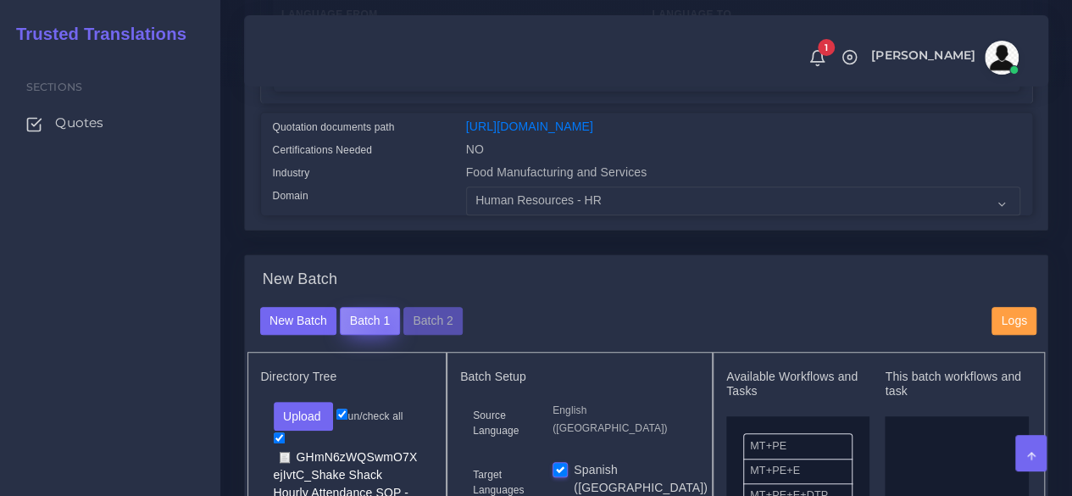
click at [383, 336] on button "Batch 1" at bounding box center [369, 321] width 59 height 29
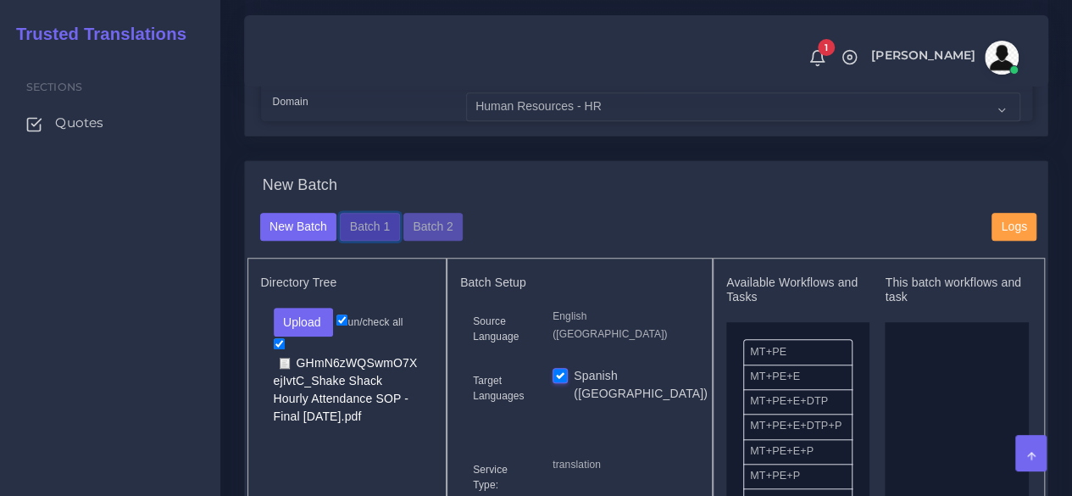
scroll to position [678, 0]
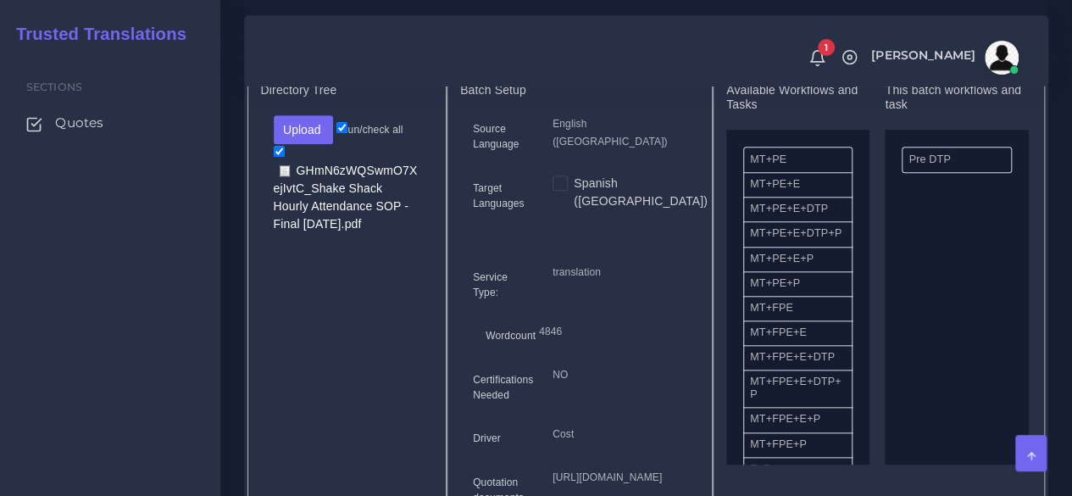
scroll to position [763, 0]
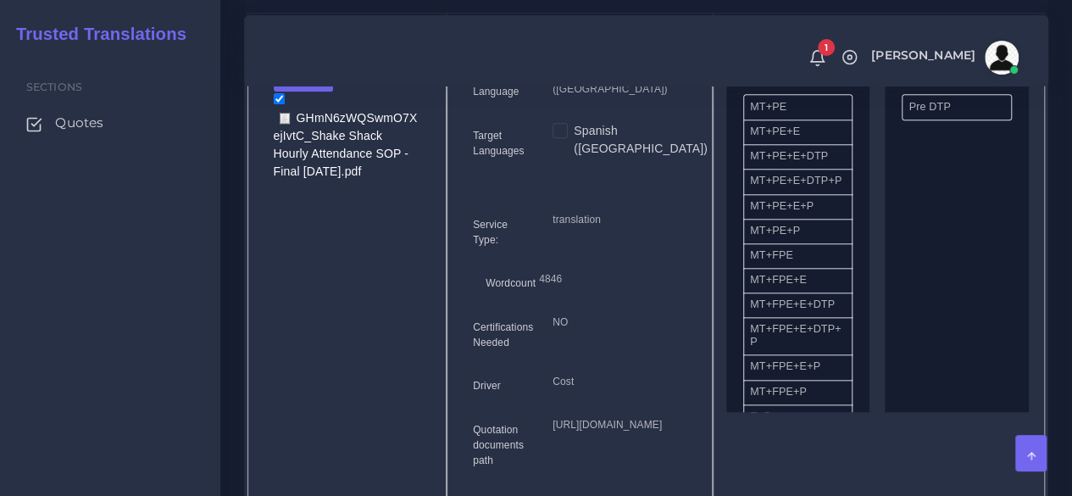
click at [568, 158] on div "Spanish ([GEOGRAPHIC_DATA])" at bounding box center [619, 140] width 134 height 36
click at [574, 158] on label "Spanish ([GEOGRAPHIC_DATA])" at bounding box center [641, 140] width 134 height 36
click at [557, 137] on input "Spanish ([GEOGRAPHIC_DATA])" at bounding box center [559, 129] width 15 height 15
checkbox input "true"
drag, startPoint x: 783, startPoint y: 297, endPoint x: 913, endPoint y: 291, distance: 130.6
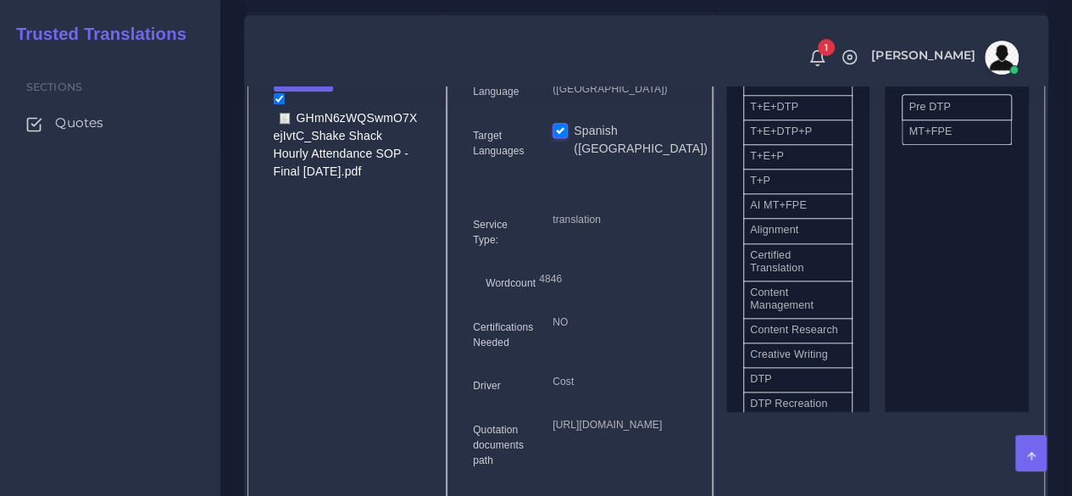
scroll to position [339, 0]
drag, startPoint x: 899, startPoint y: 385, endPoint x: 927, endPoint y: 345, distance: 49.4
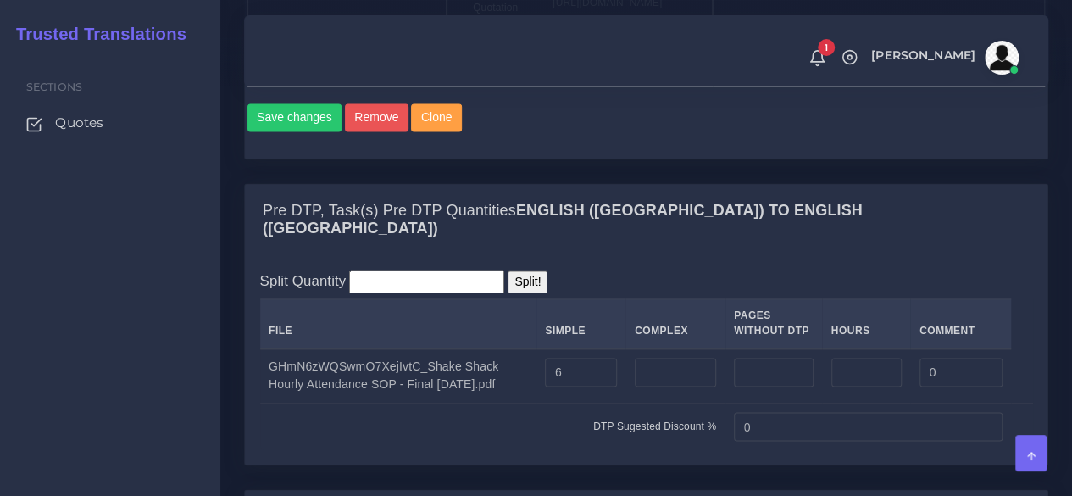
scroll to position [1186, 0]
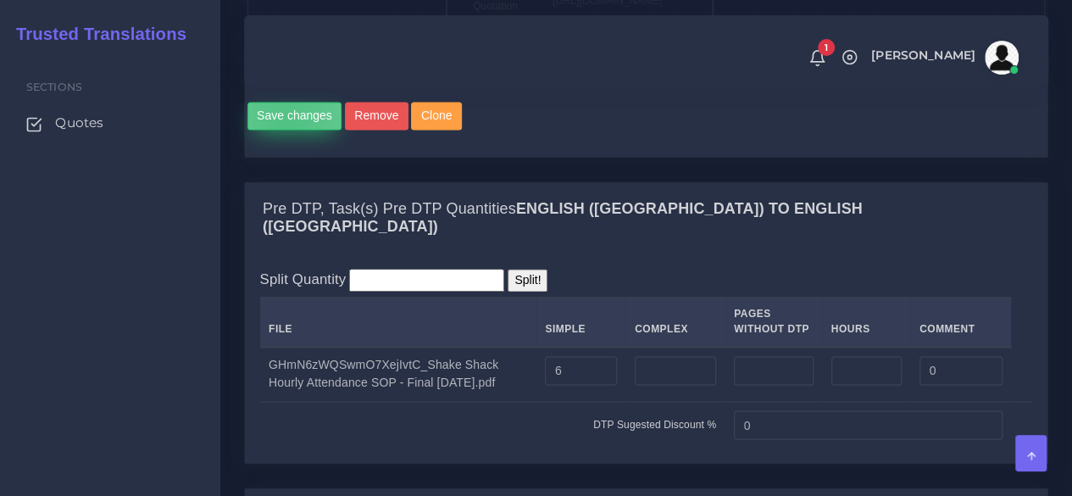
click at [287, 130] on button "Save changes" at bounding box center [294, 116] width 95 height 29
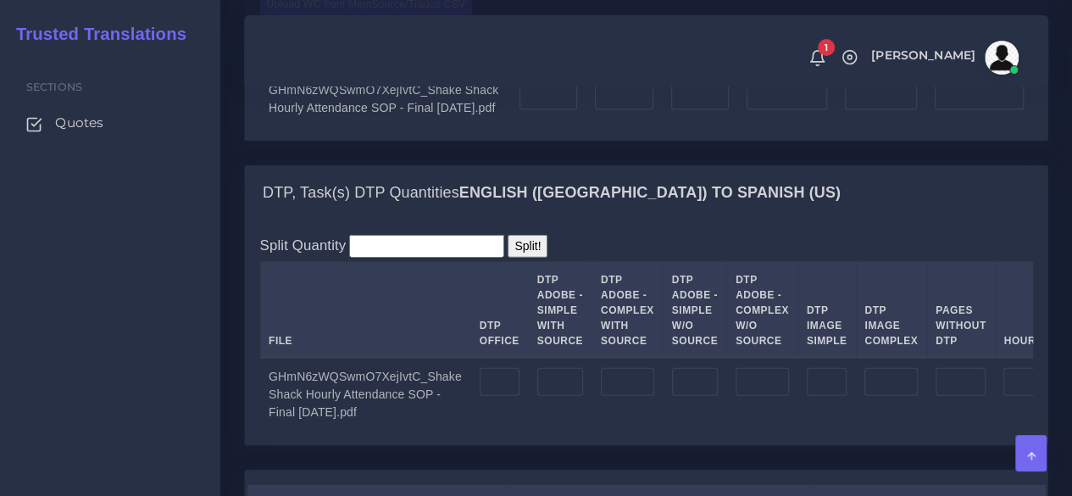
scroll to position [2034, 0]
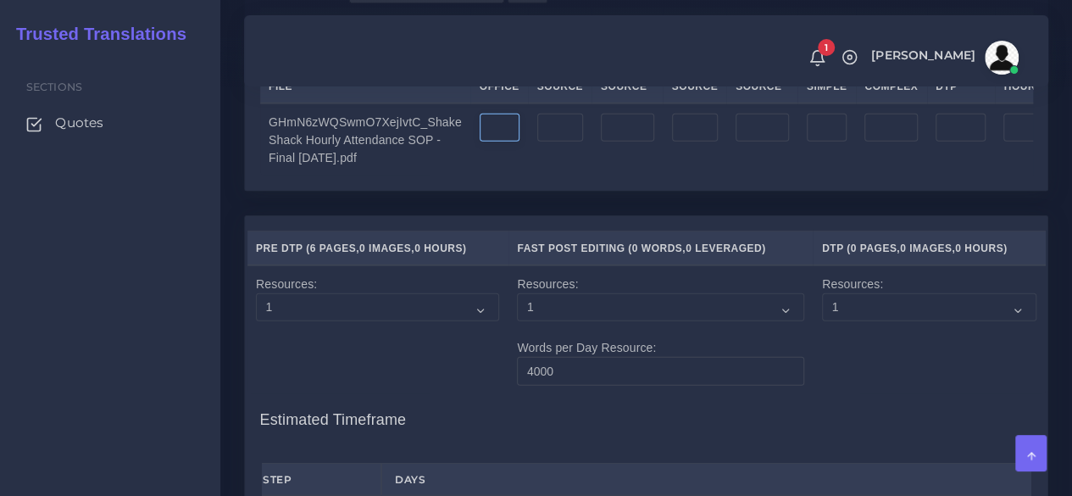
click at [489, 142] on input "number" at bounding box center [500, 128] width 40 height 29
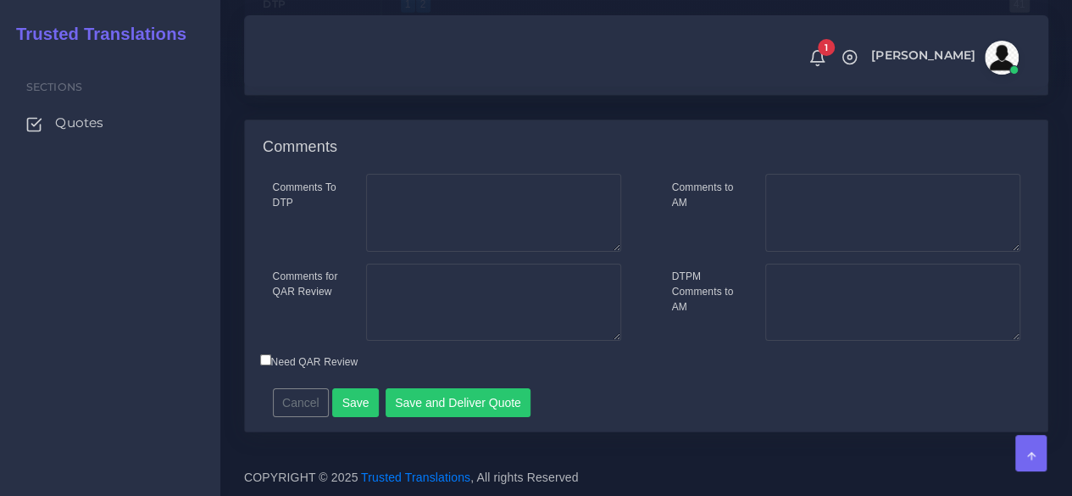
scroll to position [2855, 0]
type input "6"
click at [363, 396] on button "Save" at bounding box center [355, 402] width 47 height 29
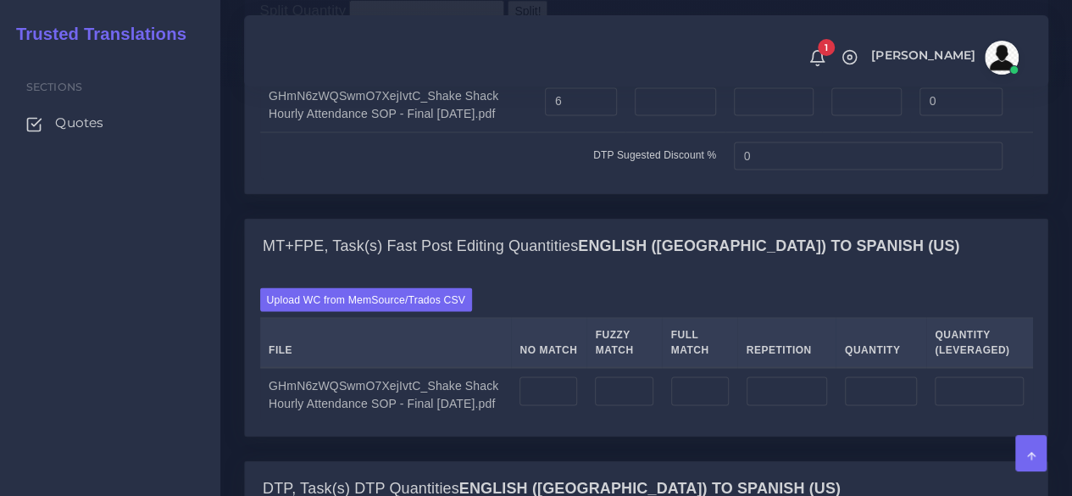
scroll to position [1694, 0]
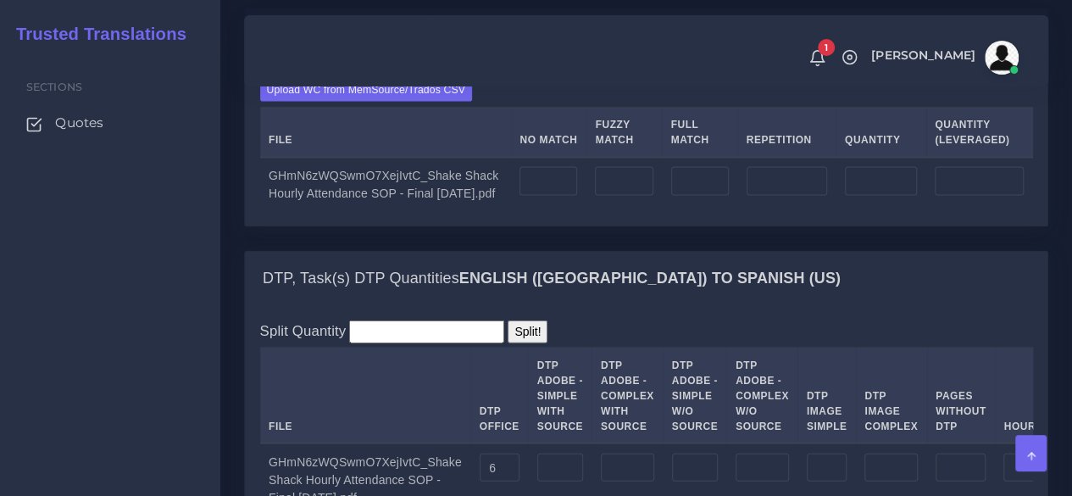
click at [364, 211] on div "Upload WC from MemSource/Trados CSV File No Match Fuzzy Match Full Match Repeti…" at bounding box center [646, 144] width 773 height 133
click at [358, 101] on label "Upload WC from MemSource/Trados CSV" at bounding box center [366, 89] width 213 height 23
click at [0, 0] on input "Upload WC from MemSource/Trados CSV" at bounding box center [0, 0] width 0 height 0
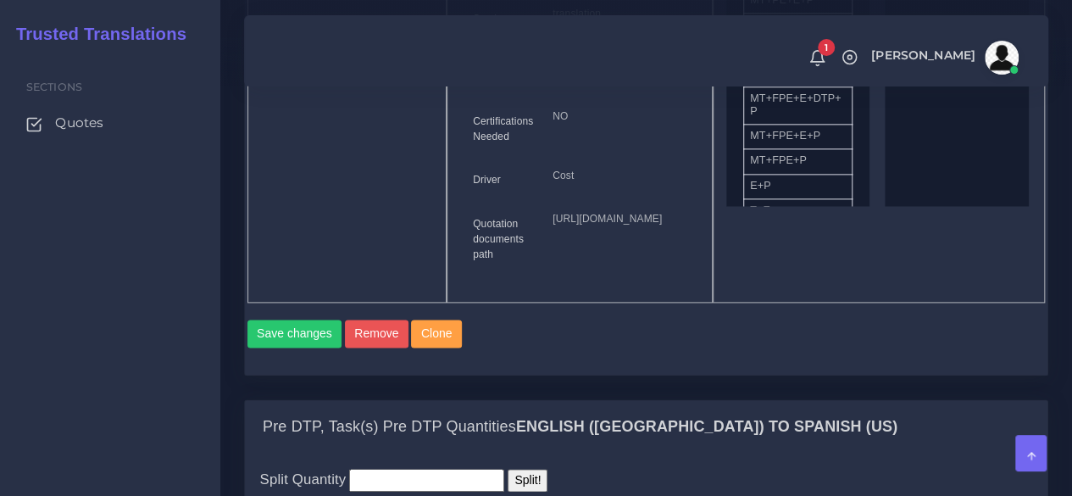
scroll to position [678, 0]
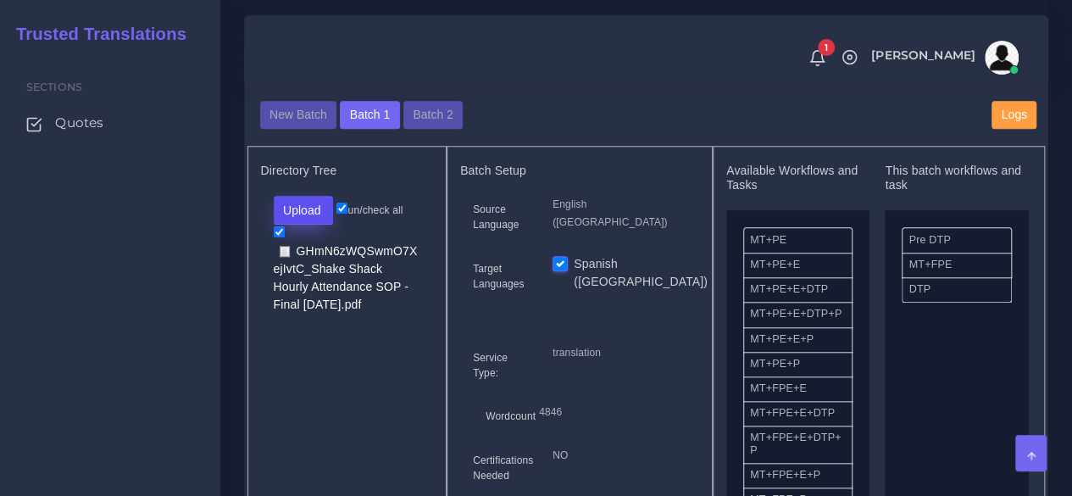
click at [333, 225] on button "Upload" at bounding box center [304, 210] width 60 height 29
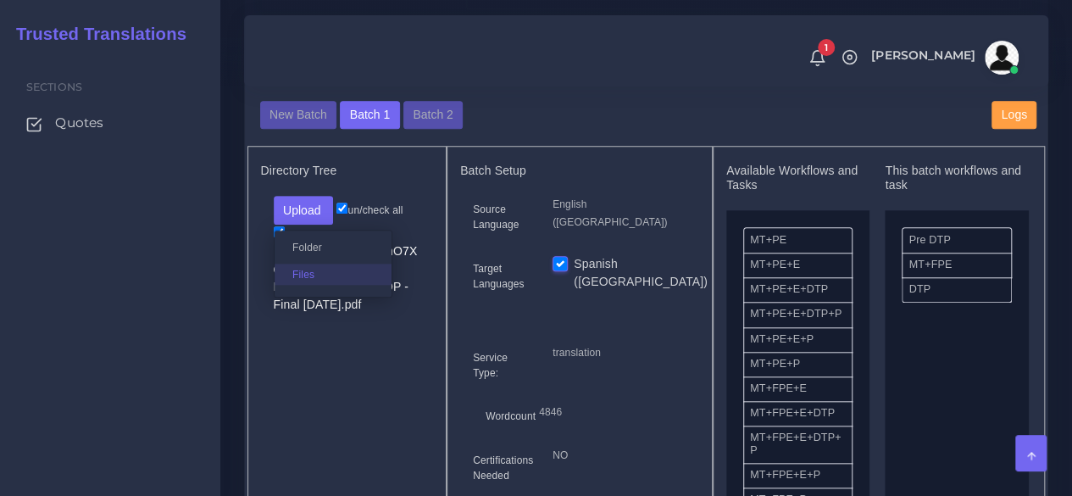
click at [323, 285] on label "Files" at bounding box center [333, 273] width 117 height 21
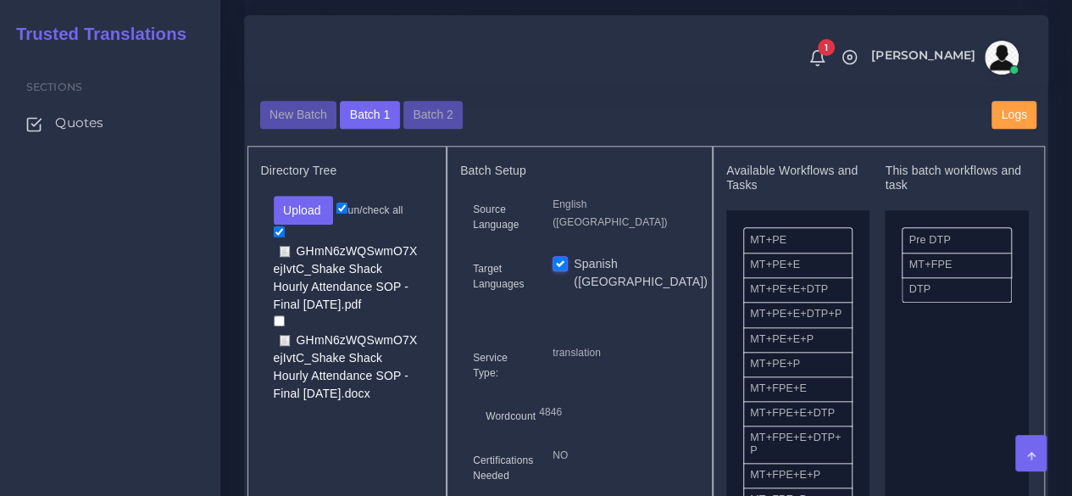
click at [274, 326] on input "checkbox" at bounding box center [279, 320] width 11 height 11
checkbox input "true"
click at [280, 237] on input "checkbox" at bounding box center [279, 231] width 11 height 11
checkbox input "false"
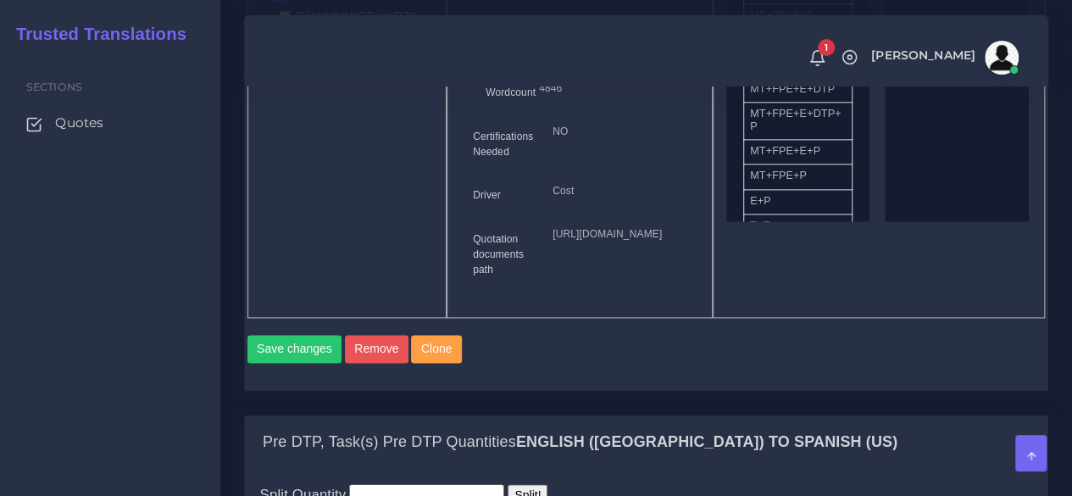
scroll to position [1101, 0]
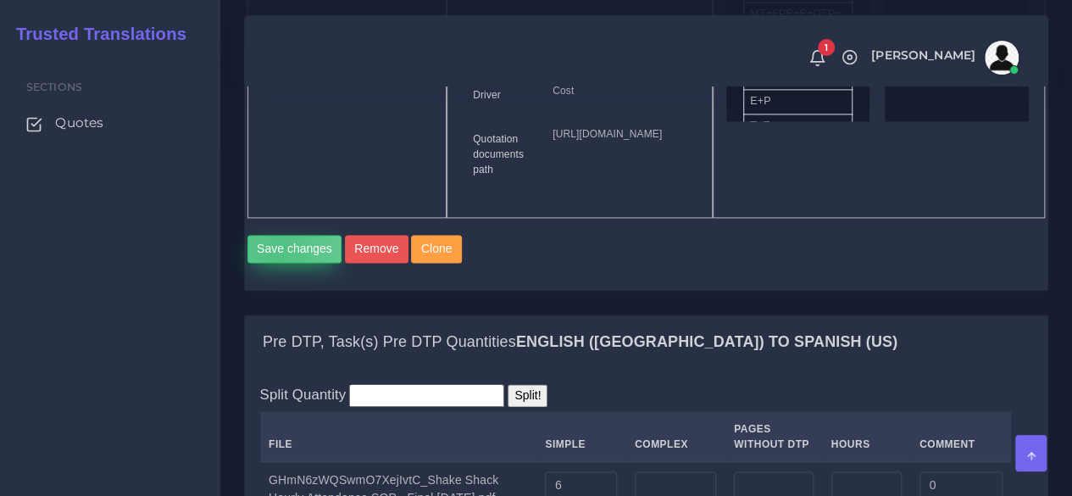
click at [278, 263] on button "Save changes" at bounding box center [294, 249] width 95 height 29
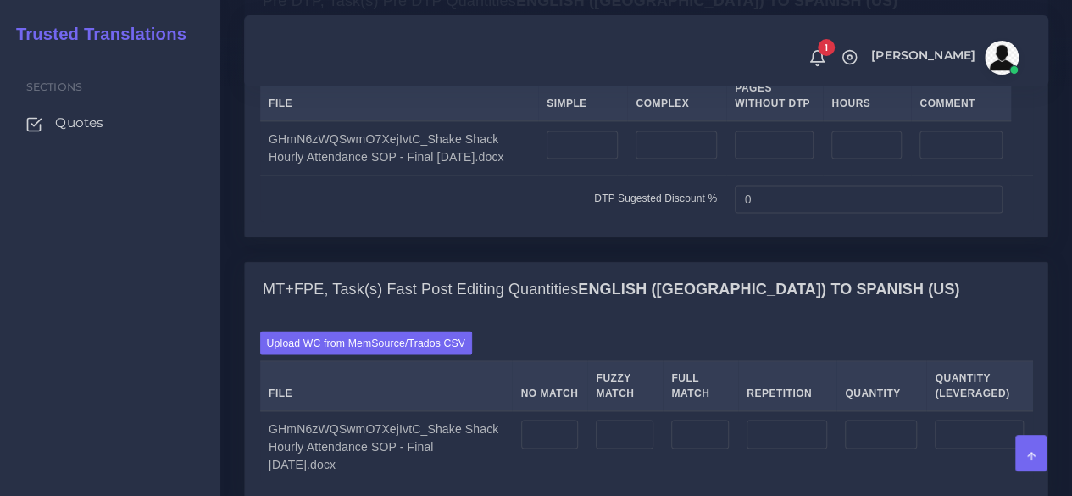
scroll to position [1525, 0]
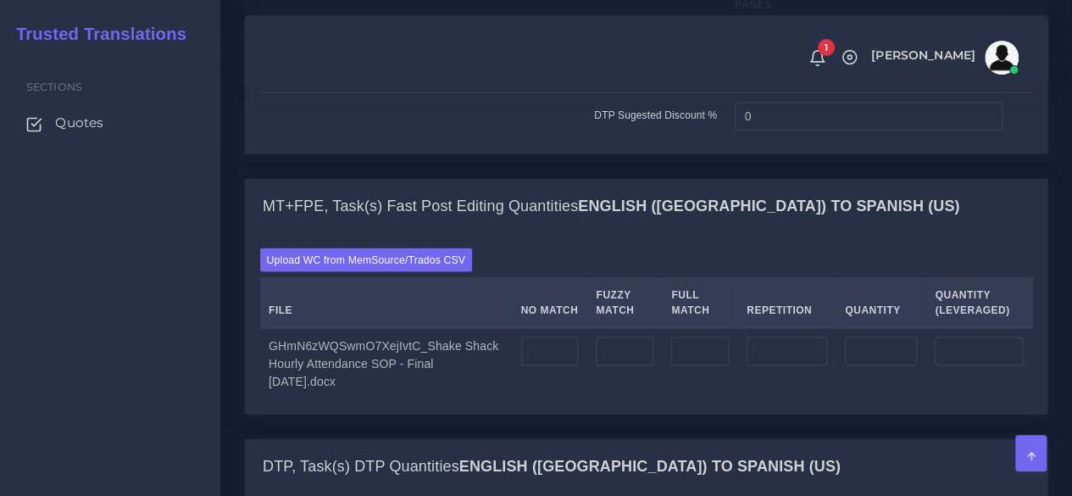
click at [578, 76] on input "number" at bounding box center [581, 61] width 71 height 29
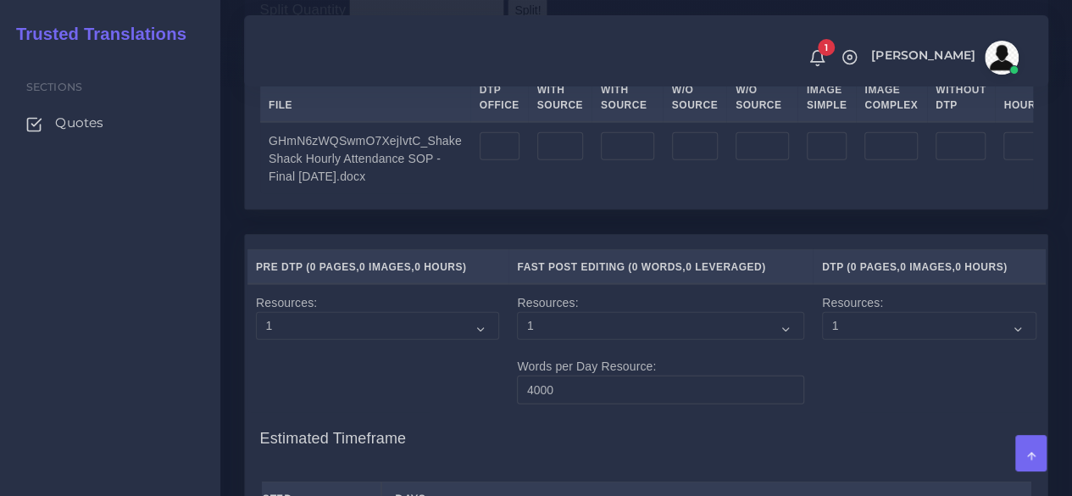
type input "6"
click at [495, 161] on input "number" at bounding box center [500, 146] width 40 height 29
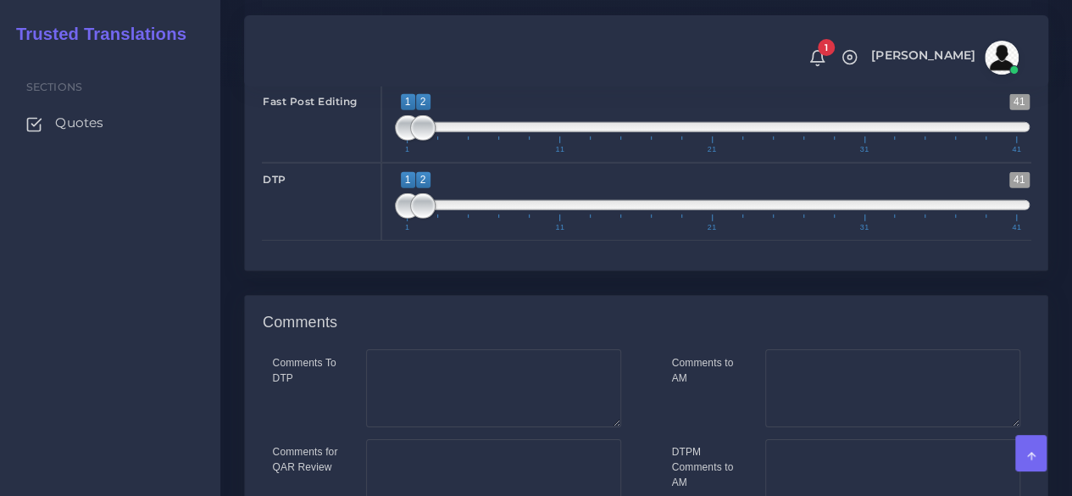
scroll to position [2855, 0]
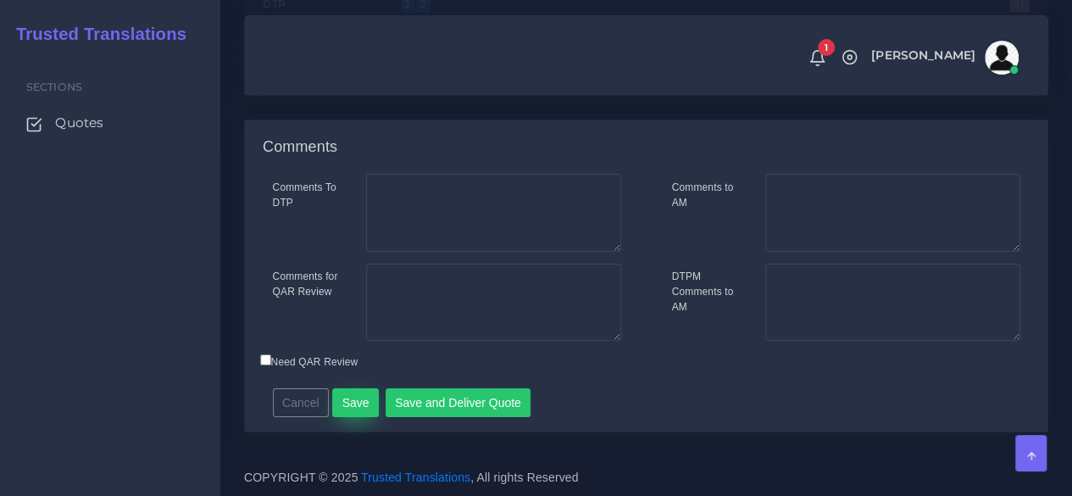
type input "6"
click at [357, 409] on button "Save" at bounding box center [355, 402] width 47 height 29
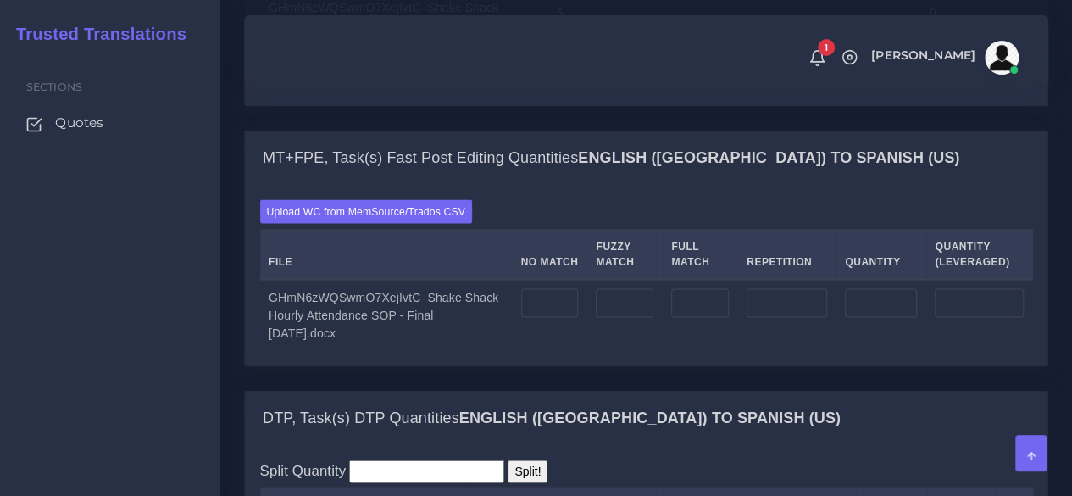
scroll to position [1610, 0]
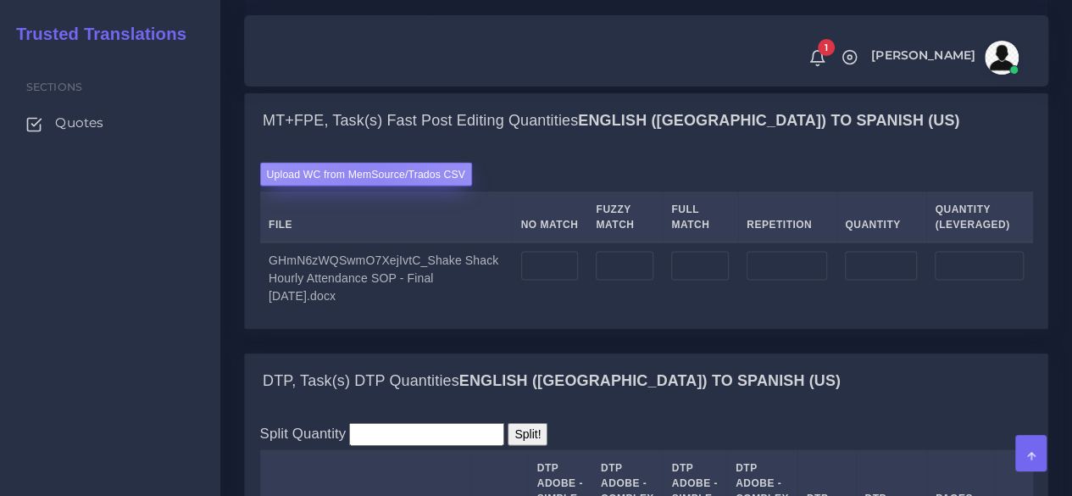
click at [371, 186] on label "Upload WC from MemSource/Trados CSV" at bounding box center [366, 174] width 213 height 23
click at [0, 0] on input "Upload WC from MemSource/Trados CSV" at bounding box center [0, 0] width 0 height 0
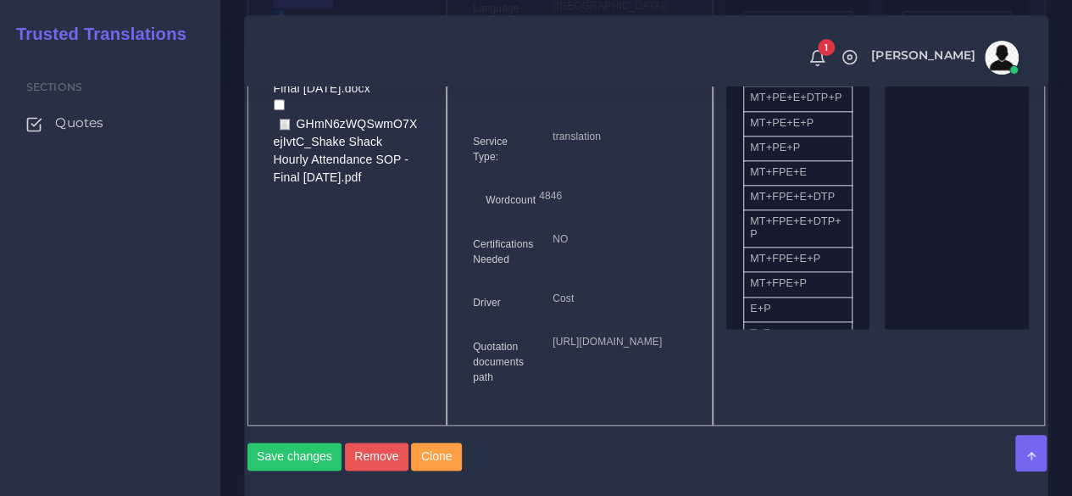
scroll to position [737, 0]
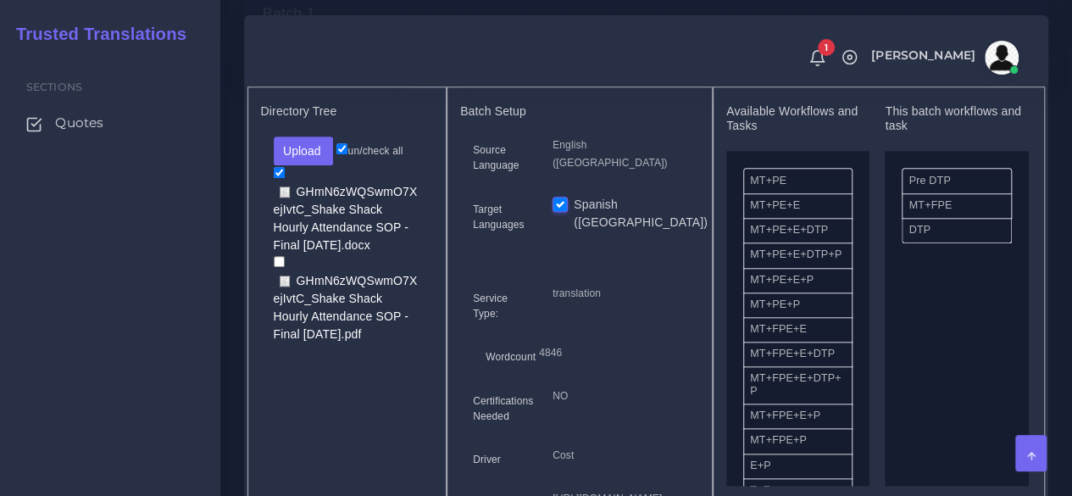
click at [429, 70] on button "Batch 2" at bounding box center [432, 56] width 59 height 29
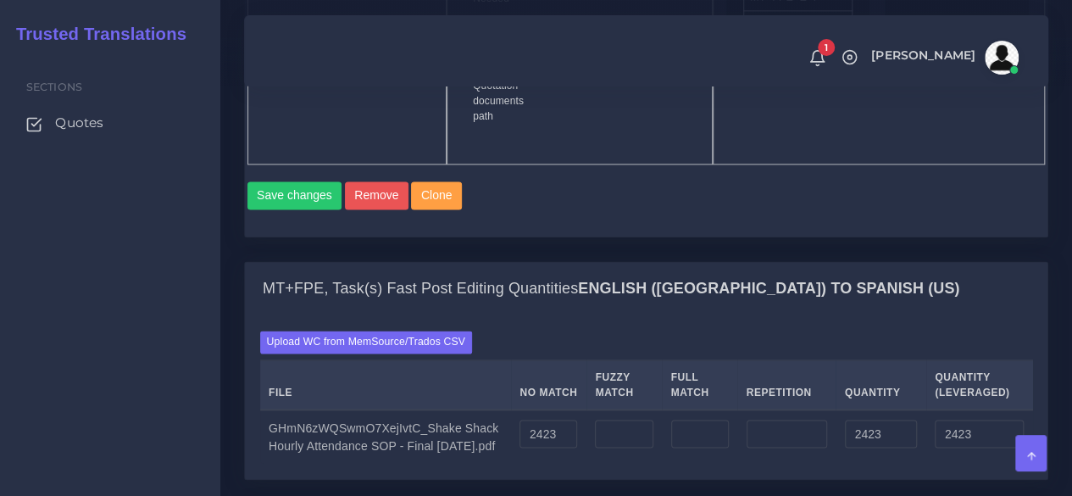
scroll to position [1186, 0]
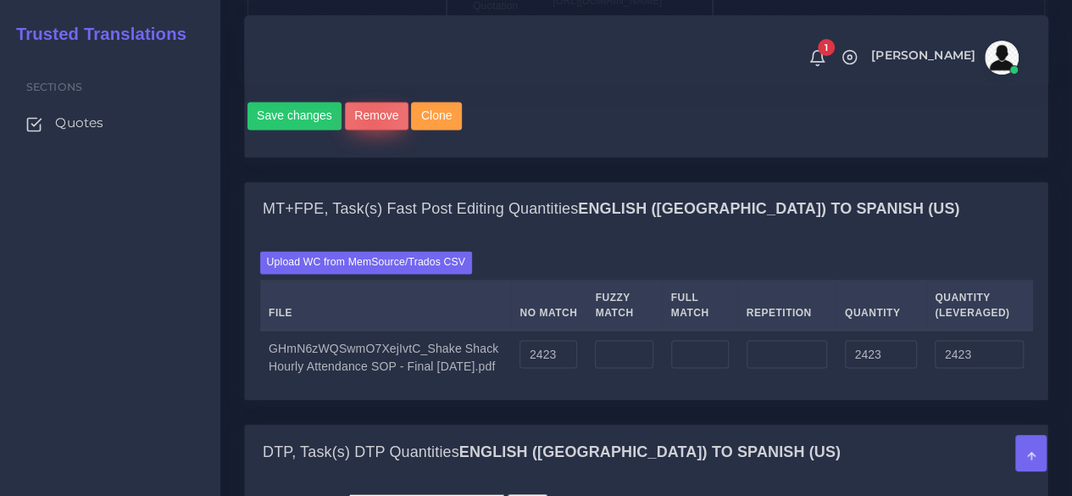
click at [366, 130] on button "Remove" at bounding box center [377, 116] width 64 height 29
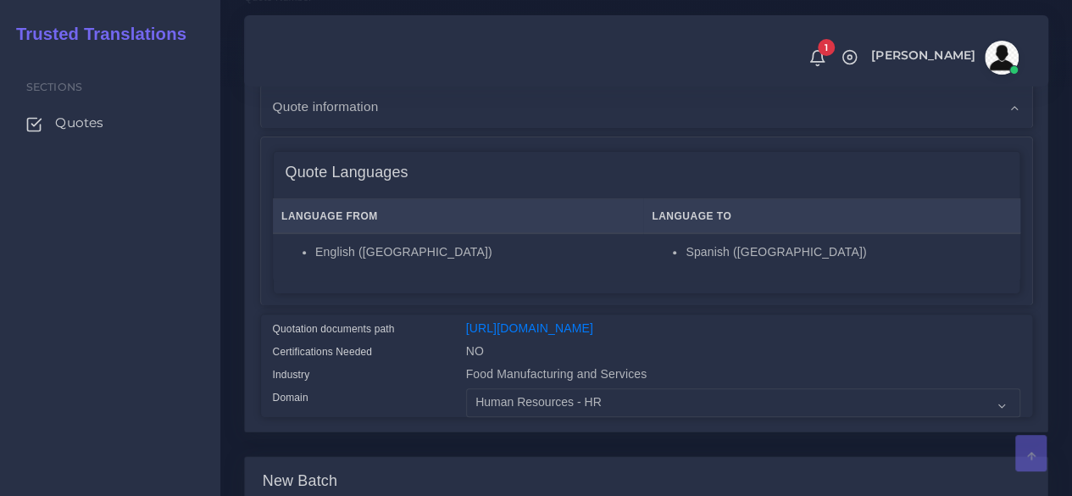
scroll to position [508, 0]
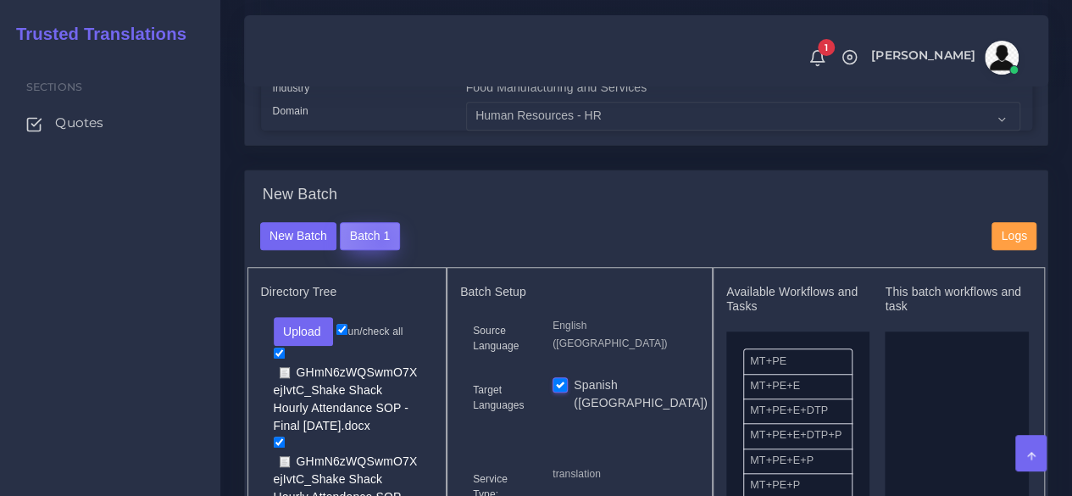
click at [378, 251] on button "Batch 1" at bounding box center [369, 236] width 59 height 29
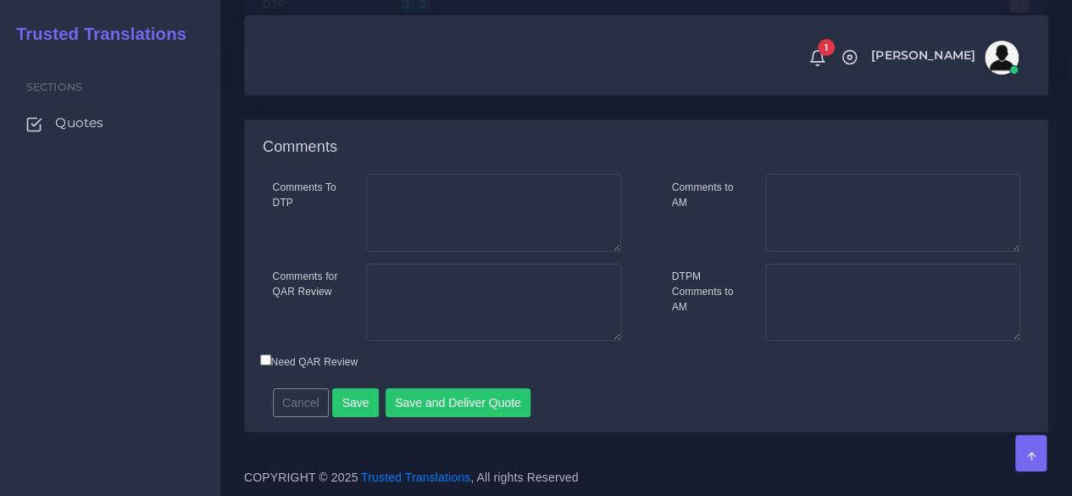
scroll to position [2808, 0]
click at [477, 404] on button "Save and Deliver Quote" at bounding box center [458, 402] width 146 height 29
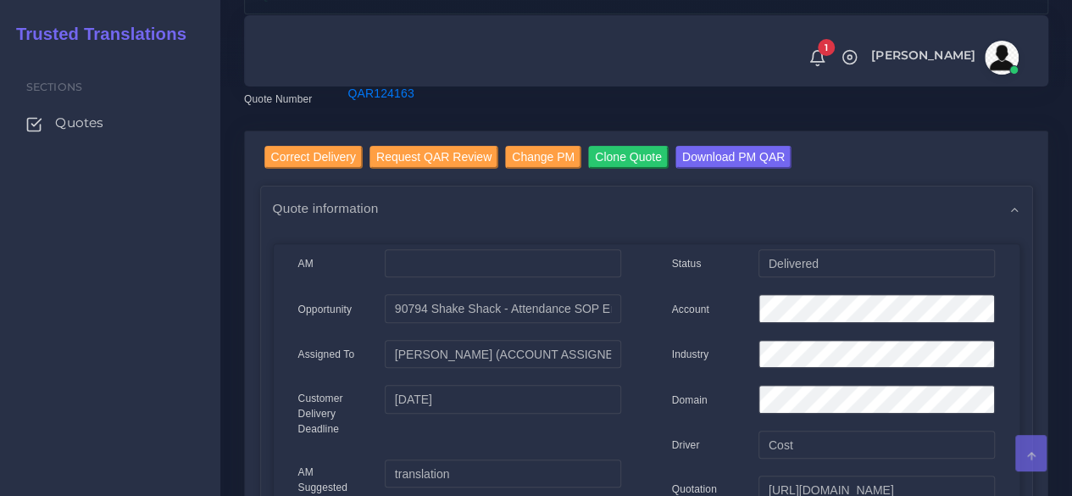
scroll to position [169, 0]
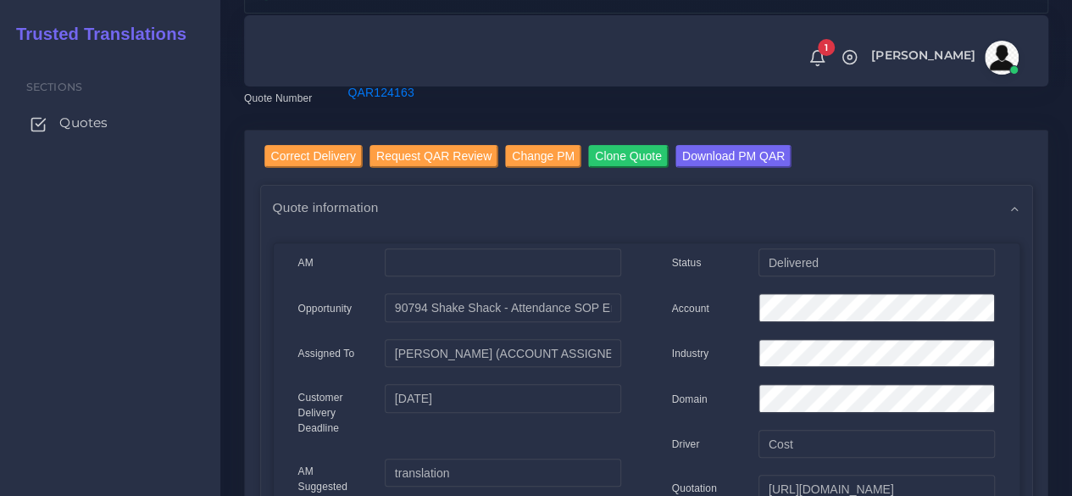
click at [70, 114] on span "Quotes" at bounding box center [83, 123] width 48 height 19
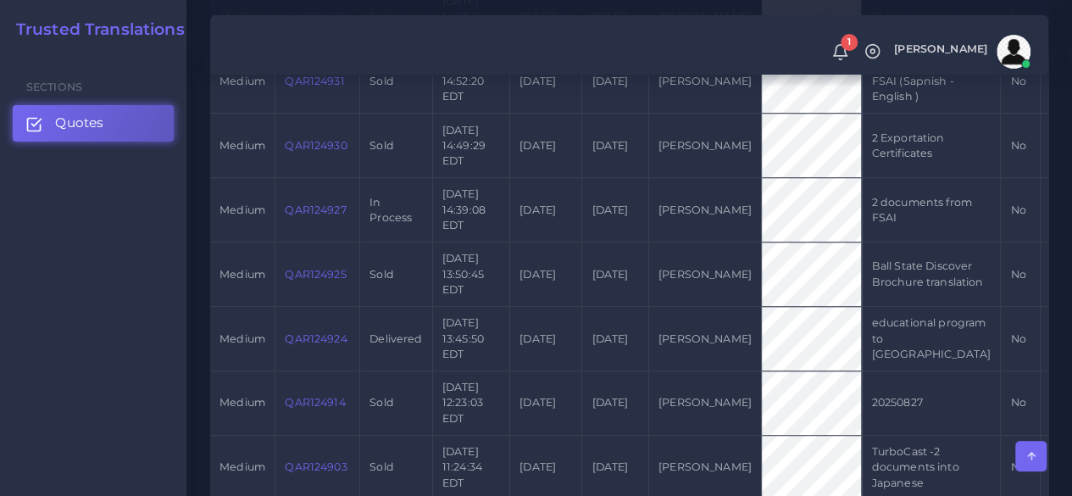
scroll to position [847, 0]
click at [319, 240] on td "QAR124927" at bounding box center [317, 207] width 85 height 64
click at [318, 214] on link "QAR124927" at bounding box center [315, 207] width 61 height 13
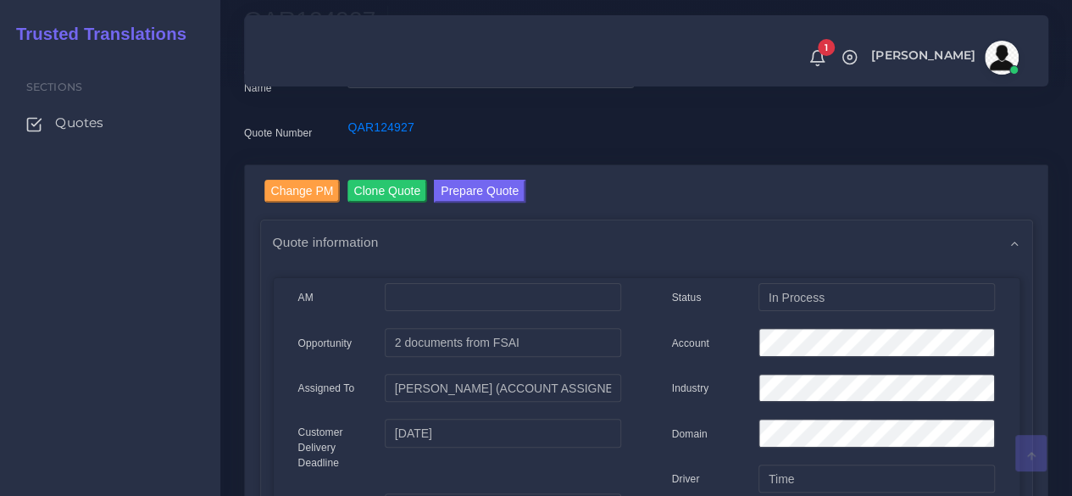
scroll to position [85, 0]
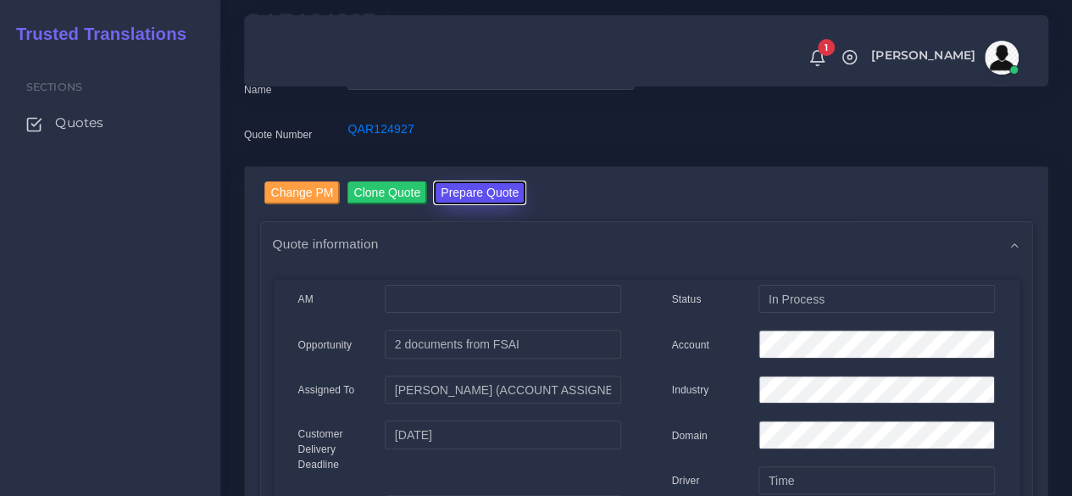
click at [490, 197] on button "Prepare Quote" at bounding box center [480, 192] width 92 height 23
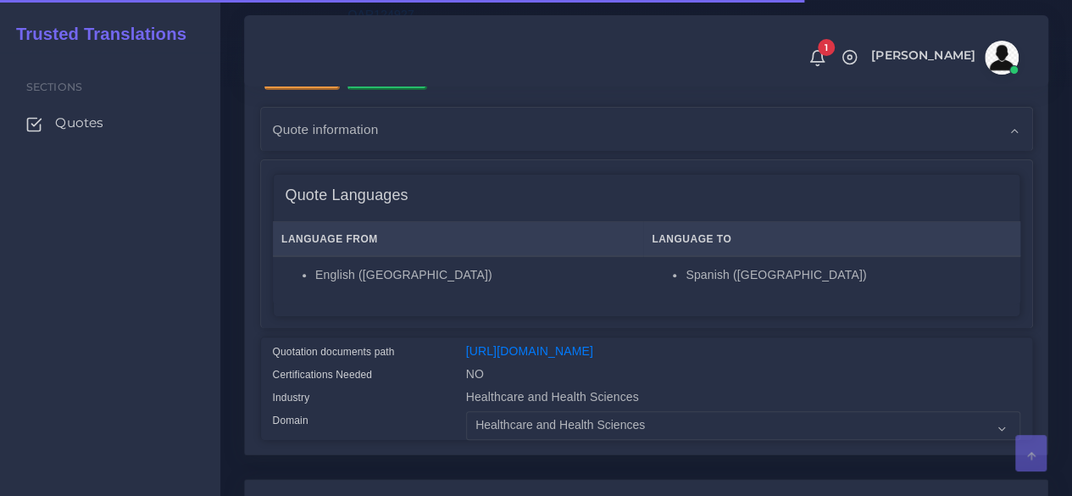
scroll to position [339, 0]
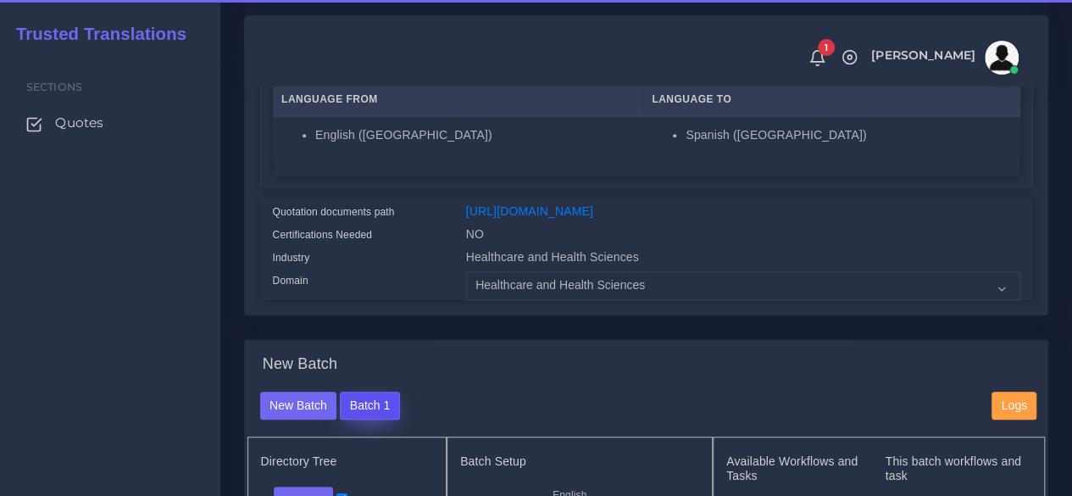
click at [383, 420] on button "Batch 1" at bounding box center [369, 405] width 59 height 29
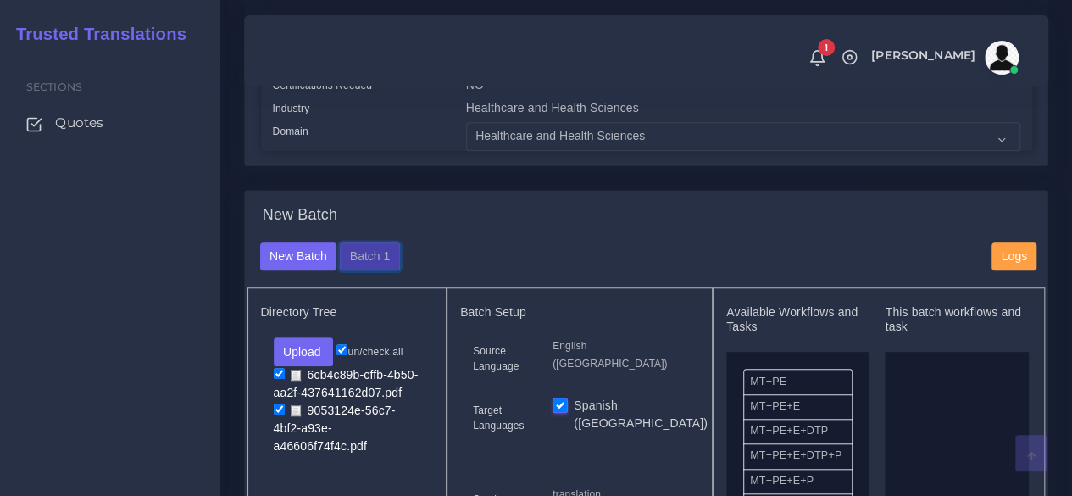
scroll to position [508, 0]
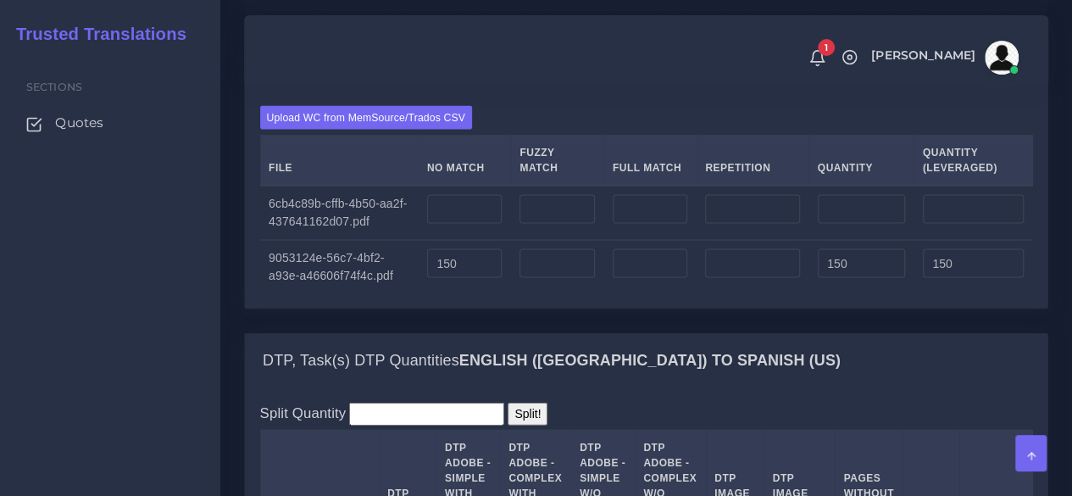
scroll to position [1694, 0]
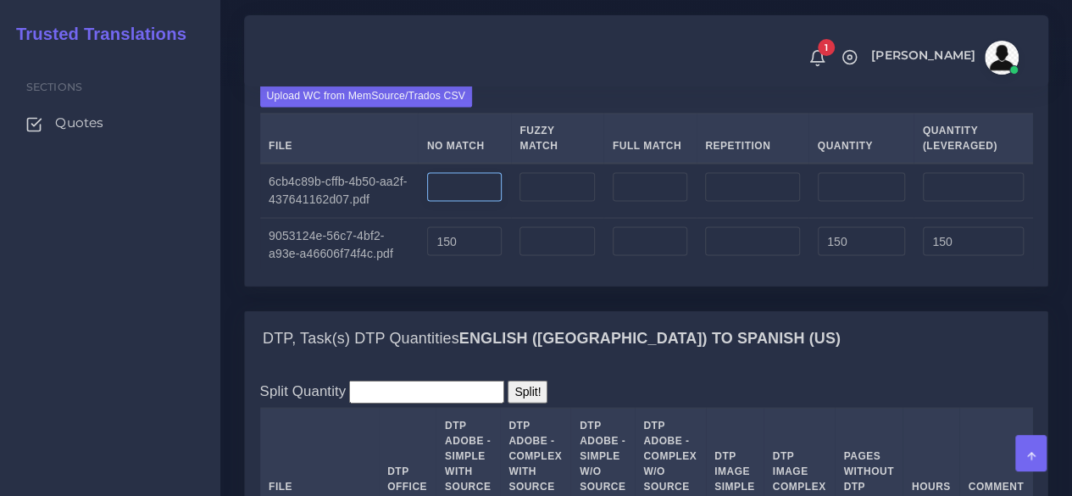
click at [489, 202] on input "number" at bounding box center [464, 187] width 75 height 29
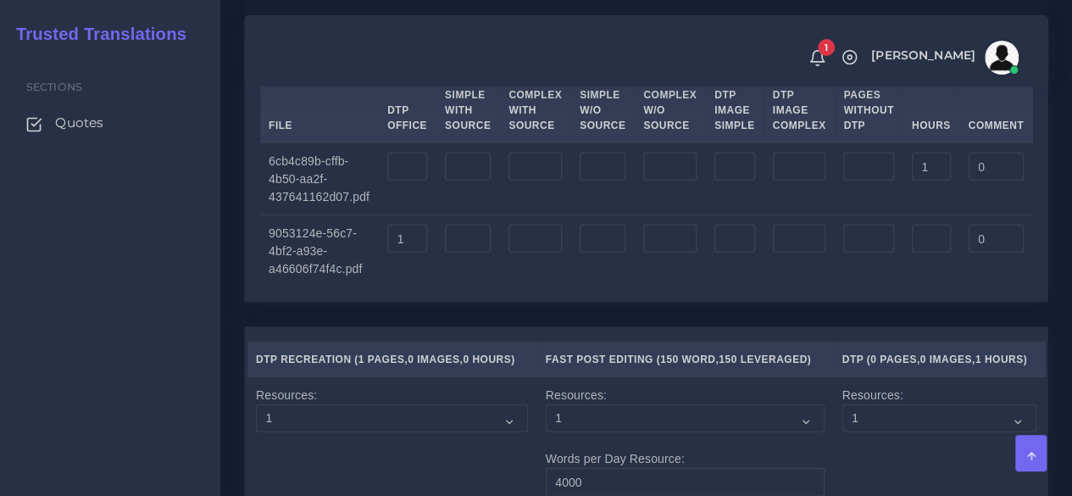
scroll to position [2033, 0]
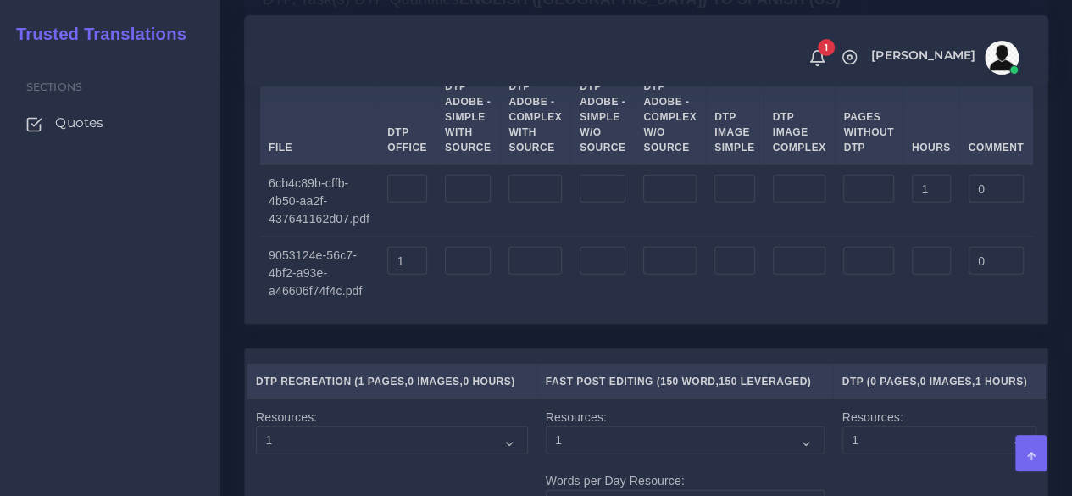
type input "150"
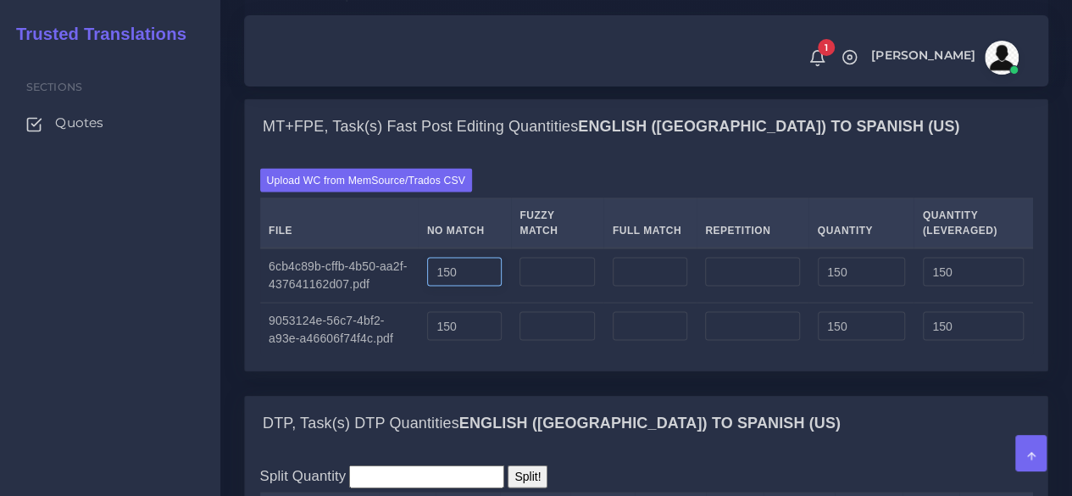
drag, startPoint x: 462, startPoint y: 380, endPoint x: 372, endPoint y: 380, distance: 89.8
click at [372, 303] on tr "6cb4c89b-cffb-4b50-aa2f-437641162d07.pdf 150 150 150" at bounding box center [646, 275] width 773 height 55
click at [126, 365] on div "Sections Quotes" at bounding box center [110, 274] width 220 height 443
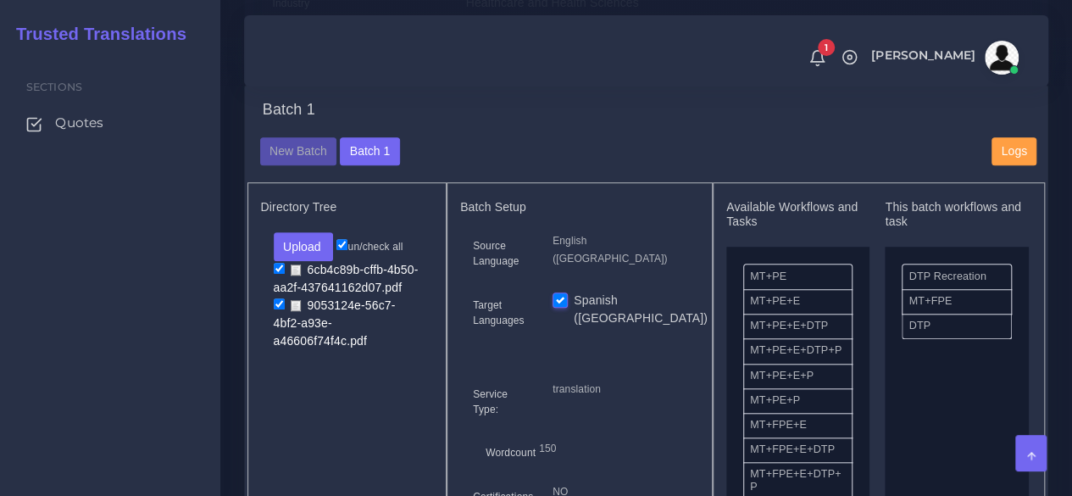
scroll to position [339, 0]
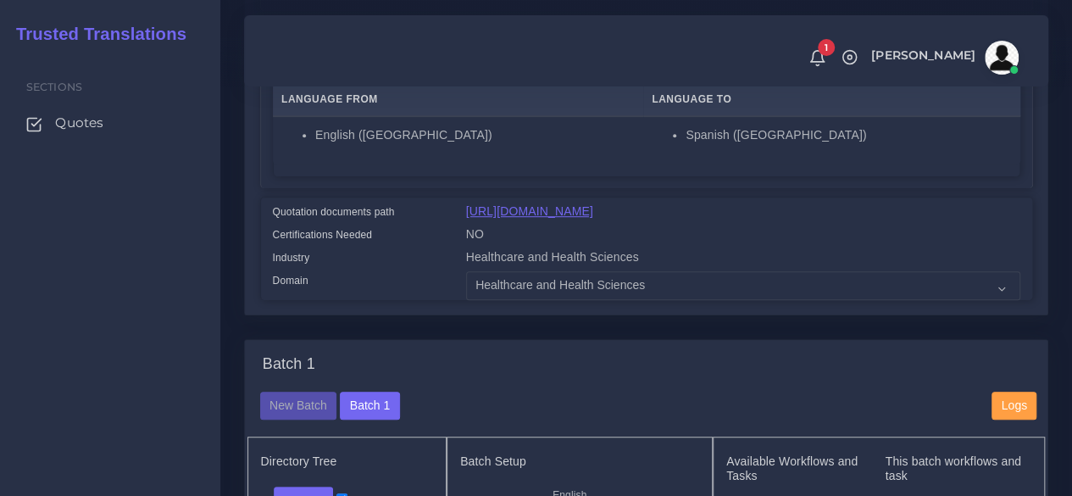
click at [593, 218] on link "https://workdrive.zoho.com/fgoh3e43b1a1fe2124b65bedd7c3c51a0e040/teams/fgoh3e43…" at bounding box center [529, 211] width 127 height 14
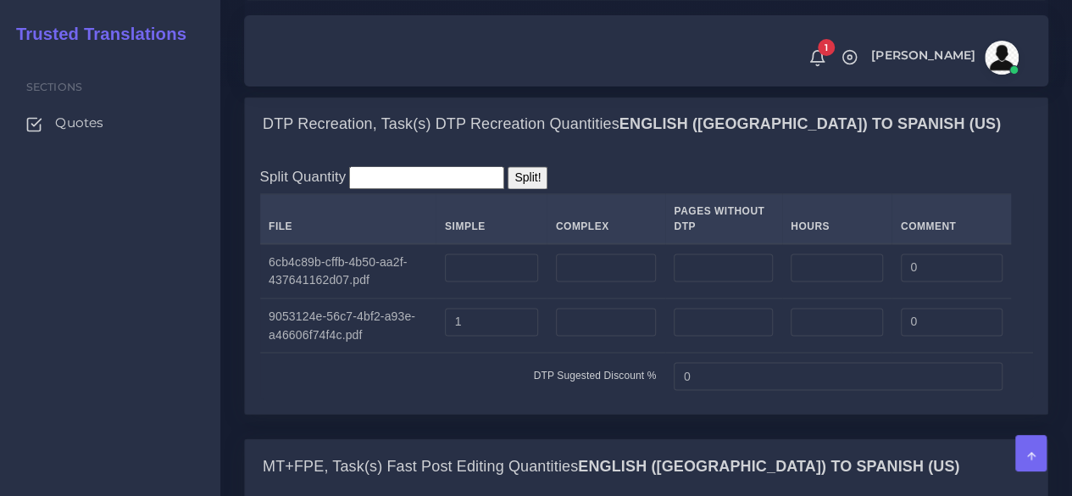
scroll to position [1356, 0]
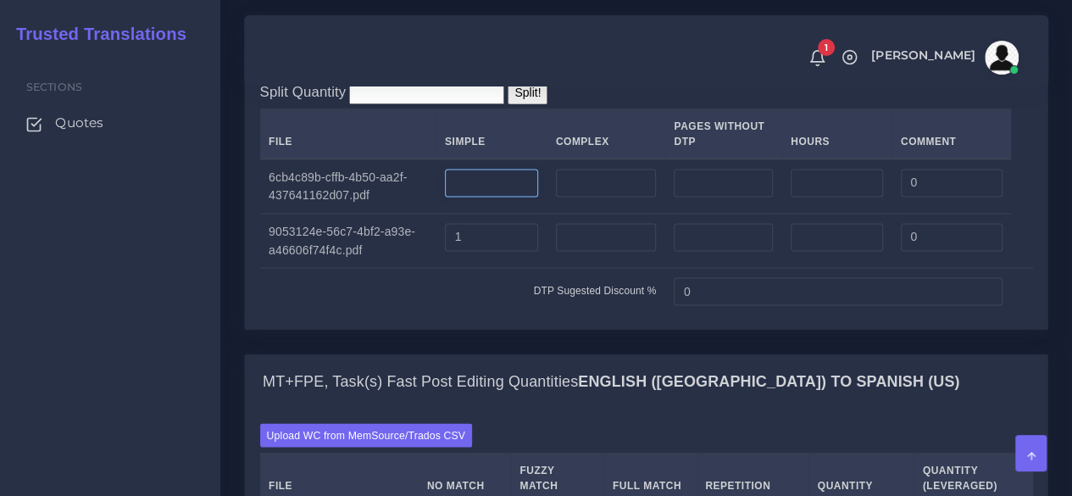
click at [523, 197] on input "number" at bounding box center [491, 183] width 93 height 29
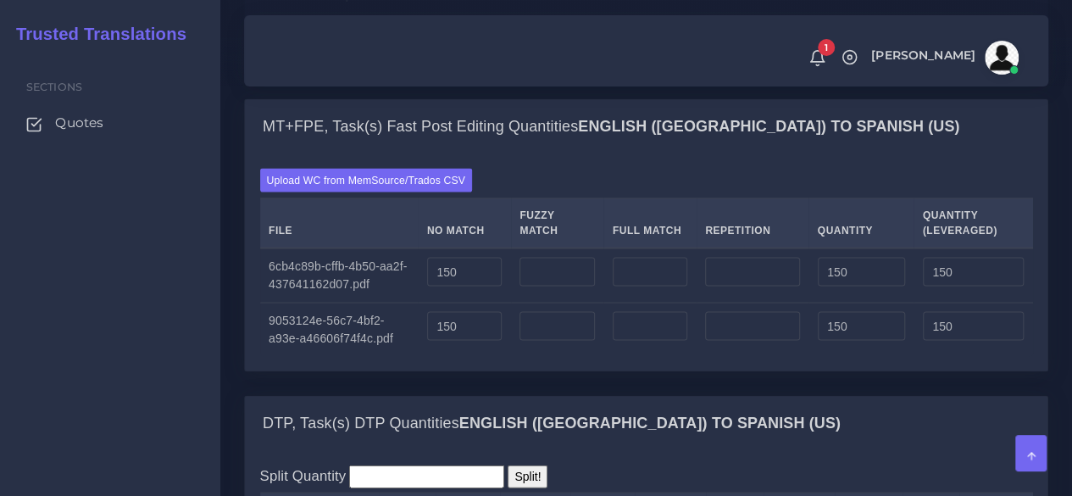
scroll to position [1779, 0]
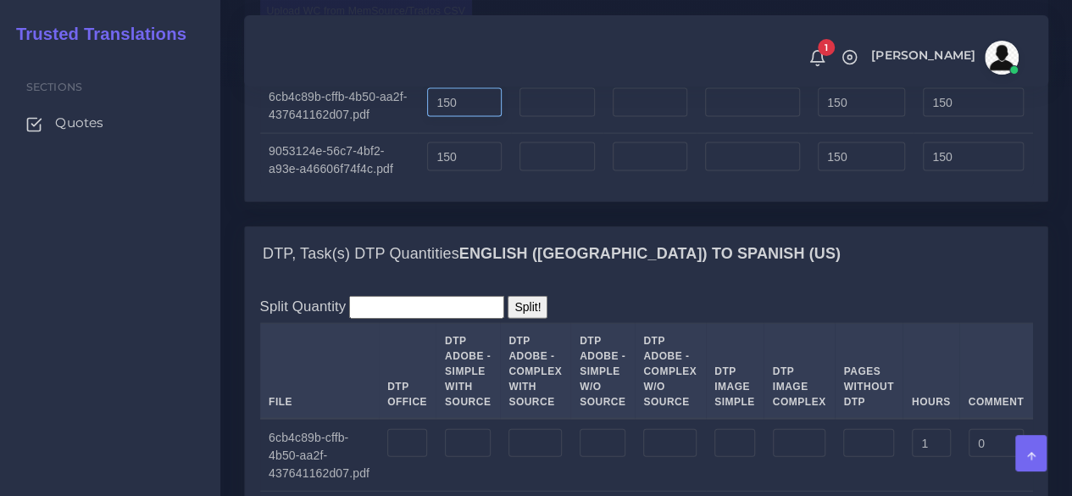
drag, startPoint x: 471, startPoint y: 225, endPoint x: 398, endPoint y: 225, distance: 72.9
click at [398, 134] on tr "6cb4c89b-cffb-4b50-aa2f-437641162d07.pdf 150 150 150" at bounding box center [646, 106] width 773 height 55
type input "0"
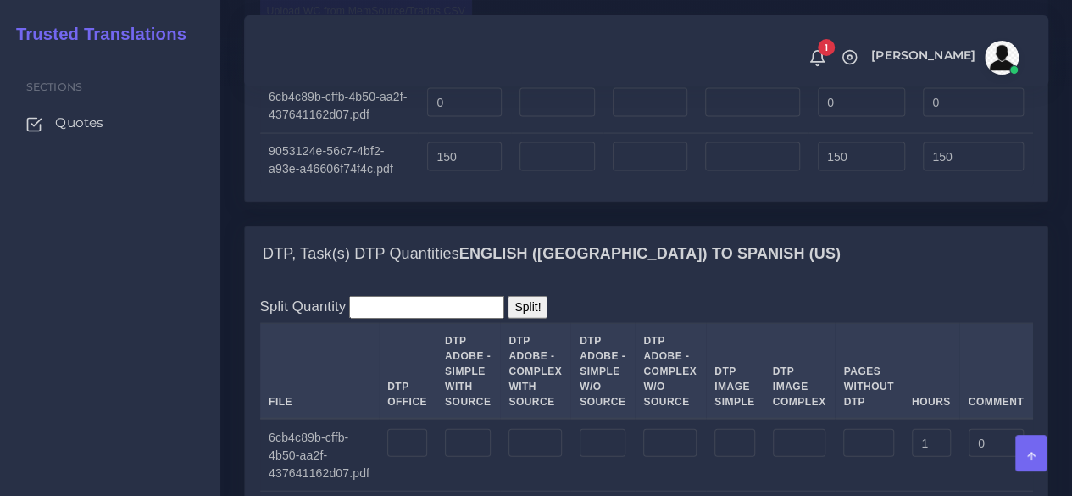
click at [557, 202] on div "Upload WC from MemSource/Trados CSV File No Match Fuzzy Match Full Match Repeti…" at bounding box center [646, 93] width 802 height 217
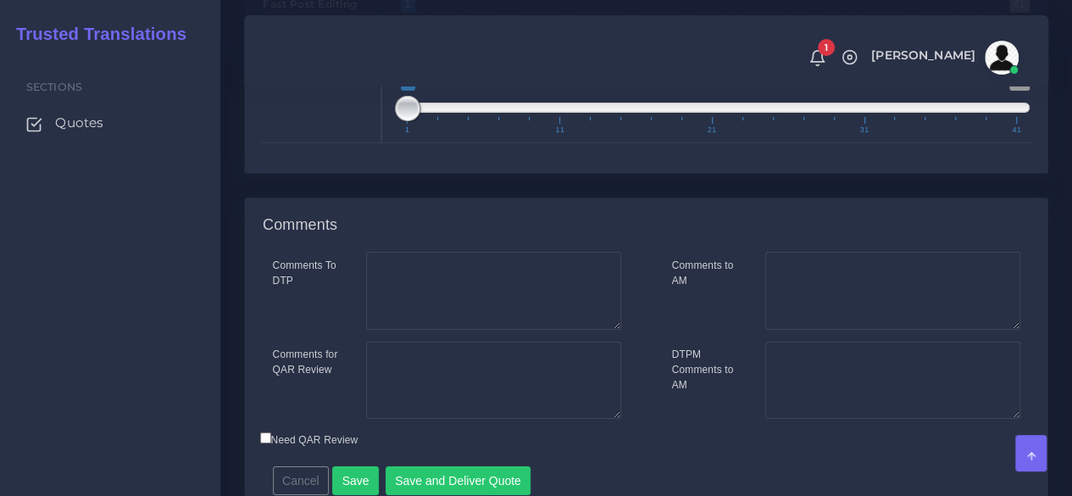
scroll to position [2942, 0]
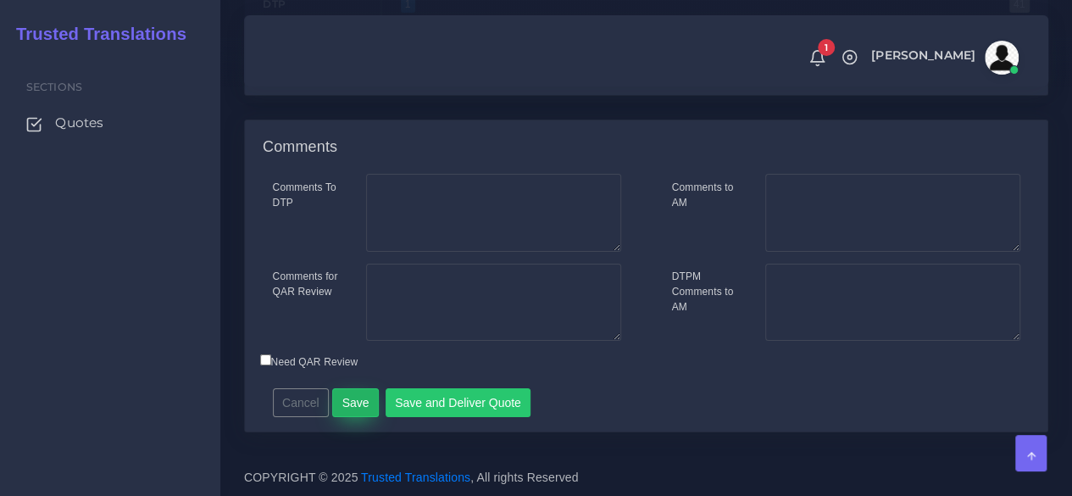
click at [352, 405] on button "Save" at bounding box center [355, 402] width 47 height 29
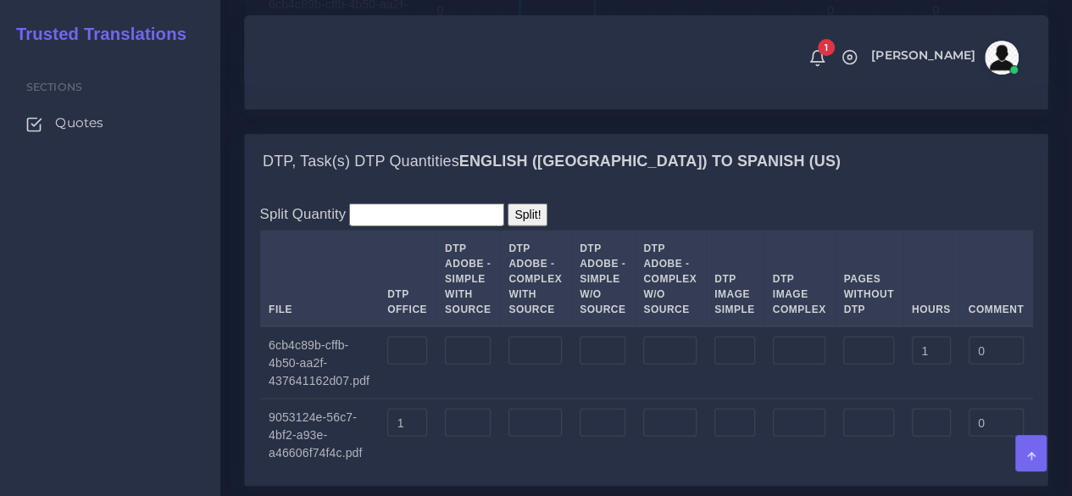
scroll to position [1729, 0]
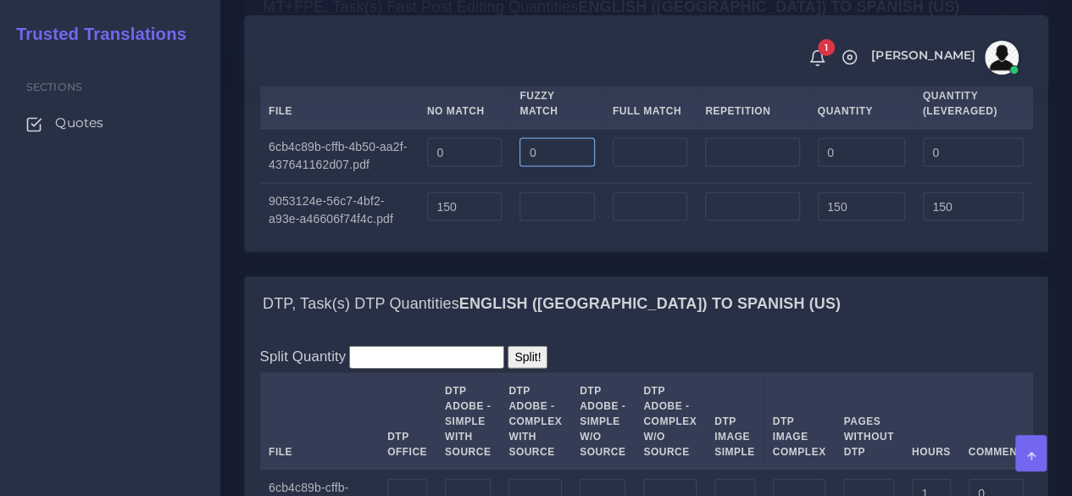
type input "0"
click at [663, 167] on input "number" at bounding box center [650, 152] width 75 height 29
type input "0"
click at [738, 167] on input "number" at bounding box center [752, 152] width 94 height 29
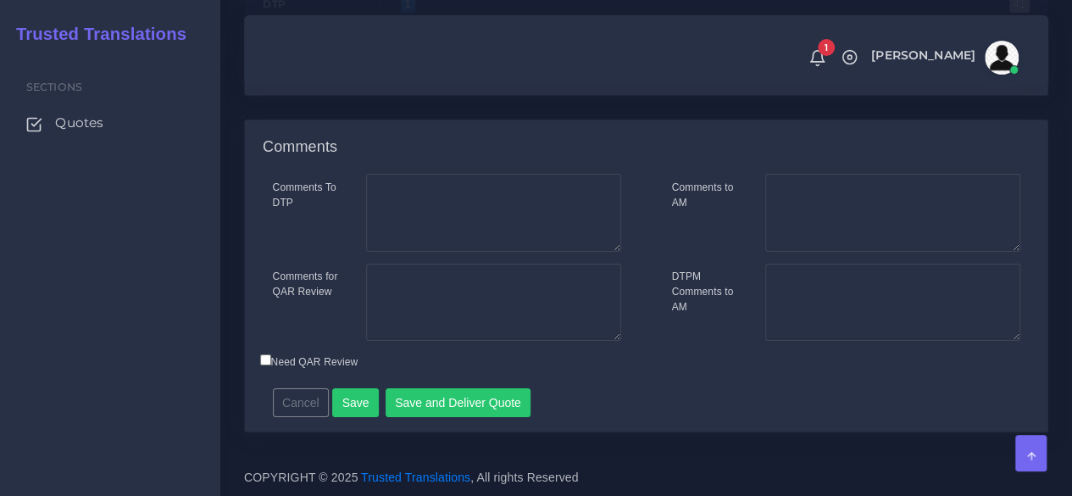
scroll to position [2942, 0]
type input "0"
click at [360, 396] on button "Save" at bounding box center [355, 402] width 47 height 29
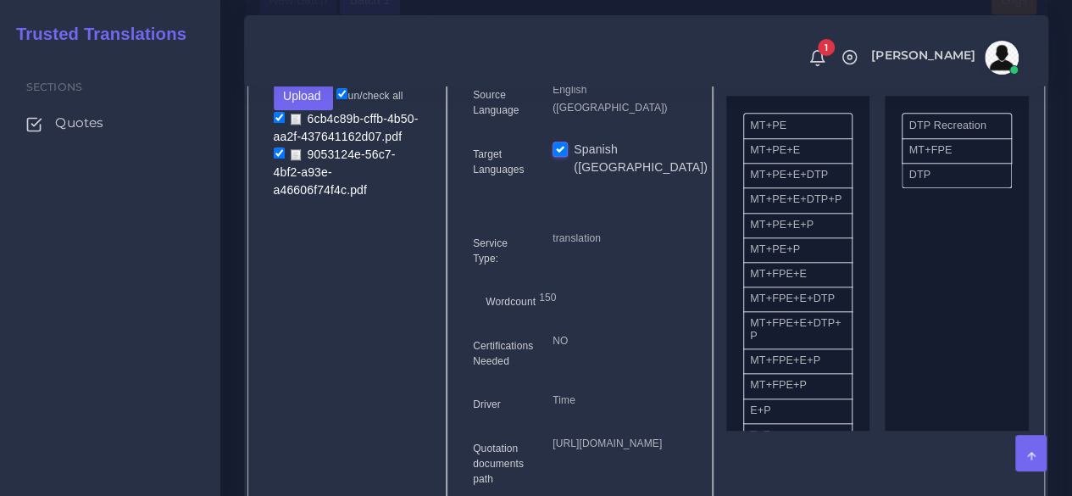
scroll to position [654, 0]
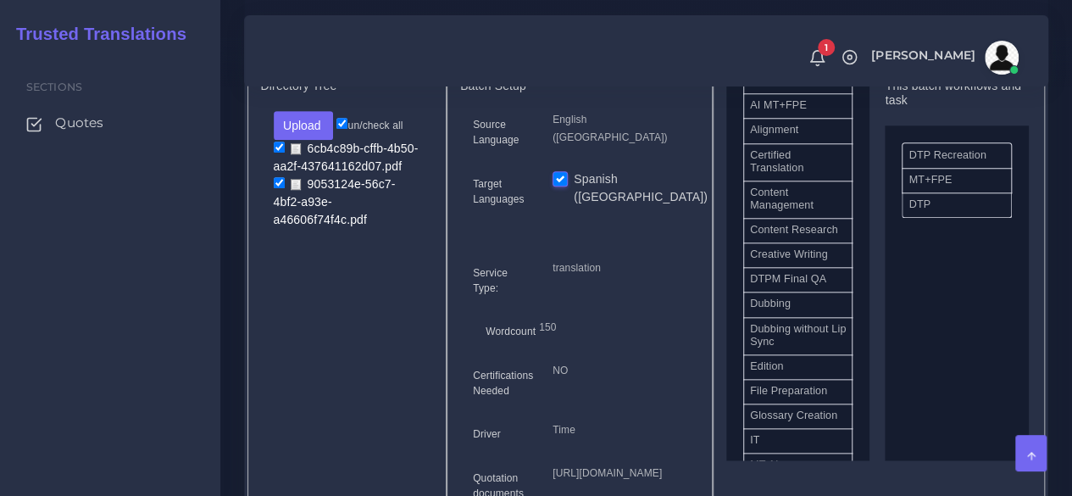
scroll to position [508, 0]
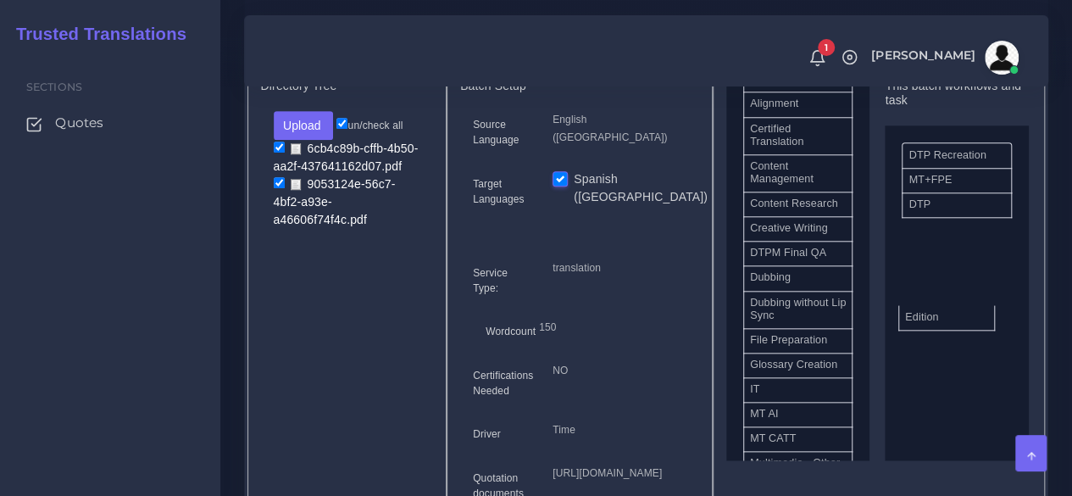
drag, startPoint x: 778, startPoint y: 379, endPoint x: 936, endPoint y: 330, distance: 165.6
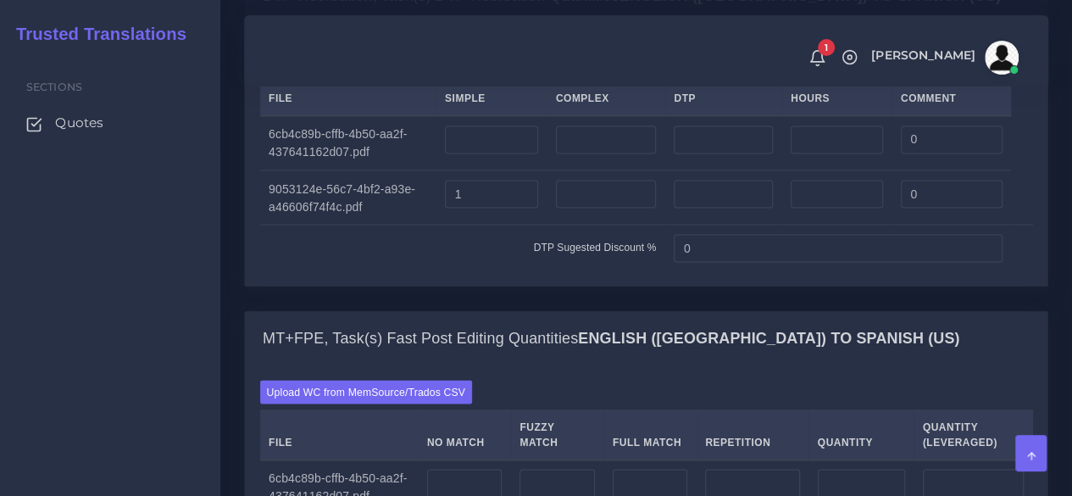
scroll to position [1356, 0]
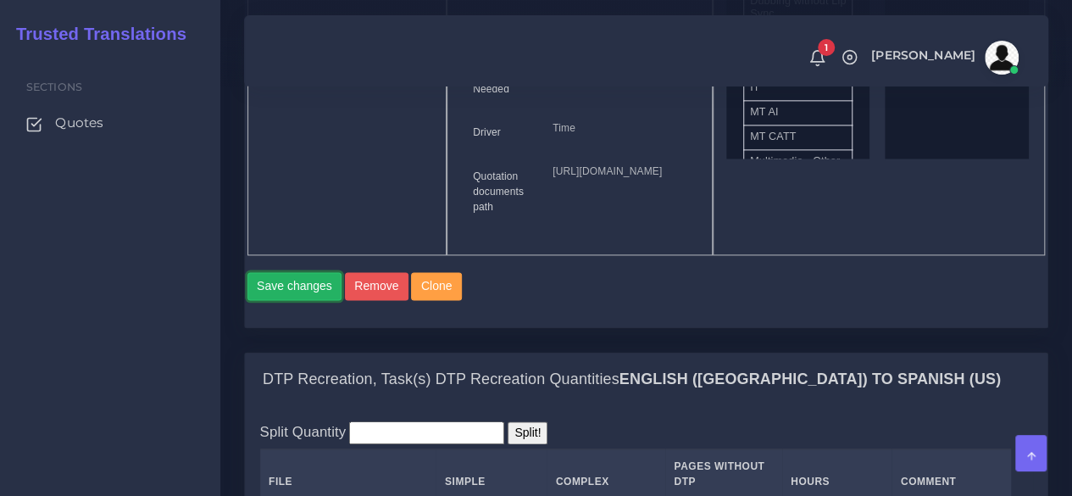
scroll to position [1101, 0]
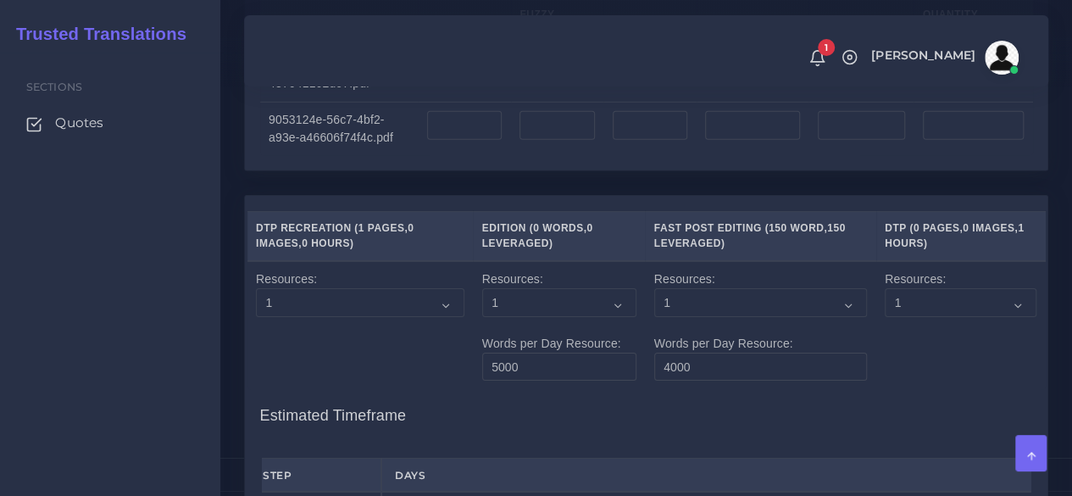
scroll to position [2372, 0]
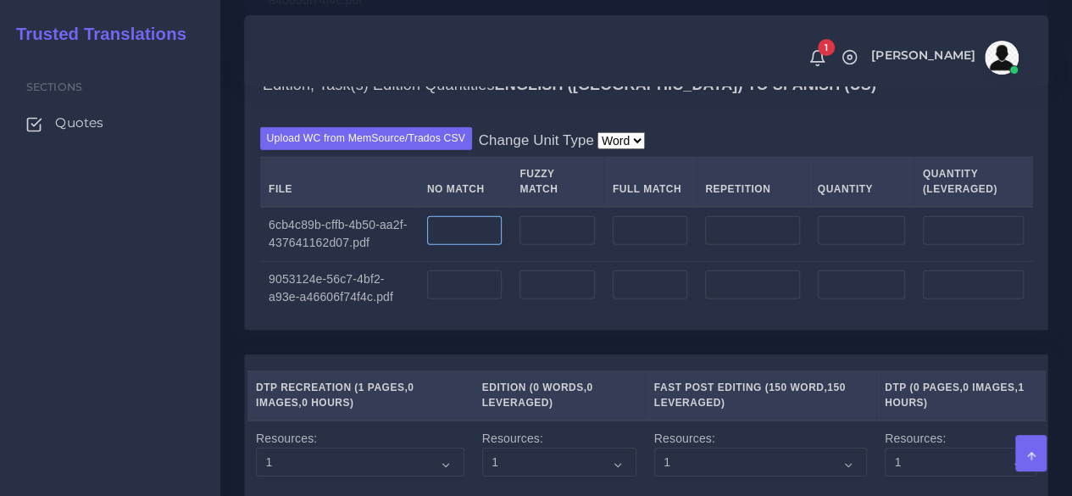
click at [474, 245] on input "number" at bounding box center [464, 230] width 75 height 29
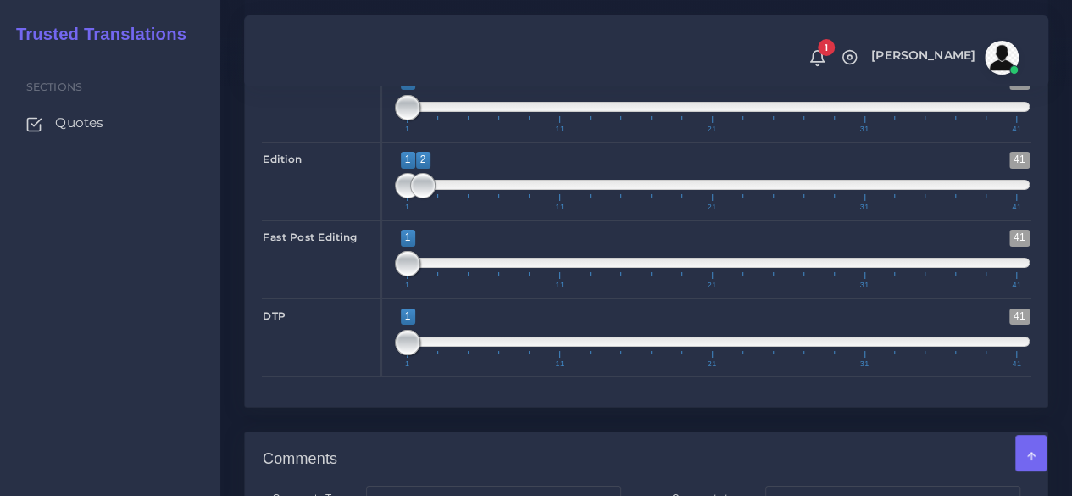
scroll to position [2965, 0]
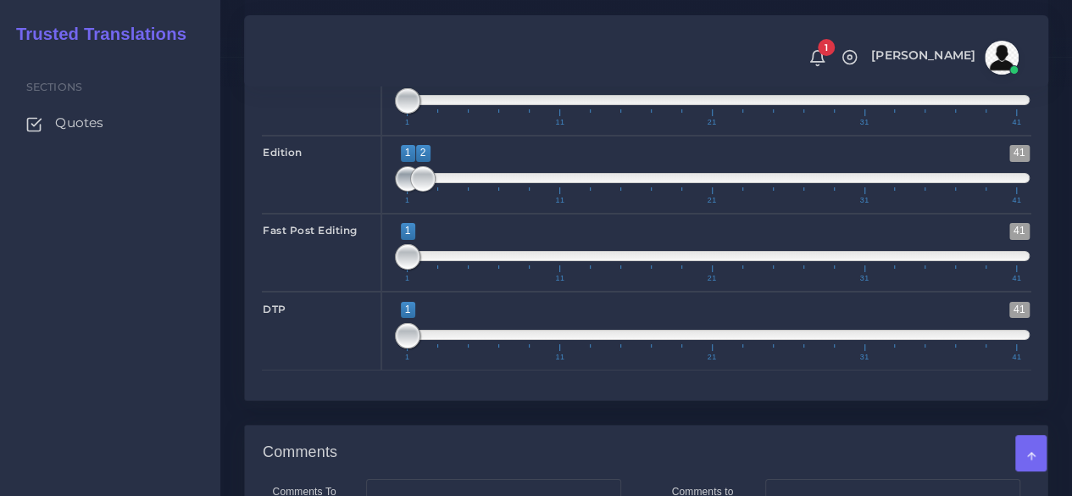
type input "4032"
type input "2;2"
drag, startPoint x: 402, startPoint y: 292, endPoint x: 413, endPoint y: 292, distance: 11.9
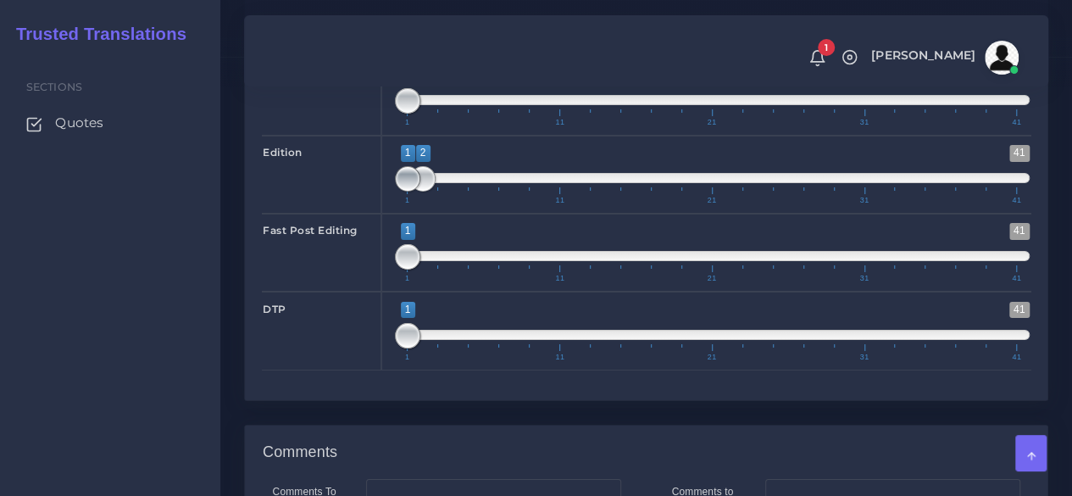
click at [413, 191] on span at bounding box center [407, 178] width 25 height 25
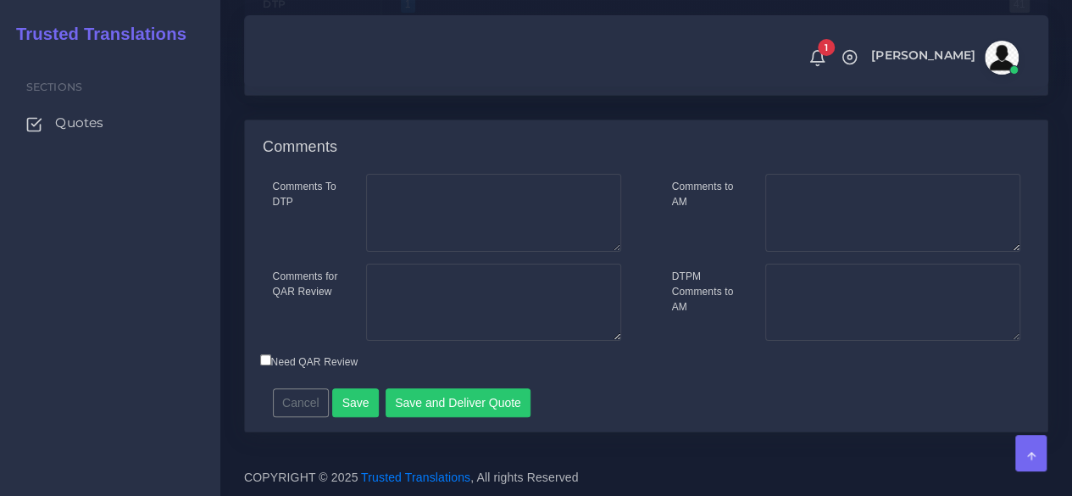
scroll to position [3377, 0]
click at [455, 277] on textarea "Comments for QAR Review" at bounding box center [493, 302] width 255 height 78
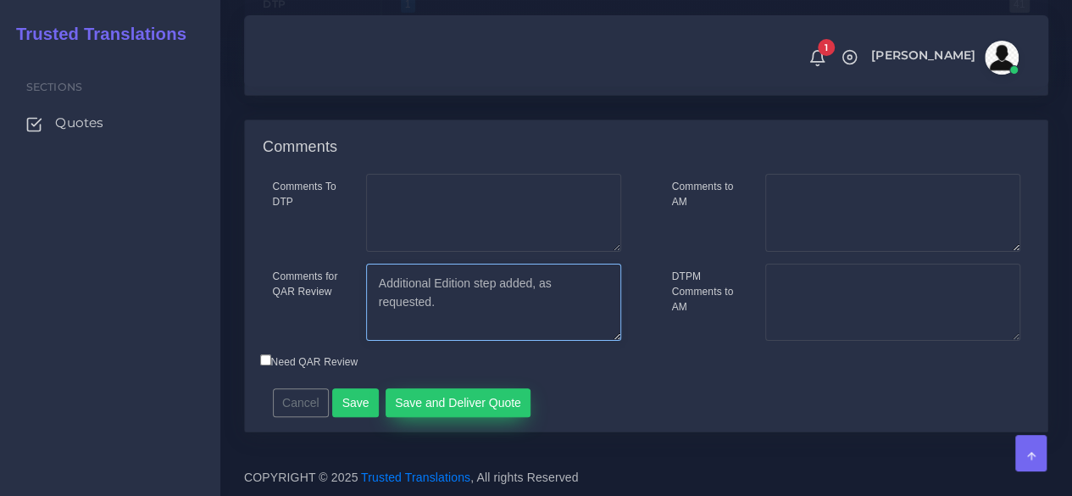
type textarea "Additional Edition step added, as requested."
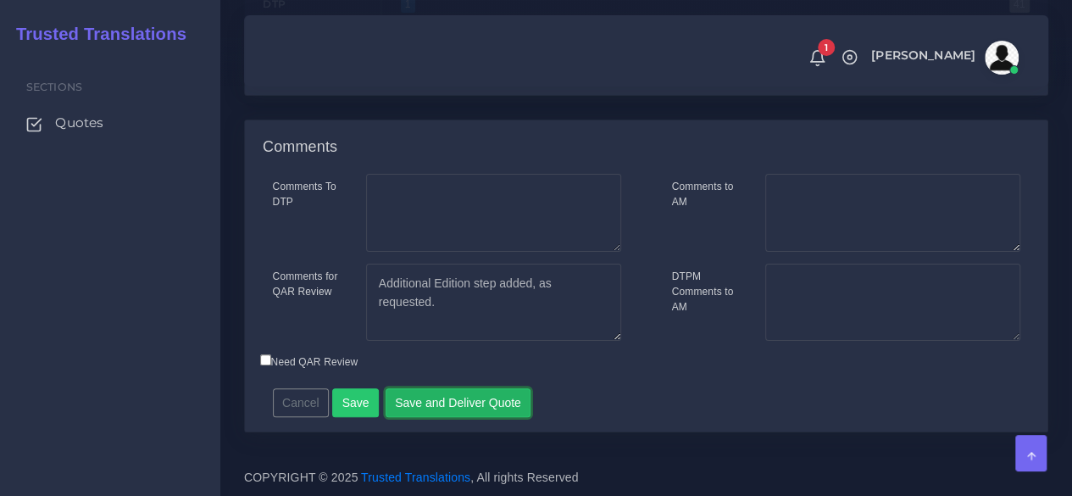
drag, startPoint x: 456, startPoint y: 399, endPoint x: 539, endPoint y: 363, distance: 90.3
click at [539, 363] on div "Comments To DTP Comments for QAR Review Cancel" at bounding box center [646, 303] width 802 height 258
click at [485, 398] on button "Save and Deliver Quote" at bounding box center [458, 402] width 146 height 29
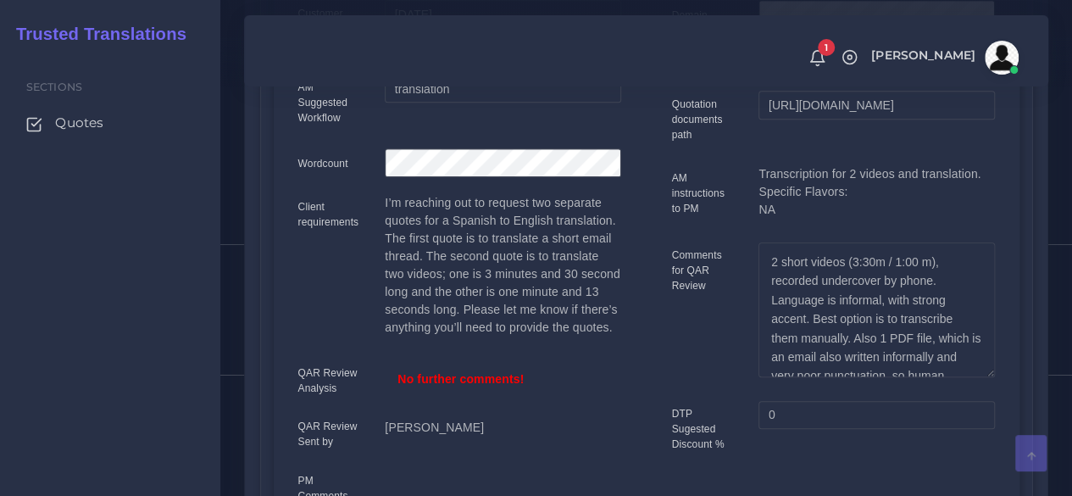
scroll to position [508, 0]
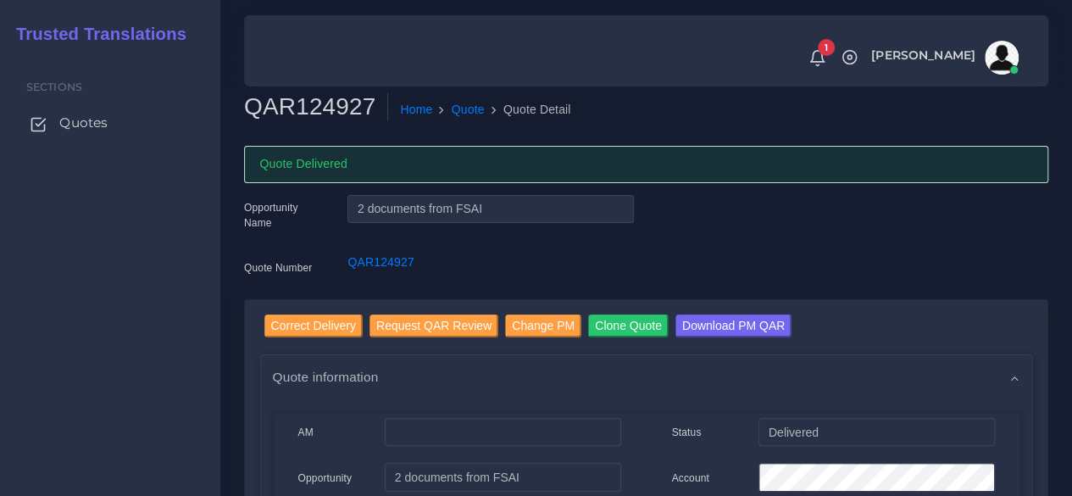
click at [88, 109] on link "Quotes" at bounding box center [110, 123] width 195 height 36
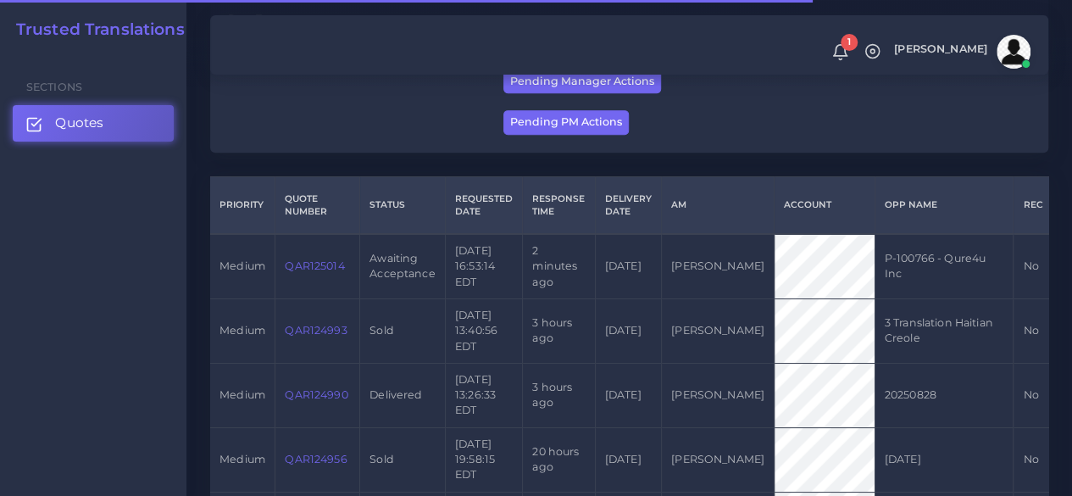
scroll to position [339, 0]
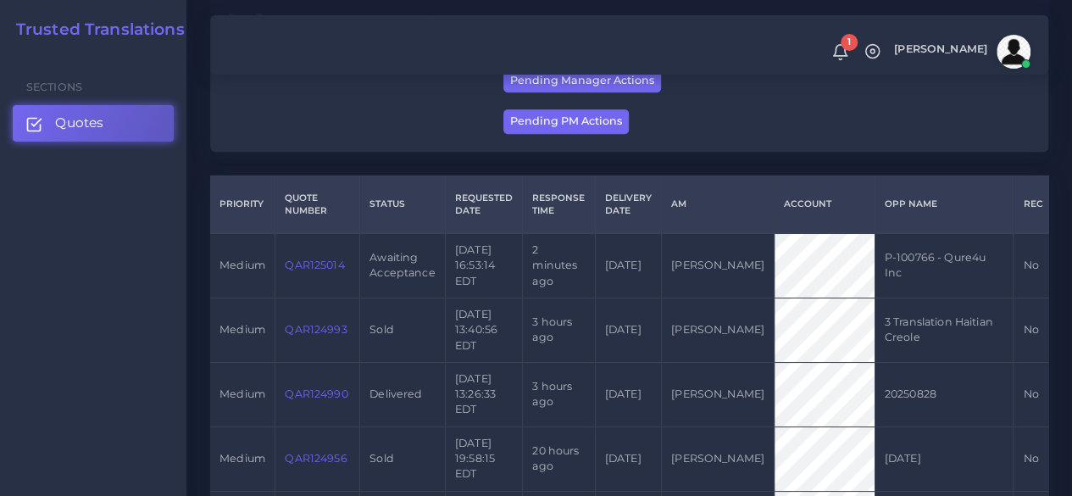
click at [337, 263] on link "QAR125014" at bounding box center [314, 264] width 59 height 13
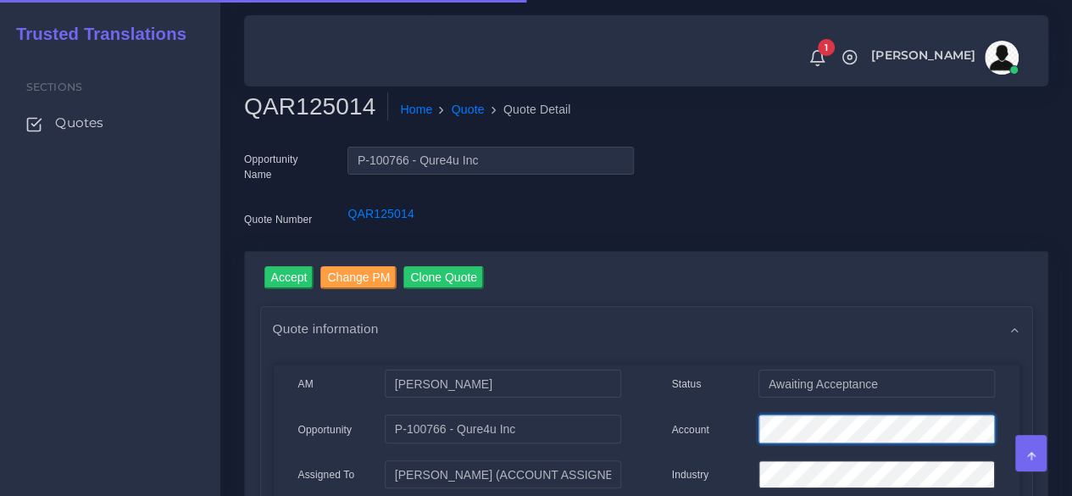
click at [715, 431] on div "Account" at bounding box center [833, 431] width 348 height 34
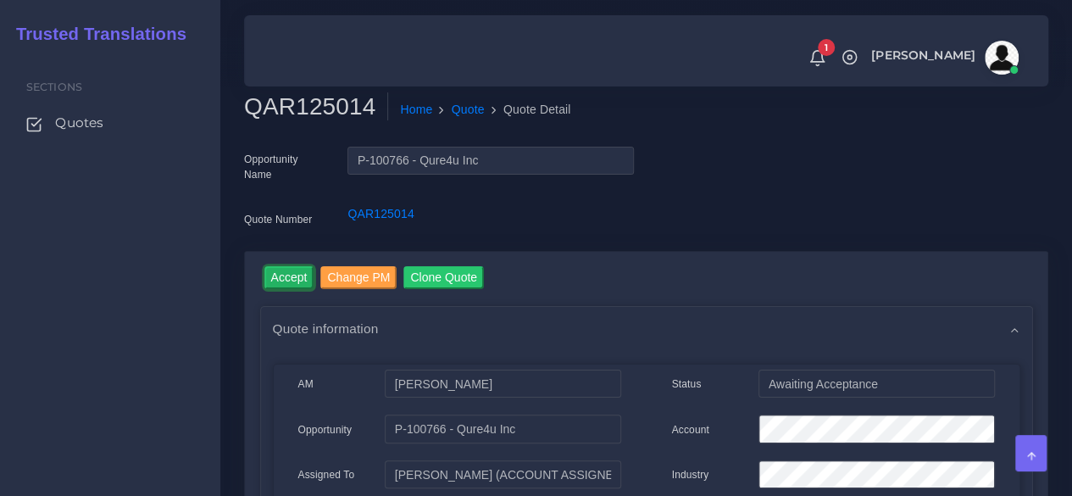
drag, startPoint x: 273, startPoint y: 280, endPoint x: 304, endPoint y: 293, distance: 33.8
click at [273, 280] on input "Accept" at bounding box center [289, 277] width 50 height 23
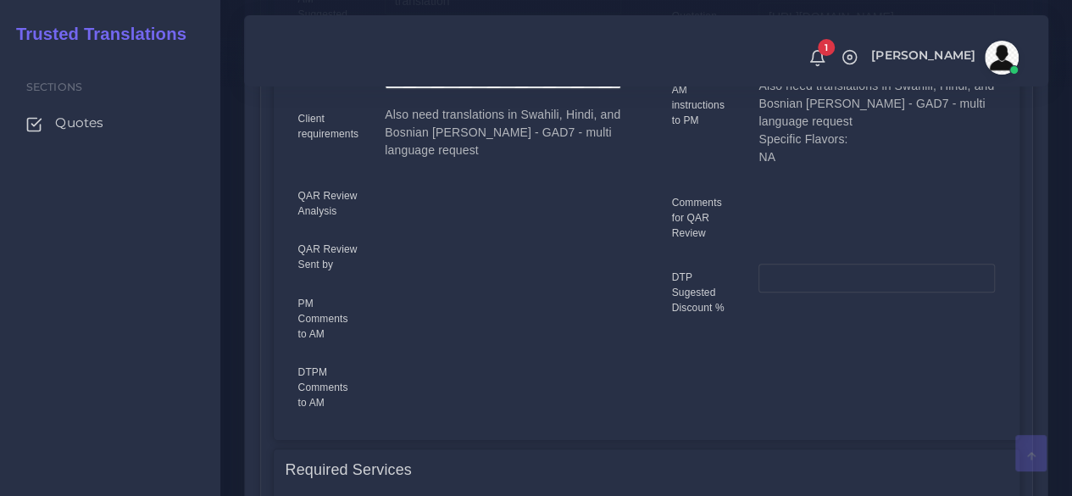
scroll to position [1101, 0]
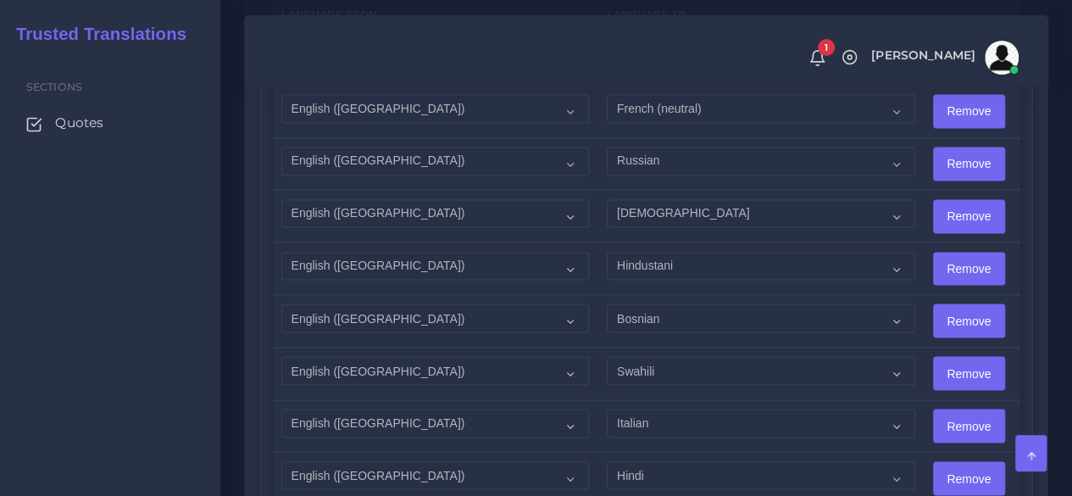
scroll to position [1271, 0]
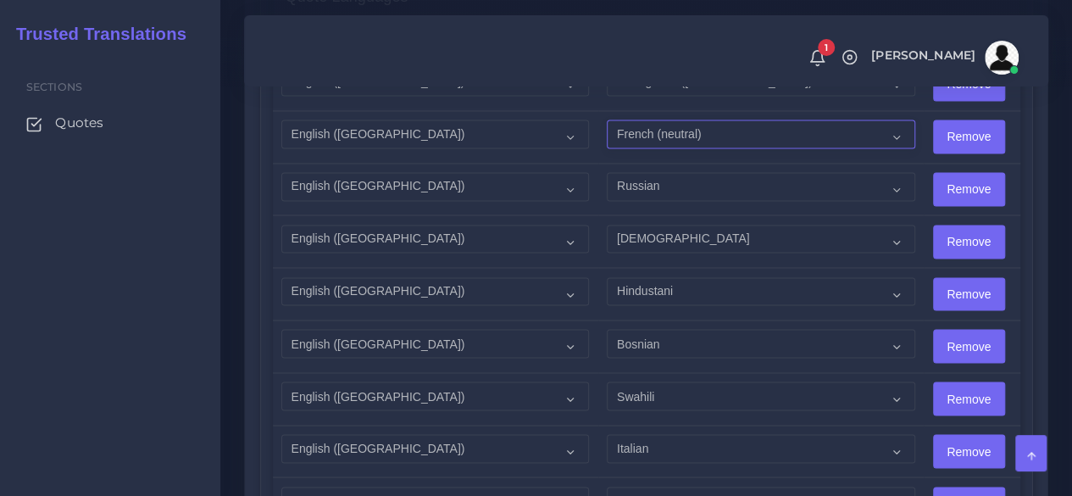
click at [661, 129] on select "Acoli Afar Afrikaans Akan Akateko [DEMOGRAPHIC_DATA] American Sign Language (AS…" at bounding box center [761, 133] width 308 height 29
select select "19001"
click at [607, 119] on select "Acoli Afar Afrikaans Akan Akateko [DEMOGRAPHIC_DATA] American Sign Language (AS…" at bounding box center [761, 133] width 308 height 29
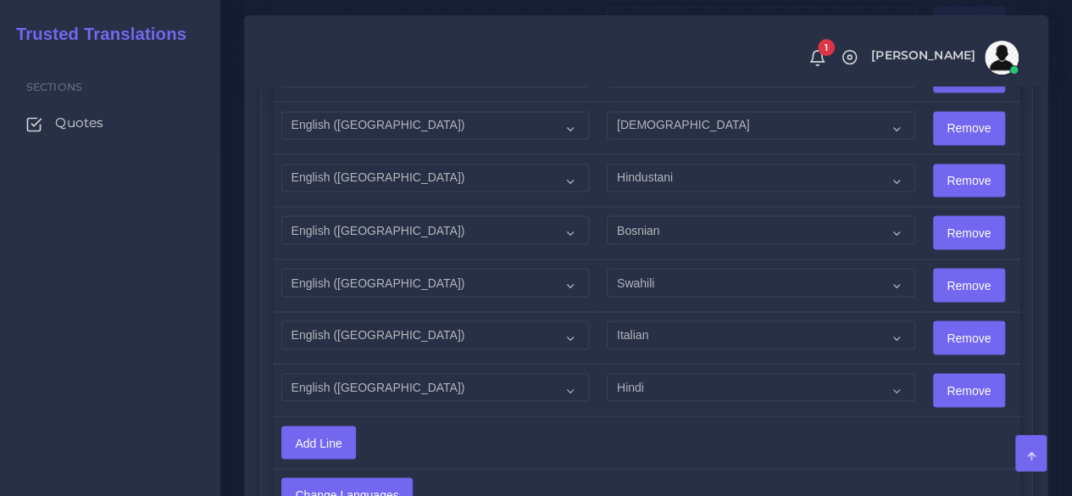
scroll to position [1440, 0]
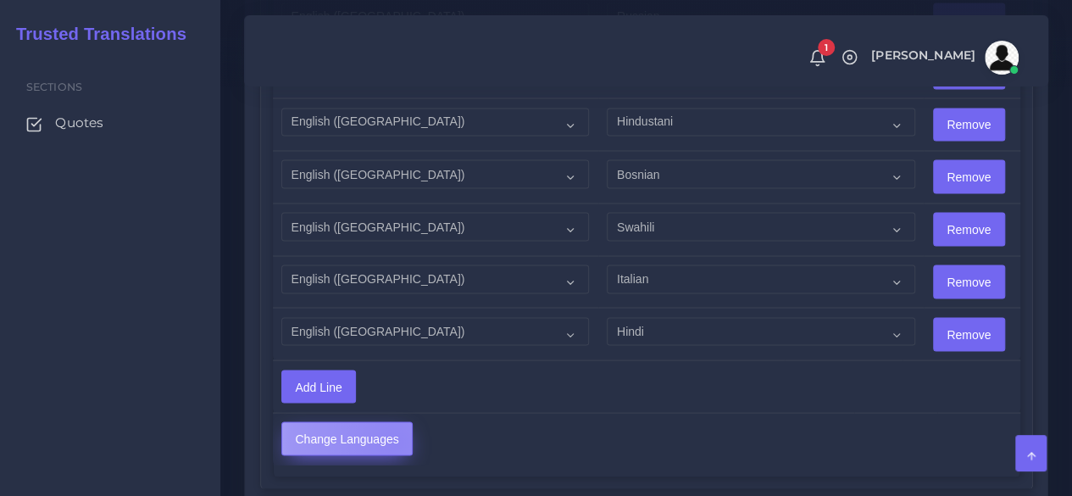
click at [395, 433] on input "Change Languages" at bounding box center [347, 438] width 130 height 32
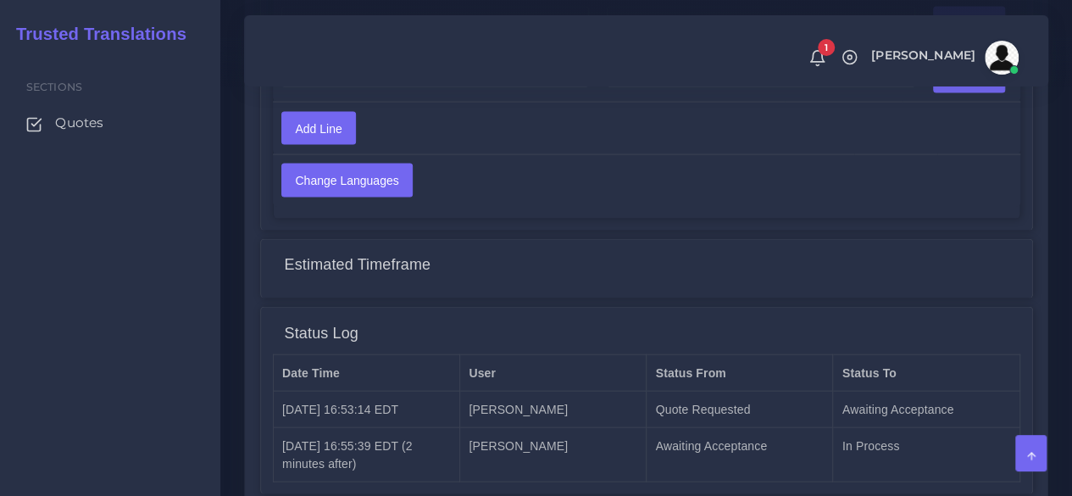
scroll to position [1686, 0]
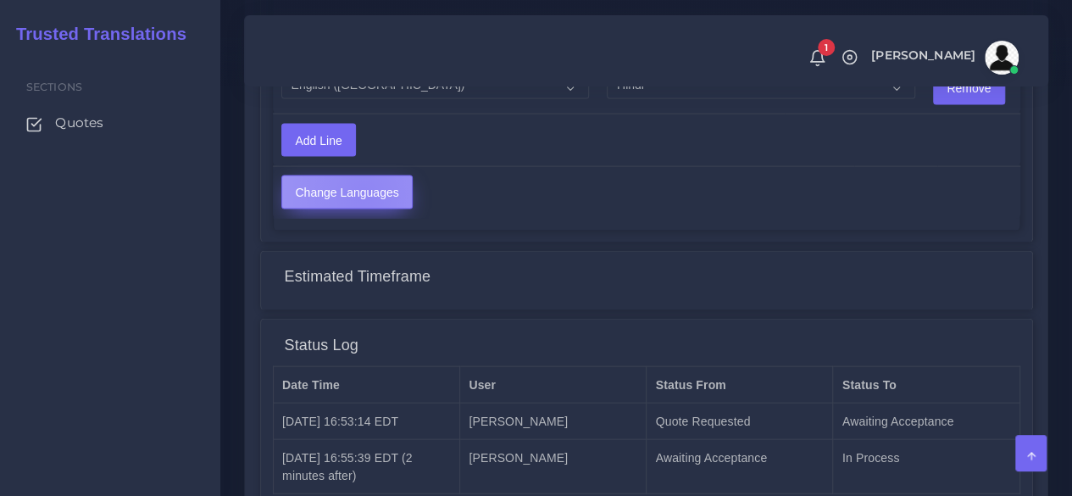
click at [362, 186] on input "Change Languages" at bounding box center [347, 192] width 130 height 32
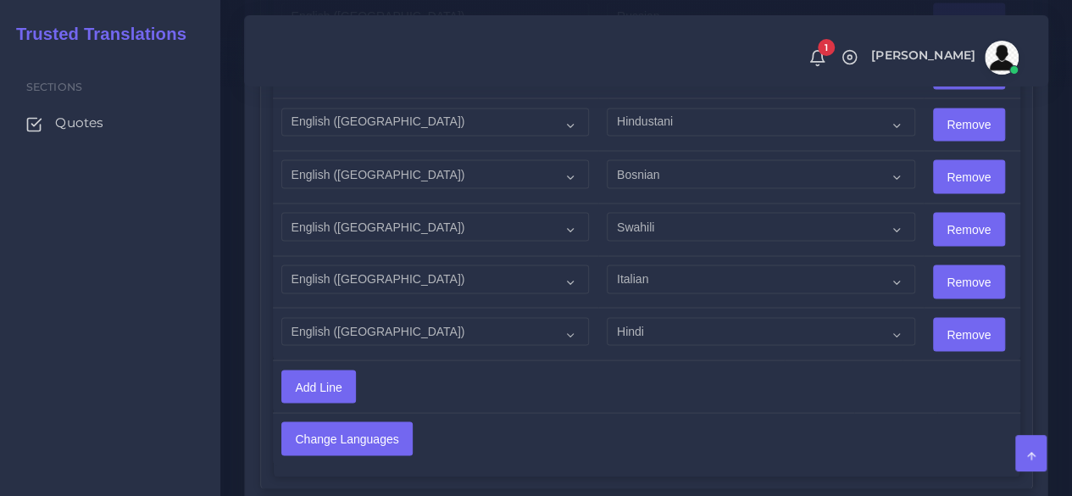
scroll to position [1855, 0]
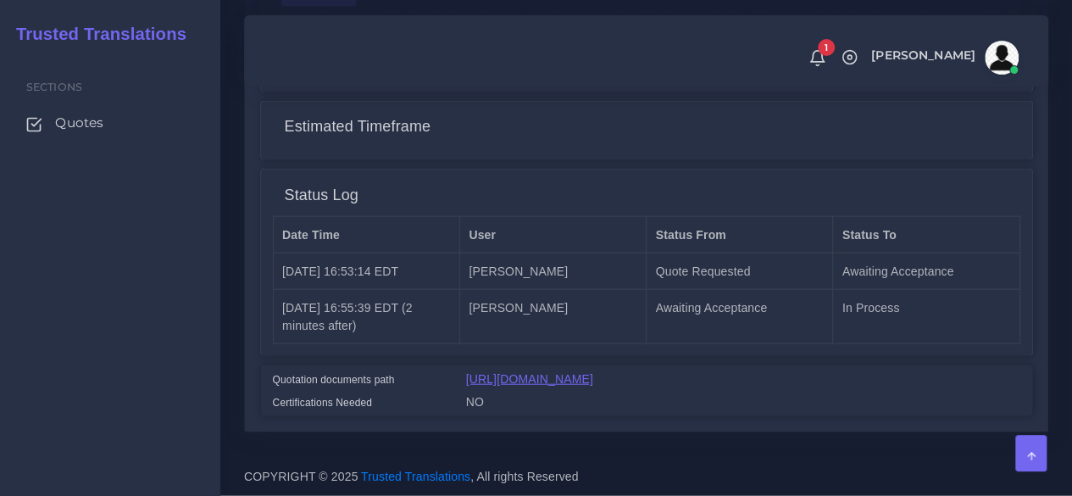
click at [593, 372] on link "[URL][DOMAIN_NAME]" at bounding box center [529, 379] width 127 height 14
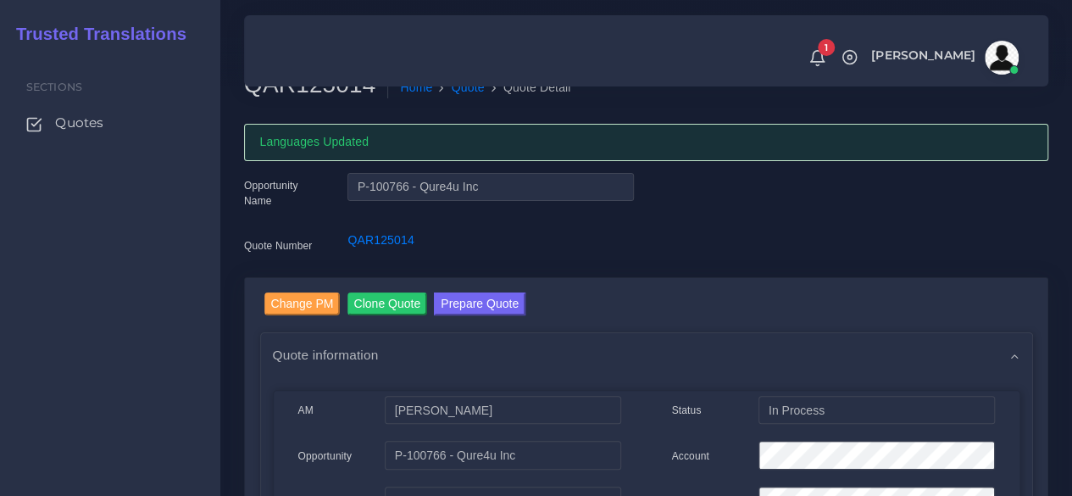
scroll to position [0, 0]
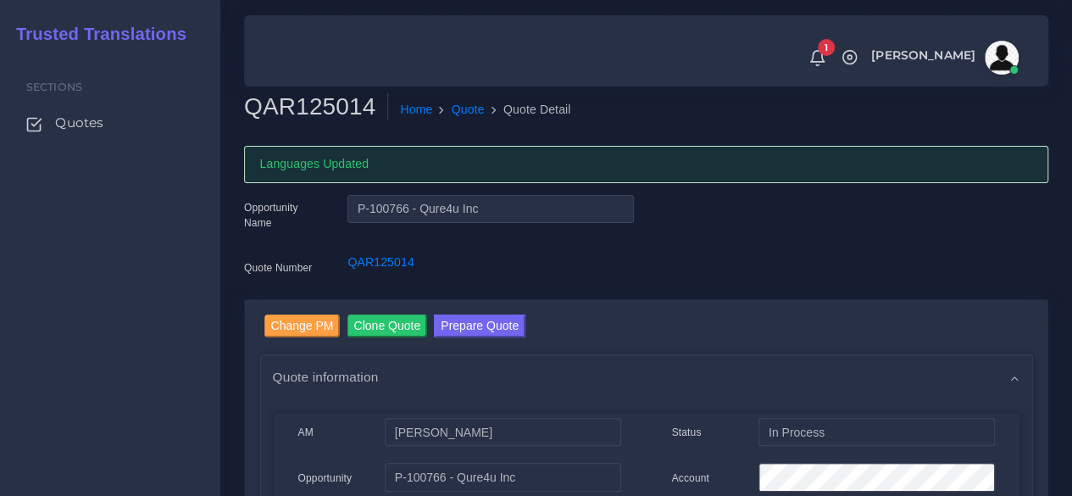
click at [295, 102] on h2 "QAR125014" at bounding box center [316, 106] width 144 height 29
copy h2 "QAR125014"
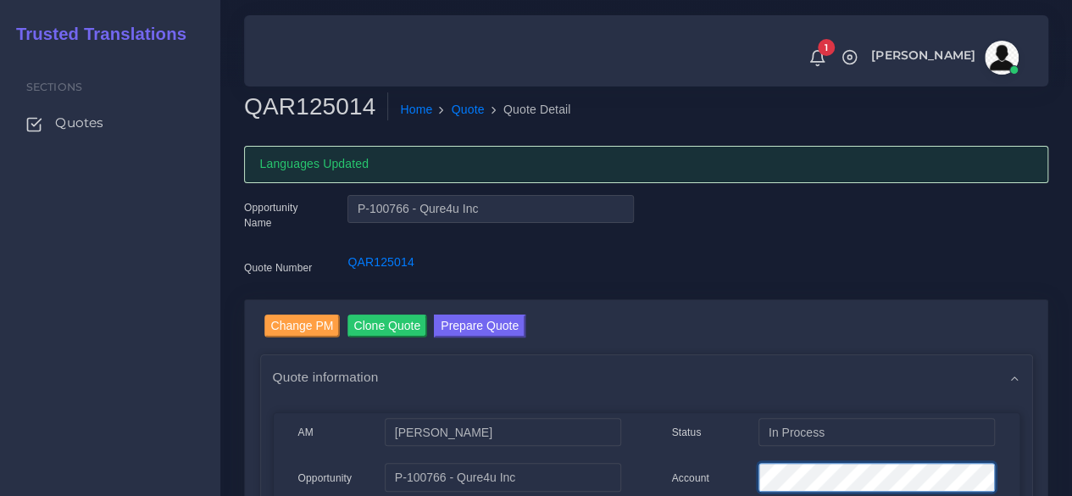
click at [686, 465] on div "Account" at bounding box center [833, 480] width 348 height 34
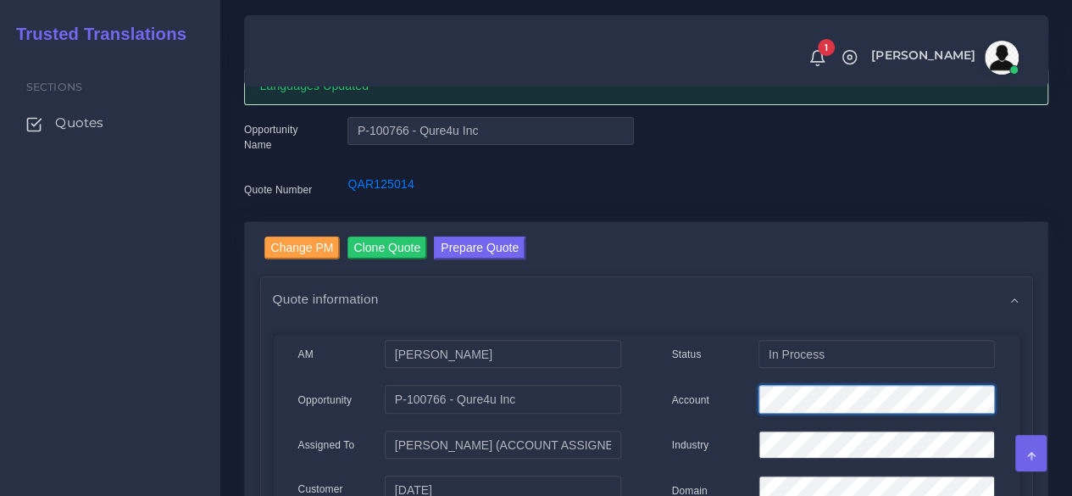
scroll to position [76, 0]
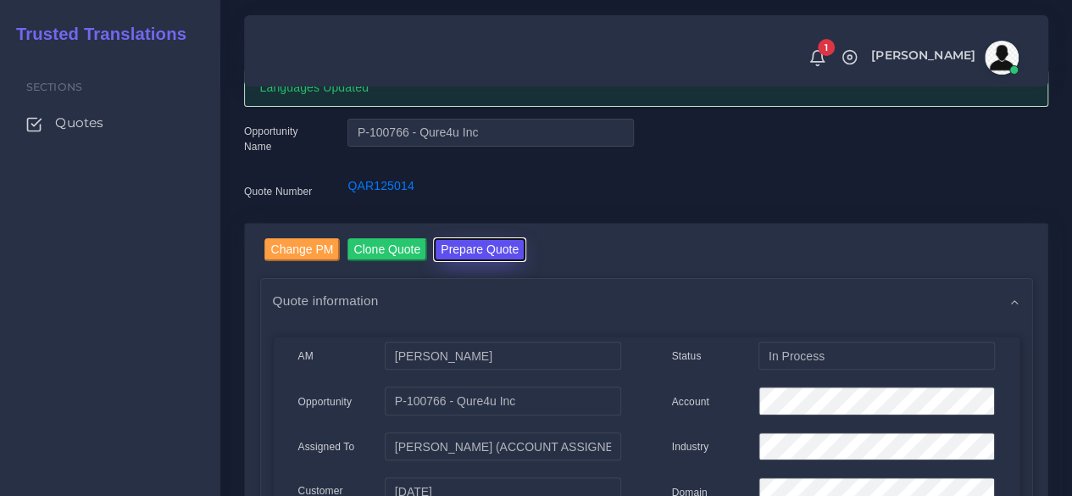
click at [474, 259] on button "Prepare Quote" at bounding box center [480, 249] width 92 height 23
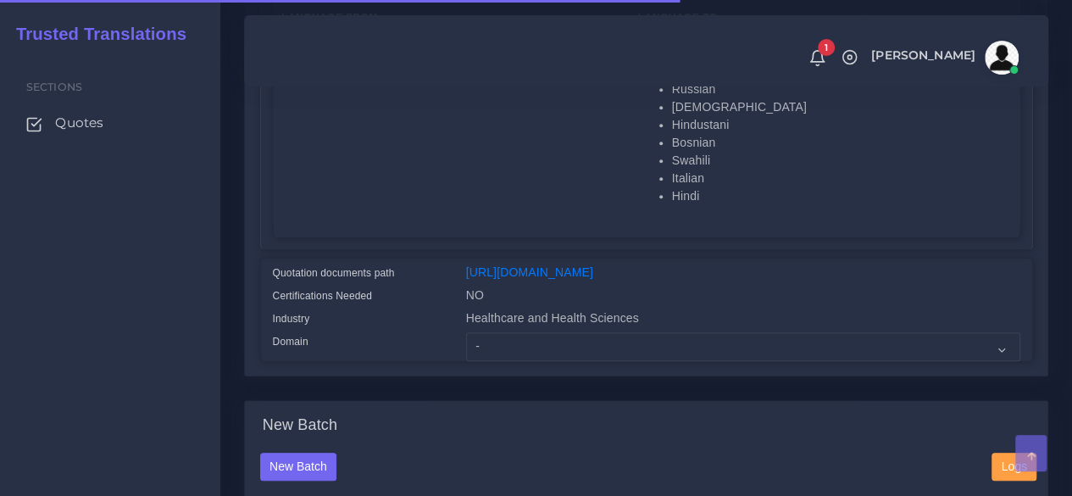
scroll to position [424, 0]
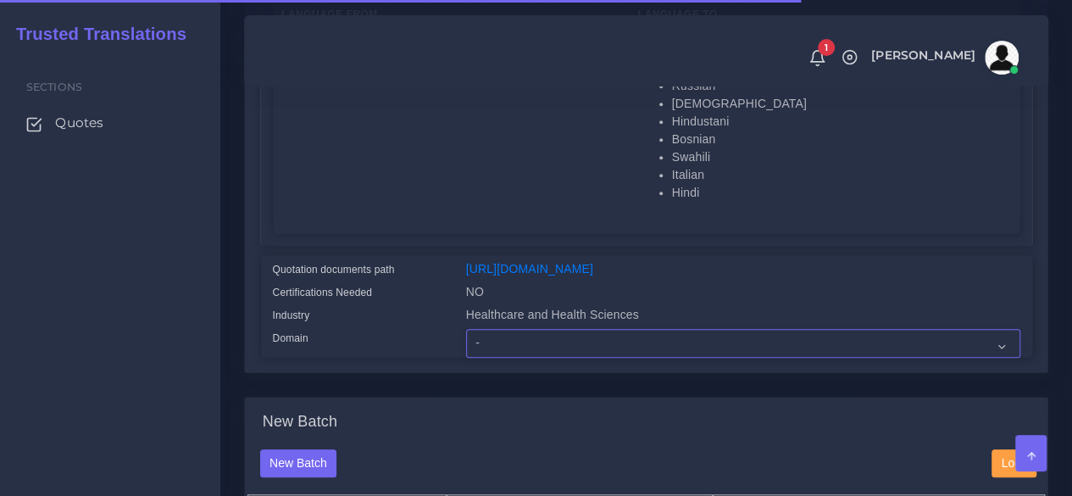
click at [517, 358] on select "- Advertising and Media Agriculture, Forestry and Fishing Architecture, Buildin…" at bounding box center [743, 343] width 554 height 29
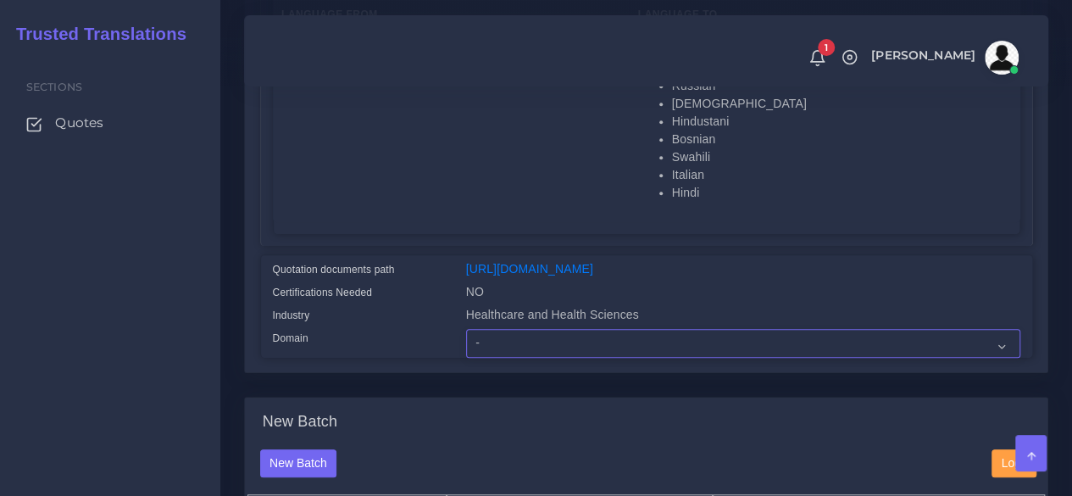
select select "Healthcare and Health Sciences"
click at [466, 358] on select "- Advertising and Media Agriculture, Forestry and Fishing Architecture, Buildin…" at bounding box center [743, 343] width 554 height 29
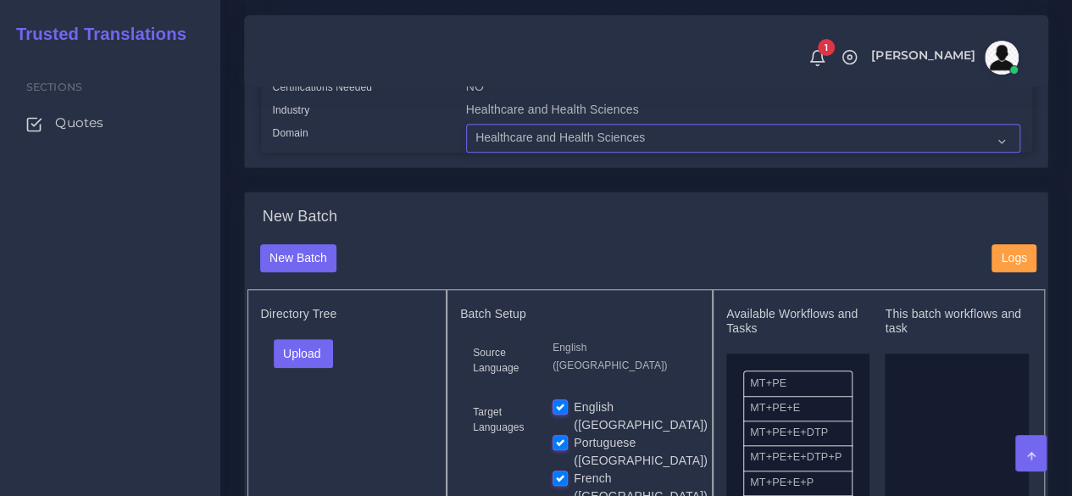
scroll to position [763, 0]
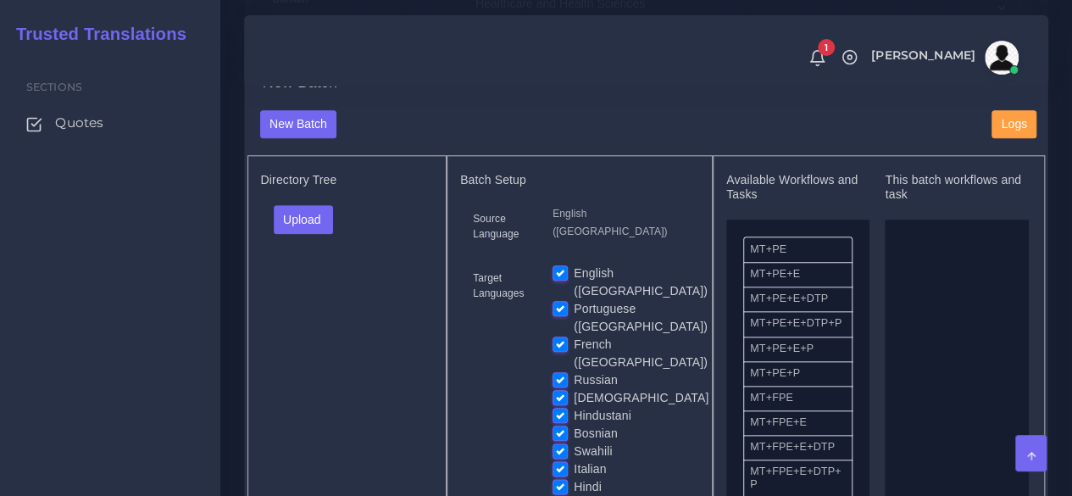
click at [574, 297] on label "English ([GEOGRAPHIC_DATA])" at bounding box center [641, 282] width 134 height 36
click at [564, 280] on input "English ([GEOGRAPHIC_DATA])" at bounding box center [559, 271] width 15 height 15
checkbox input "false"
click at [574, 407] on label "Hindustani" at bounding box center [603, 416] width 58 height 18
click at [564, 407] on input "Hindustani" at bounding box center [559, 414] width 15 height 15
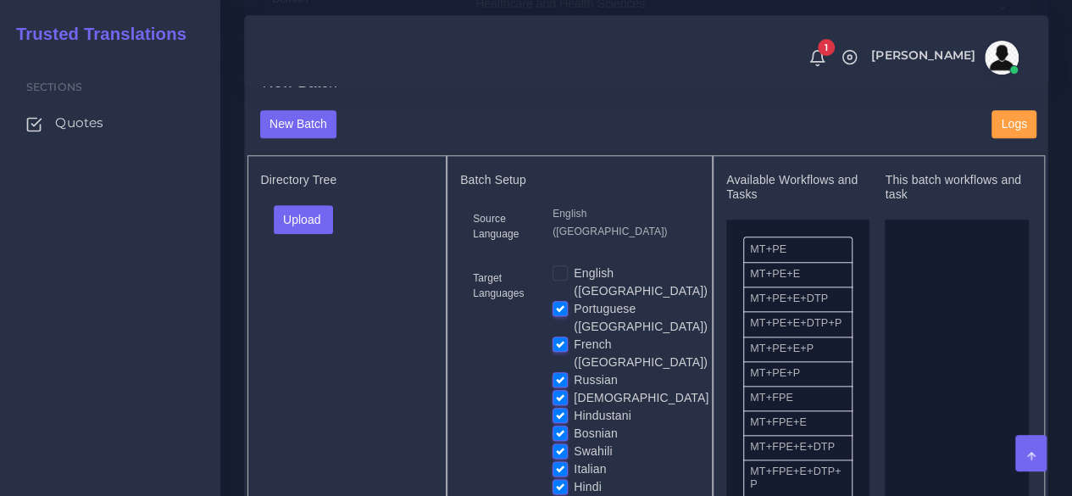
checkbox input "false"
click at [574, 424] on label "Bosnian" at bounding box center [596, 433] width 44 height 18
click at [561, 424] on input "Bosnian" at bounding box center [559, 431] width 15 height 15
checkbox input "false"
drag, startPoint x: 795, startPoint y: 435, endPoint x: 944, endPoint y: 353, distance: 169.9
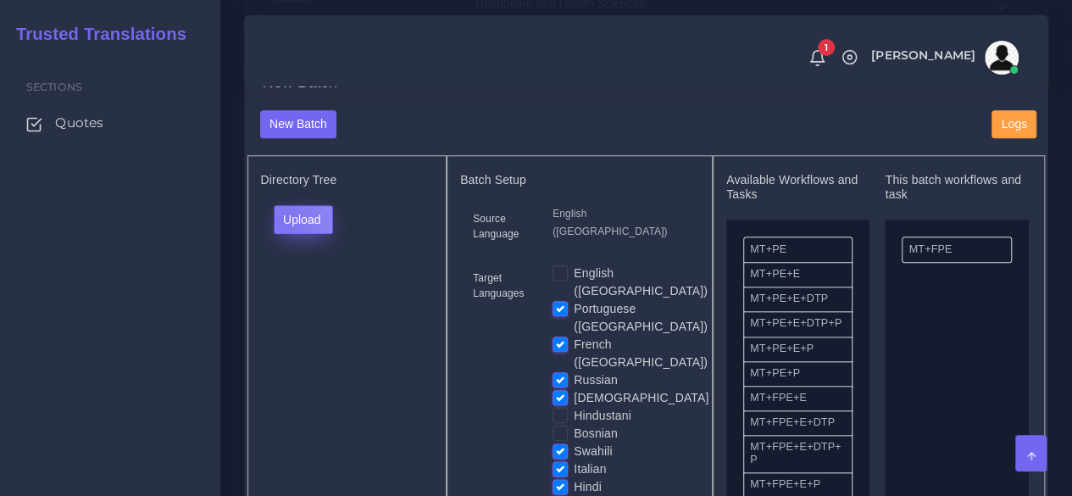
click at [284, 234] on button "Upload" at bounding box center [304, 219] width 60 height 29
click at [315, 294] on label "Files" at bounding box center [333, 283] width 117 height 21
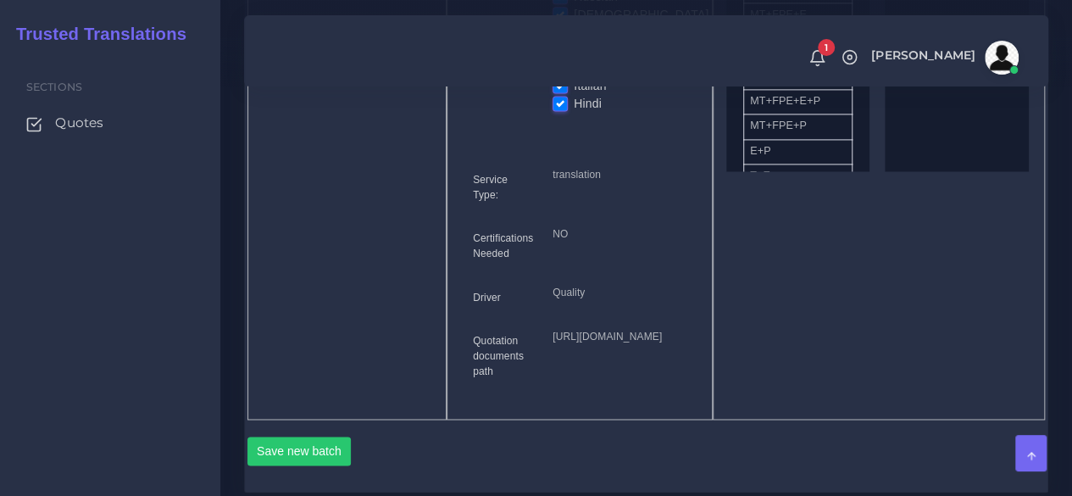
scroll to position [1186, 0]
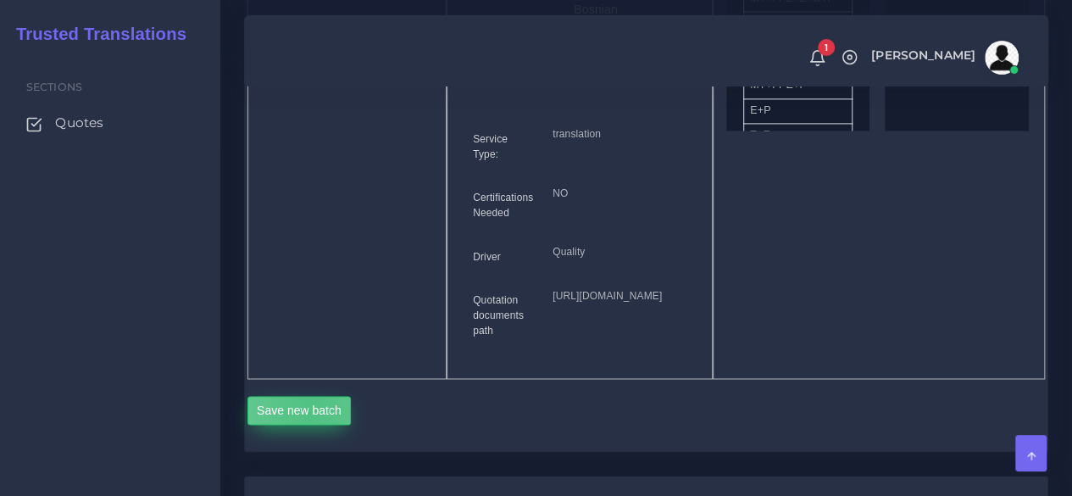
click at [312, 424] on button "Save new batch" at bounding box center [299, 410] width 104 height 29
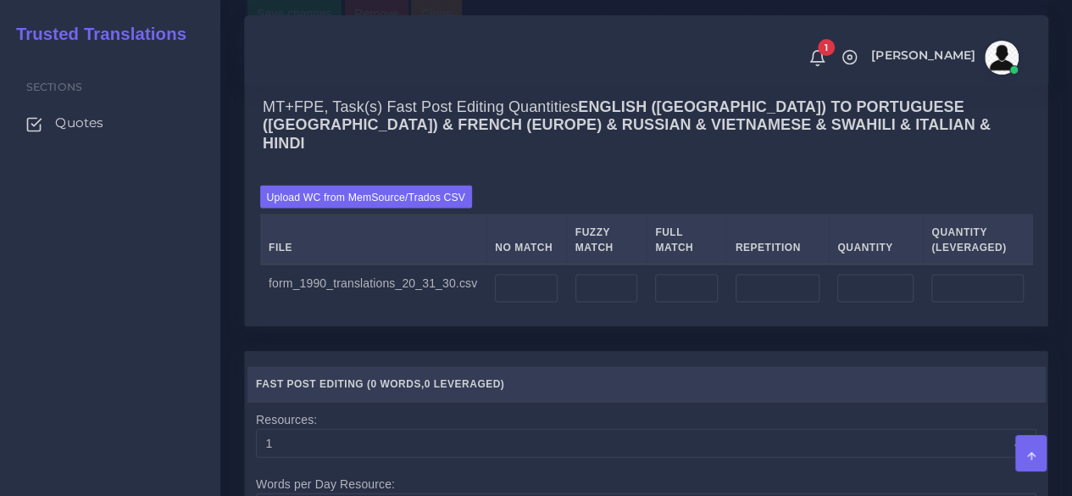
scroll to position [1610, 0]
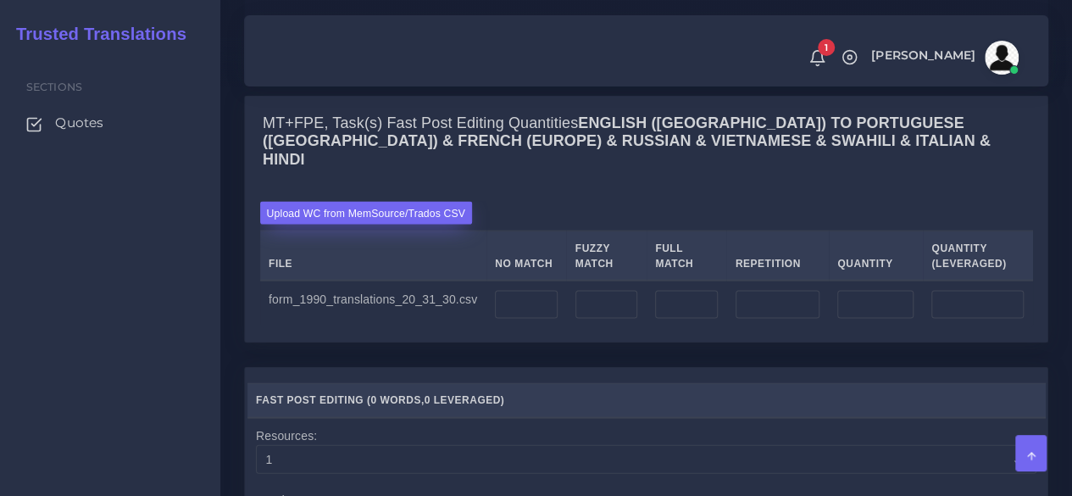
click at [327, 225] on label "Upload WC from MemSource/Trados CSV" at bounding box center [366, 213] width 213 height 23
click at [0, 0] on input "Upload WC from MemSource/Trados CSV" at bounding box center [0, 0] width 0 height 0
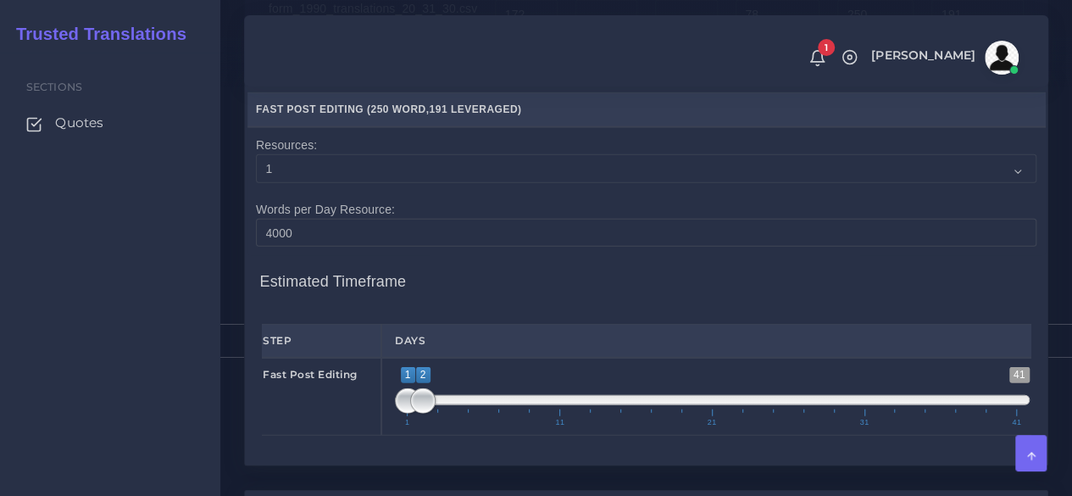
scroll to position [2361, 0]
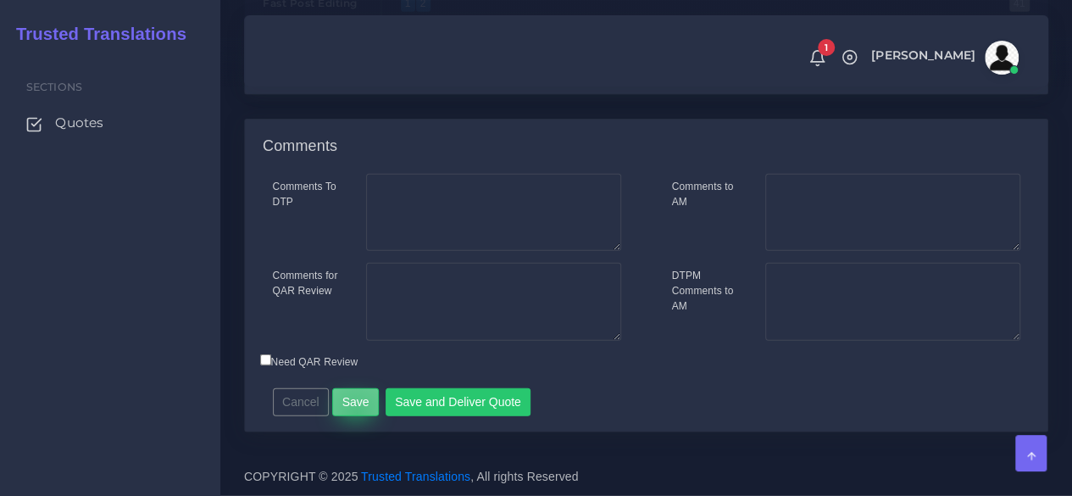
click at [352, 414] on button "Save" at bounding box center [355, 402] width 47 height 29
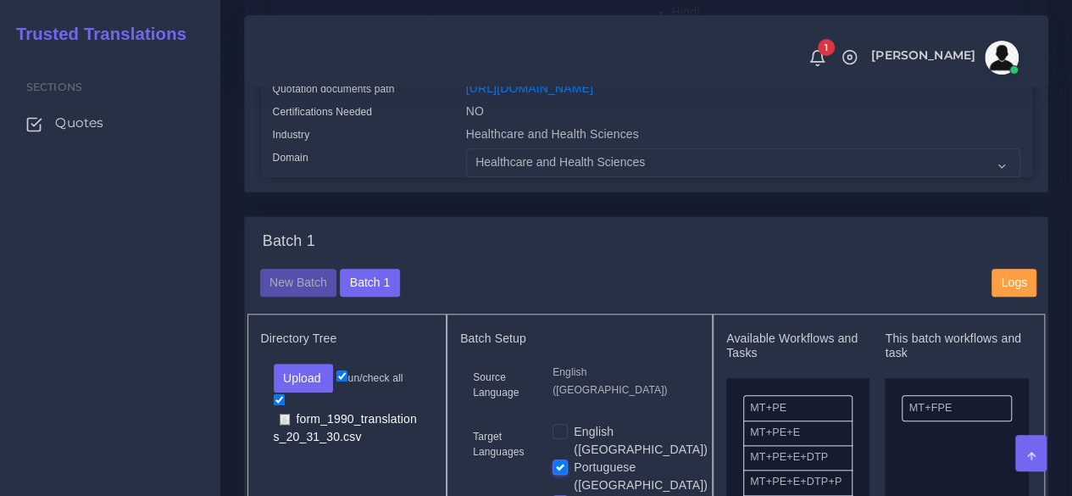
scroll to position [678, 0]
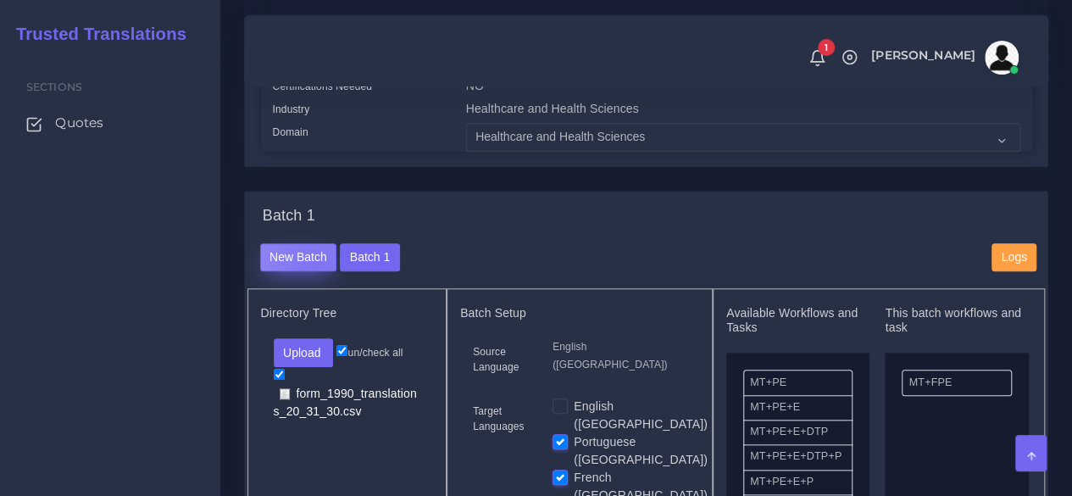
click at [315, 272] on button "New Batch" at bounding box center [298, 257] width 77 height 29
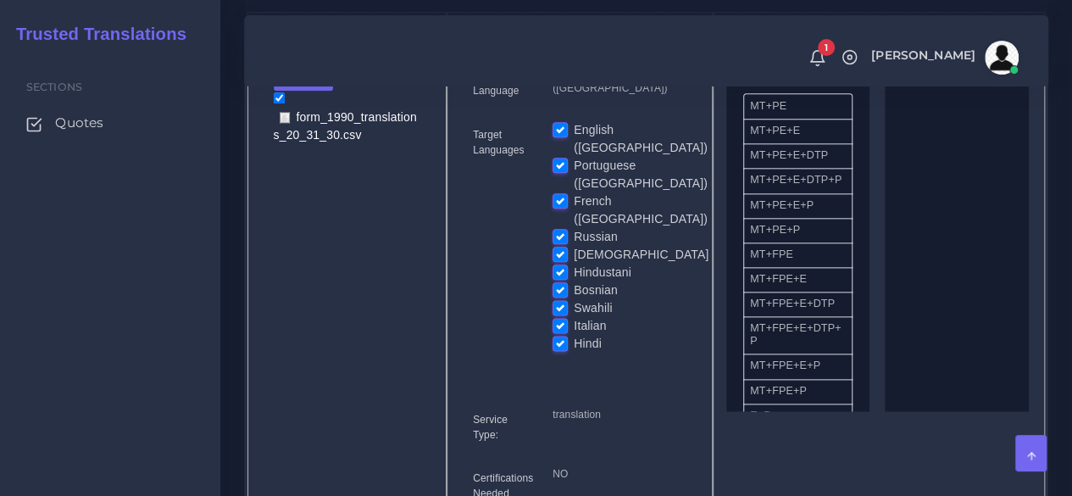
scroll to position [932, 0]
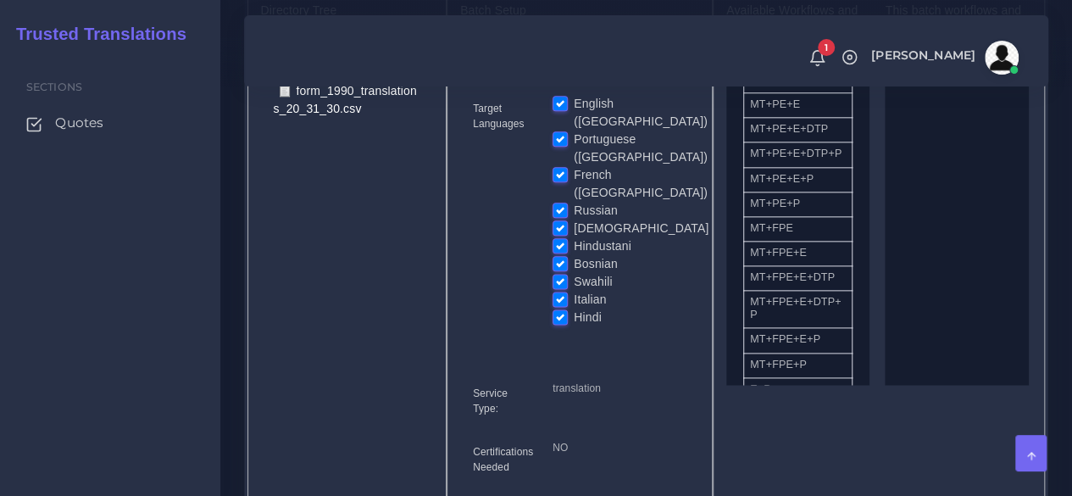
click at [574, 237] on label "Hindustani" at bounding box center [603, 246] width 58 height 18
click at [556, 237] on input "Hindustani" at bounding box center [559, 244] width 15 height 15
checkbox input "false"
click at [574, 130] on label "English ([GEOGRAPHIC_DATA])" at bounding box center [641, 113] width 134 height 36
click at [563, 110] on input "English ([GEOGRAPHIC_DATA])" at bounding box center [559, 102] width 15 height 15
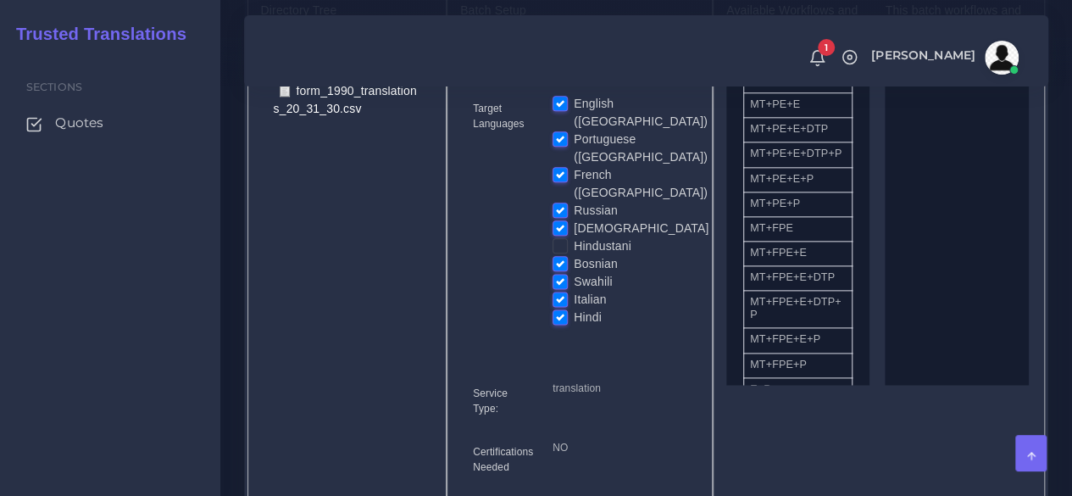
checkbox input "false"
click at [574, 149] on label "Portuguese ([GEOGRAPHIC_DATA])" at bounding box center [641, 148] width 134 height 36
click at [559, 146] on input "Portuguese ([GEOGRAPHIC_DATA])" at bounding box center [559, 137] width 15 height 15
checkbox input "false"
click at [574, 172] on label "French ([GEOGRAPHIC_DATA])" at bounding box center [641, 184] width 134 height 36
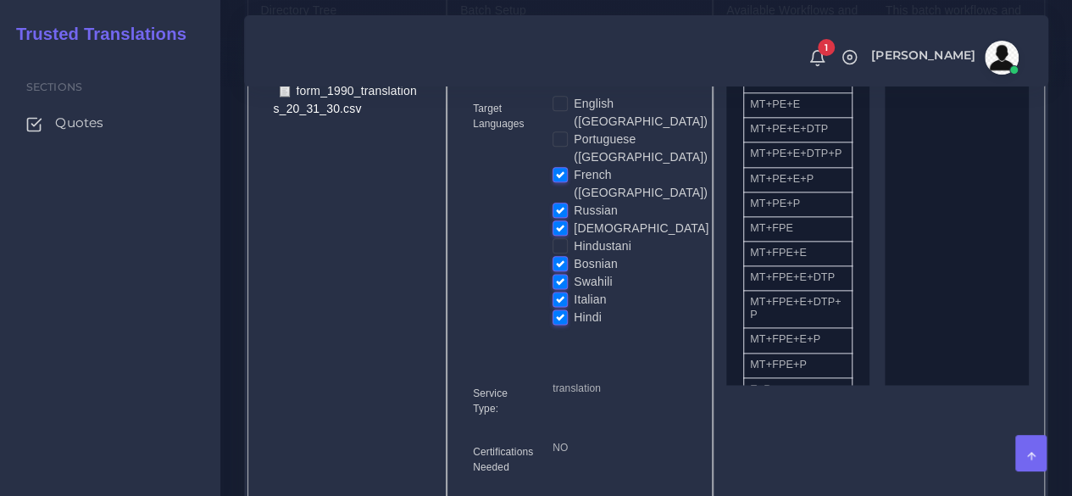
click at [557, 172] on input "French ([GEOGRAPHIC_DATA])" at bounding box center [559, 173] width 15 height 15
checkbox input "false"
click at [574, 202] on label "Russian" at bounding box center [596, 211] width 44 height 18
click at [559, 202] on input "Russian" at bounding box center [559, 209] width 15 height 15
checkbox input "false"
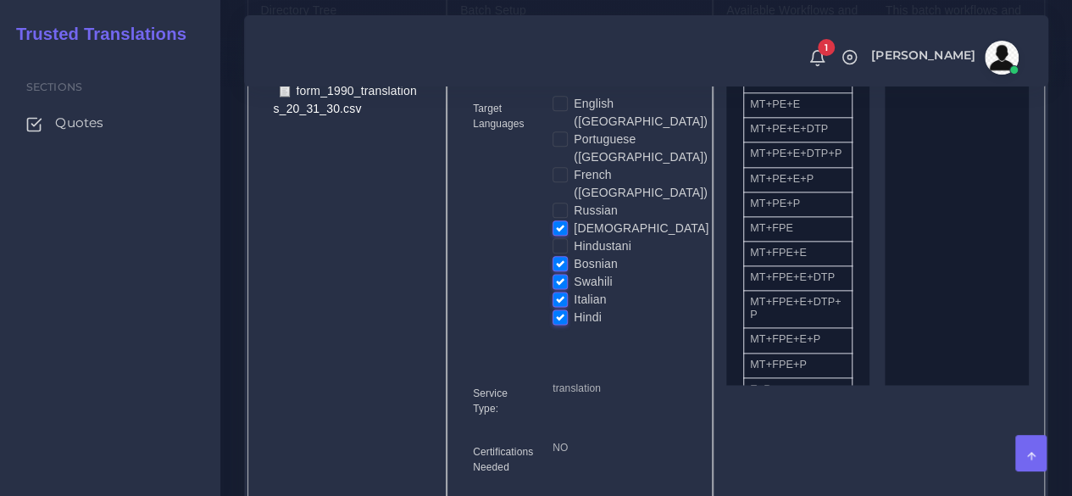
drag, startPoint x: 563, startPoint y: 204, endPoint x: 563, endPoint y: 221, distance: 16.9
click at [574, 219] on label "[DEMOGRAPHIC_DATA]" at bounding box center [641, 228] width 135 height 18
click at [563, 219] on input "[DEMOGRAPHIC_DATA]" at bounding box center [559, 226] width 15 height 15
checkbox input "false"
click at [574, 237] on label "Hindustani" at bounding box center [603, 246] width 58 height 18
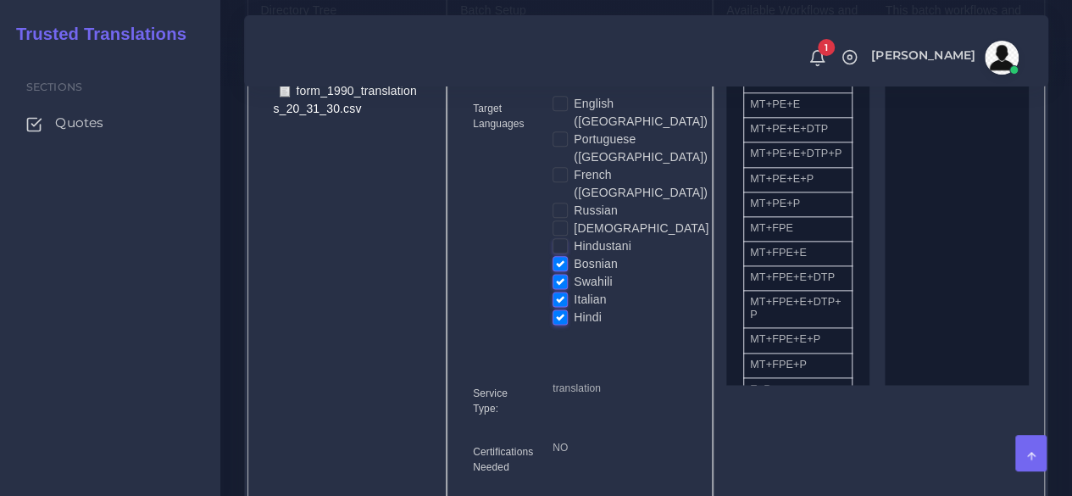
click at [563, 237] on input "Hindustani" at bounding box center [559, 244] width 15 height 15
checkbox input "true"
click at [574, 273] on label "Swahili" at bounding box center [593, 282] width 38 height 18
click at [557, 273] on input "Swahili" at bounding box center [559, 280] width 15 height 15
checkbox input "false"
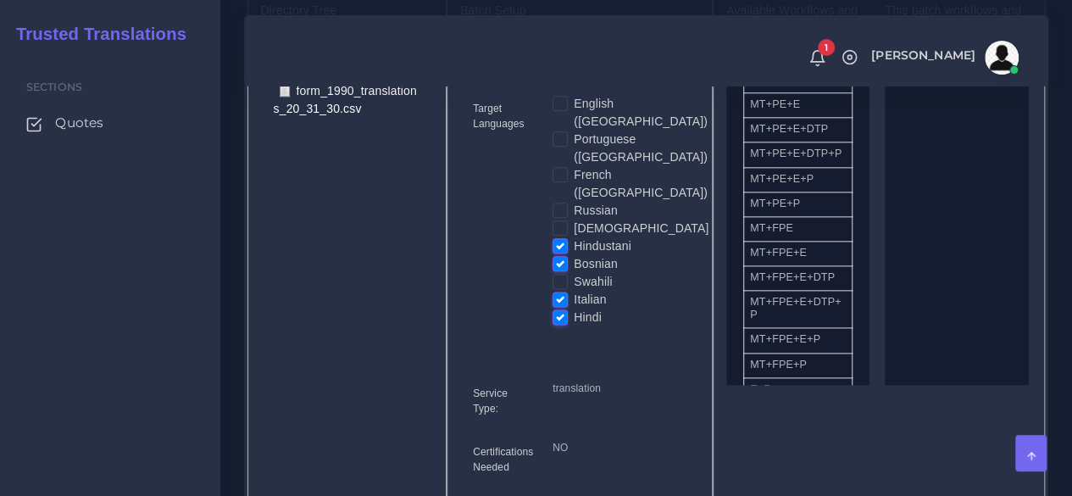
drag, startPoint x: 558, startPoint y: 269, endPoint x: 558, endPoint y: 280, distance: 11.0
click at [574, 291] on label "Italian" at bounding box center [590, 300] width 32 height 18
click at [558, 291] on input "Italian" at bounding box center [559, 298] width 15 height 15
checkbox input "false"
click at [574, 308] on label "Hindi" at bounding box center [588, 317] width 28 height 18
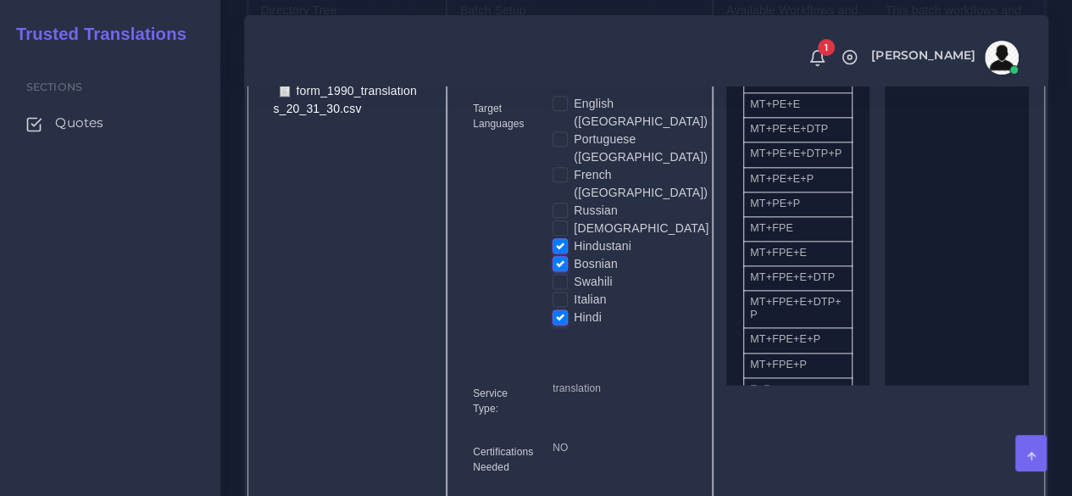
click at [558, 308] on input "Hindi" at bounding box center [559, 315] width 15 height 15
checkbox input "false"
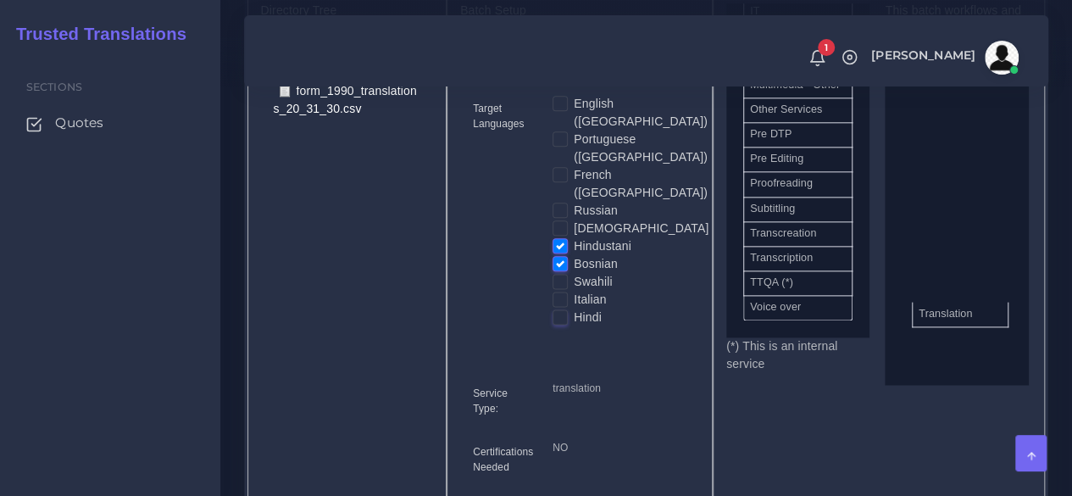
drag, startPoint x: 793, startPoint y: 354, endPoint x: 962, endPoint y: 343, distance: 169.0
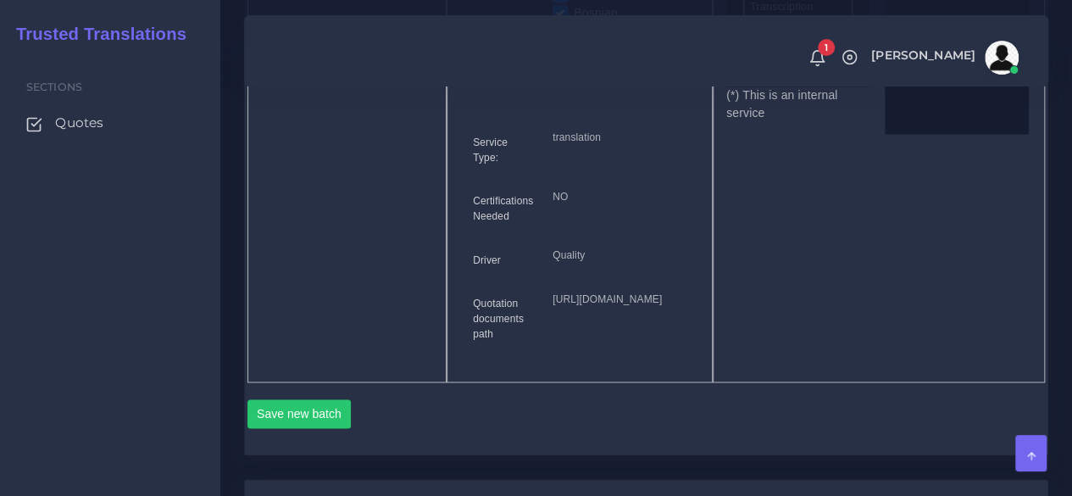
scroll to position [1271, 0]
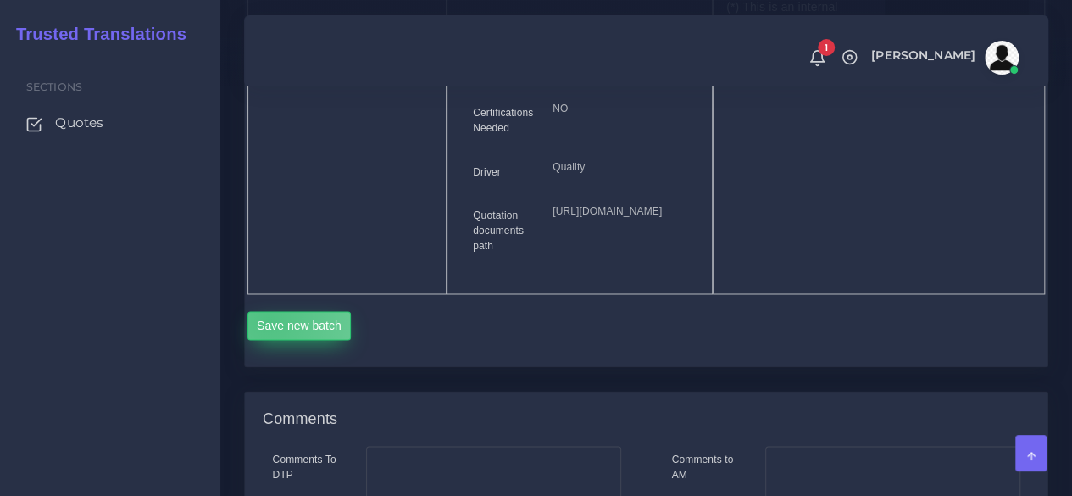
click at [268, 340] on button "Save new batch" at bounding box center [299, 325] width 104 height 29
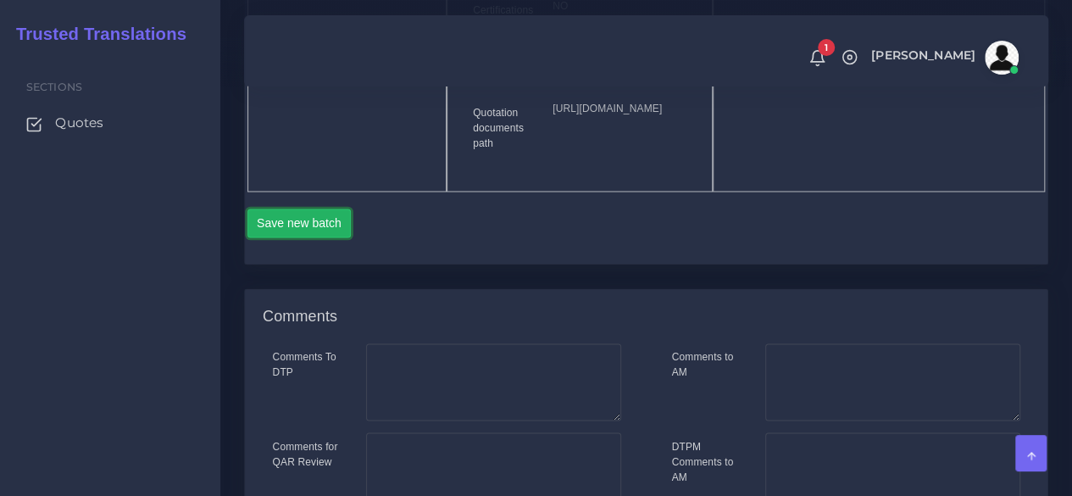
scroll to position [1608, 0]
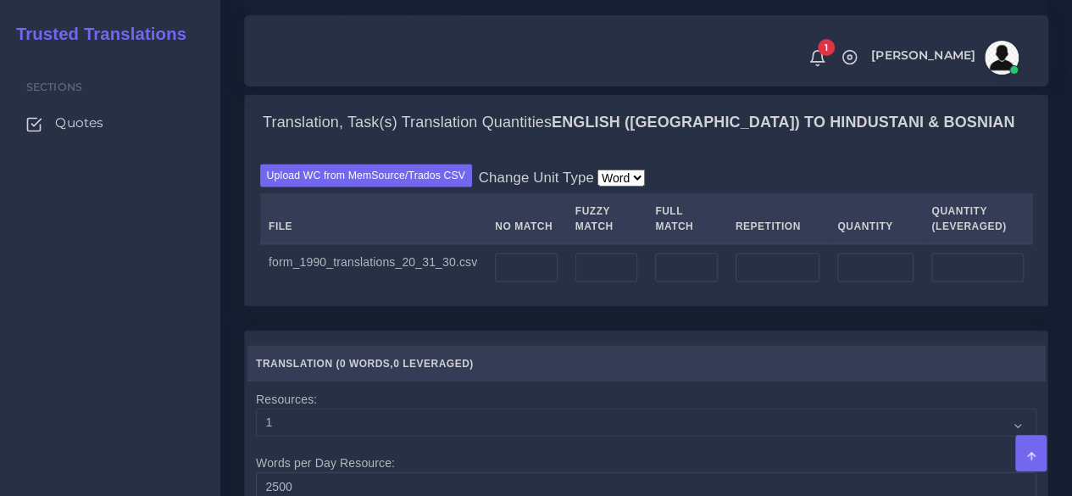
scroll to position [1610, 0]
click at [412, 188] on label "Upload WC from MemSource/Trados CSV" at bounding box center [366, 176] width 213 height 23
click at [0, 0] on input "Upload WC from MemSource/Trados CSV" at bounding box center [0, 0] width 0 height 0
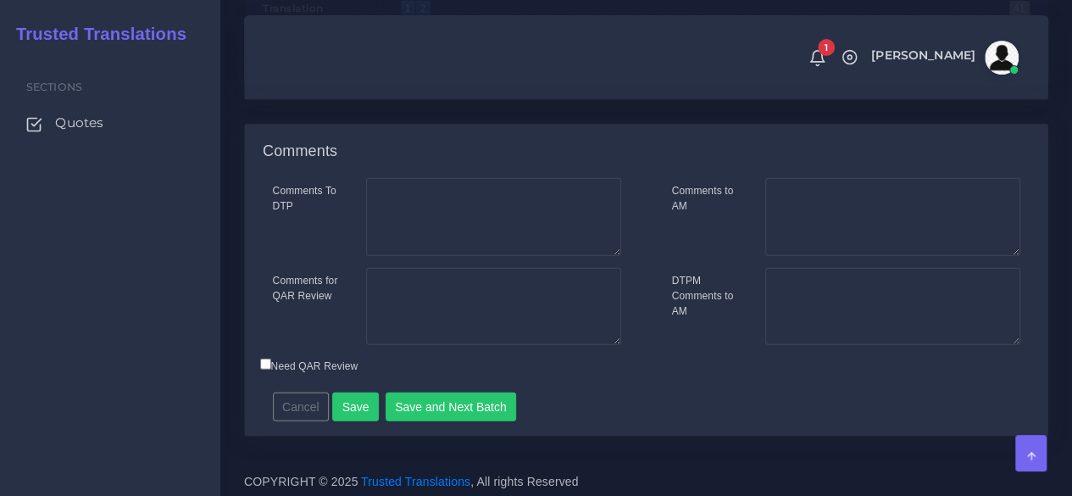
scroll to position [2343, 0]
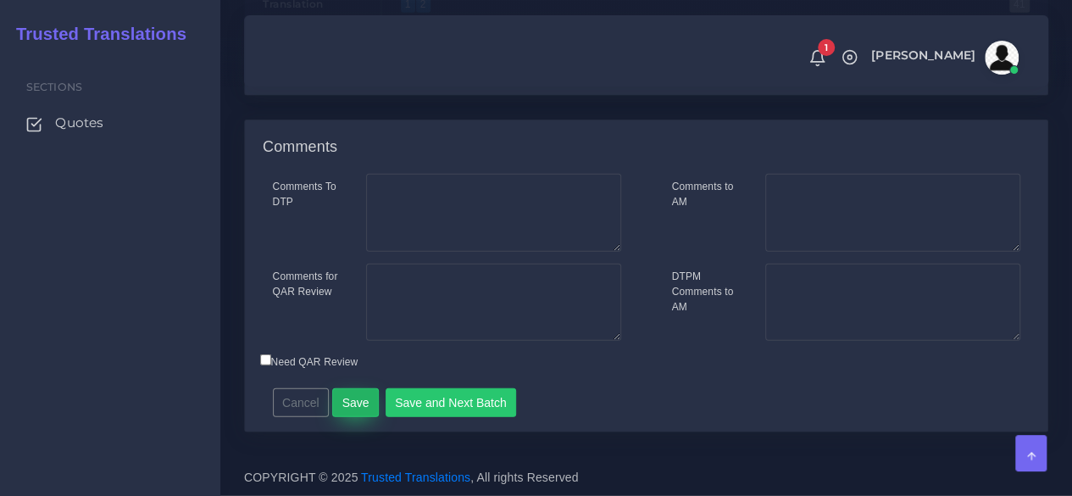
click at [364, 409] on button "Save" at bounding box center [355, 402] width 47 height 29
